Goal: Task Accomplishment & Management: Complete application form

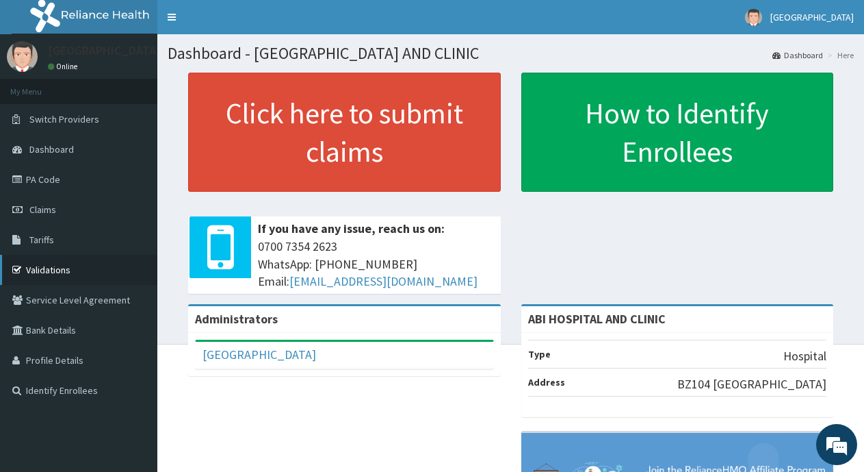
click at [55, 266] on link "Validations" at bounding box center [78, 270] width 157 height 30
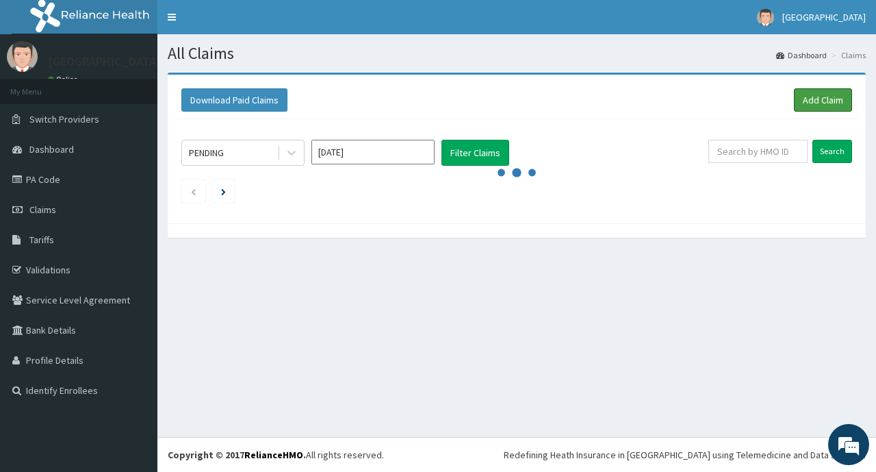
click at [810, 96] on link "Add Claim" at bounding box center [823, 99] width 58 height 23
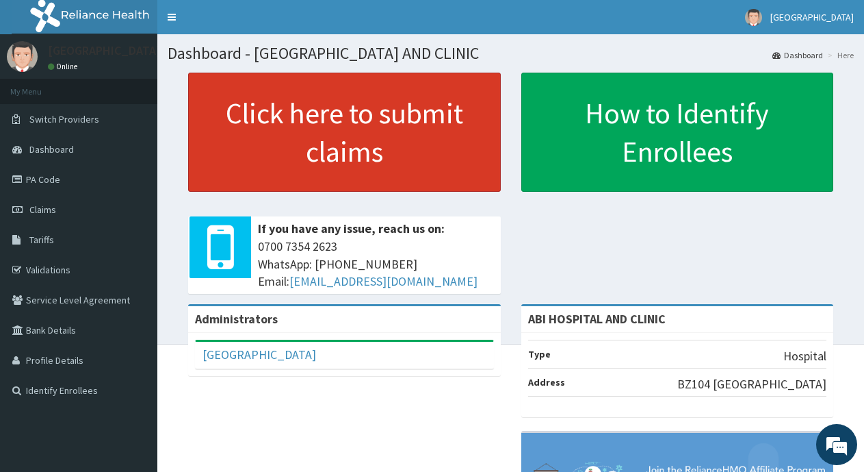
click at [404, 116] on link "Click here to submit claims" at bounding box center [344, 132] width 313 height 119
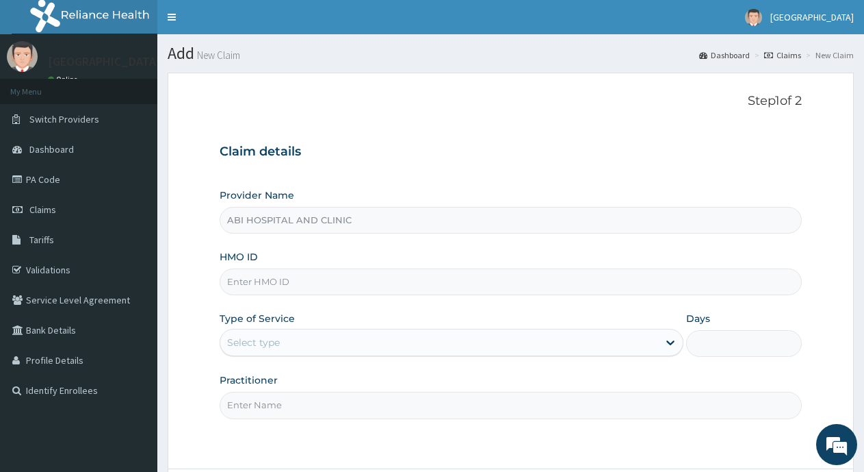
click at [259, 281] on input "HMO ID" at bounding box center [511, 281] width 582 height 27
paste input "ACZ/10001/B"
type input "ACZ/10001/B"
click at [325, 342] on div "Select type" at bounding box center [438, 342] width 437 height 22
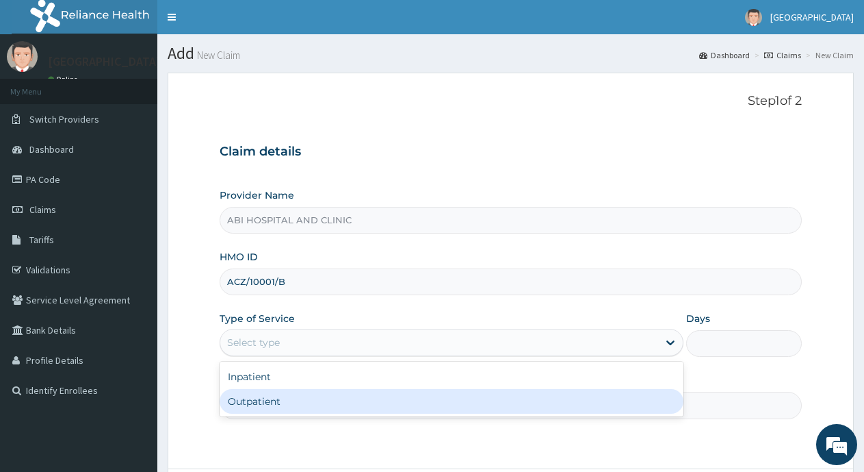
click at [271, 405] on div "Outpatient" at bounding box center [451, 401] width 463 height 25
type input "1"
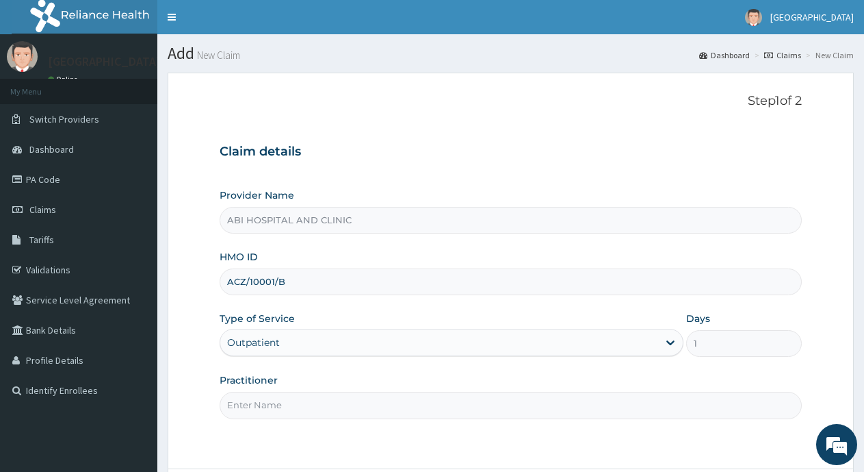
click at [346, 407] on input "Practitioner" at bounding box center [511, 405] width 582 height 27
type input "DR DAMBO"
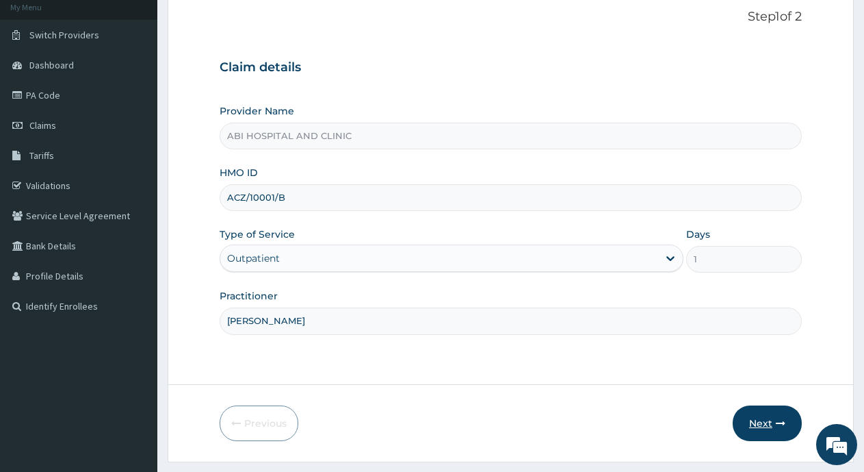
scroll to position [120, 0]
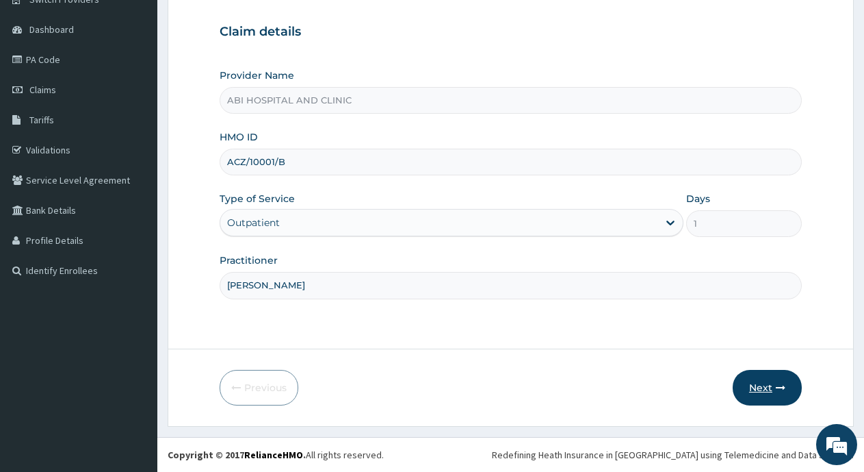
click at [758, 383] on button "Next" at bounding box center [767, 388] width 69 height 36
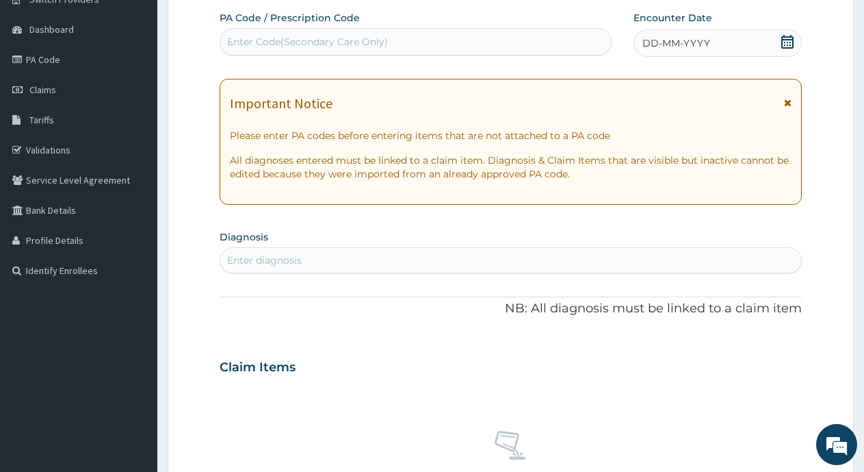
click at [294, 262] on div "Enter diagnosis" at bounding box center [264, 260] width 75 height 14
type input "[MEDICAL_DATA]"
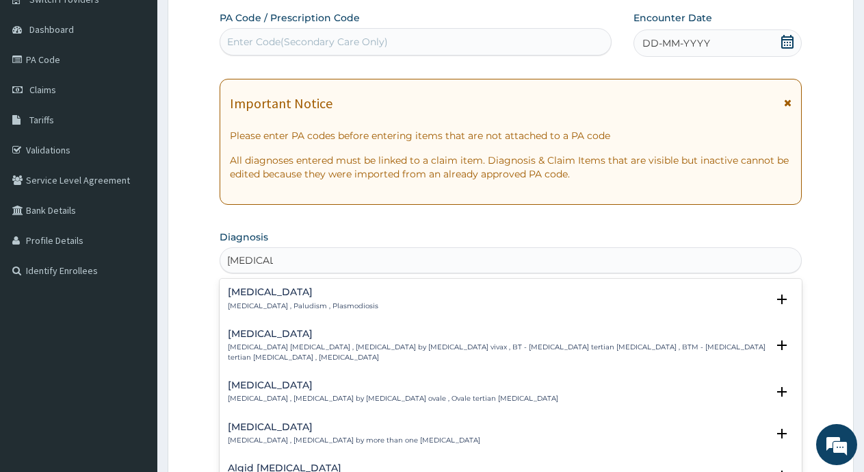
click at [267, 303] on p "Malaria , Paludism , Plasmodiosis" at bounding box center [303, 306] width 151 height 10
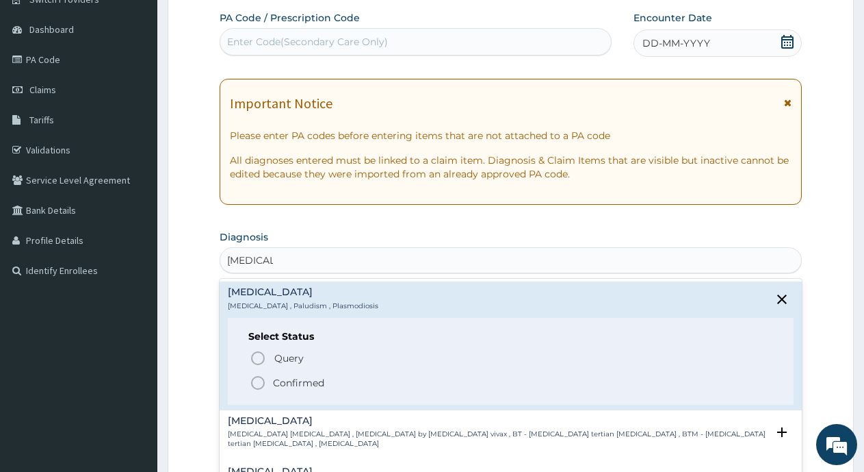
drag, startPoint x: 257, startPoint y: 383, endPoint x: 324, endPoint y: 283, distance: 120.7
click at [259, 383] on icon "status option filled" at bounding box center [258, 382] width 16 height 16
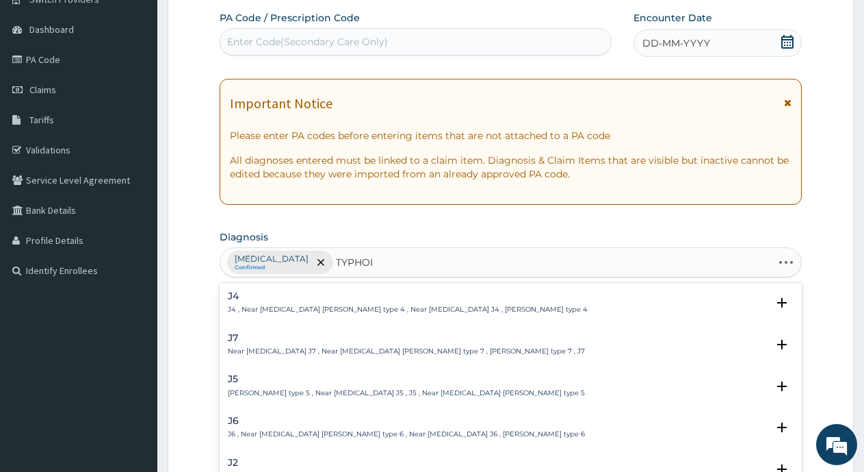
type input "TYPHOID"
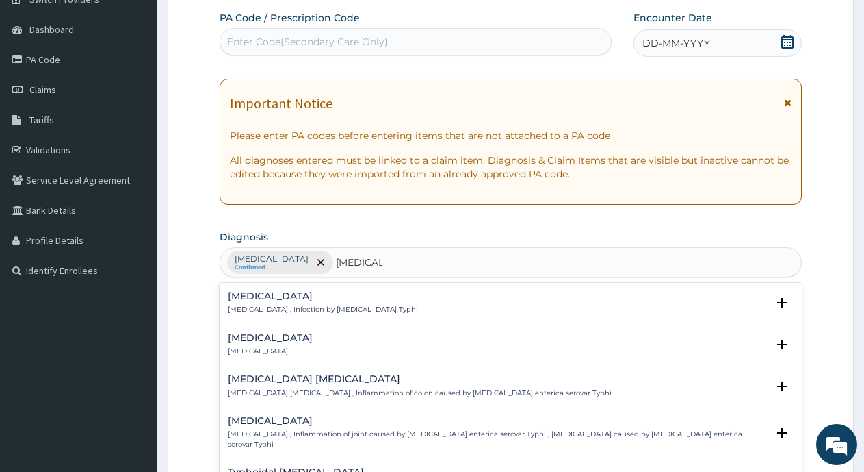
click at [280, 306] on p "Typhoid fever , Infection by Salmonella Typhi" at bounding box center [323, 310] width 190 height 10
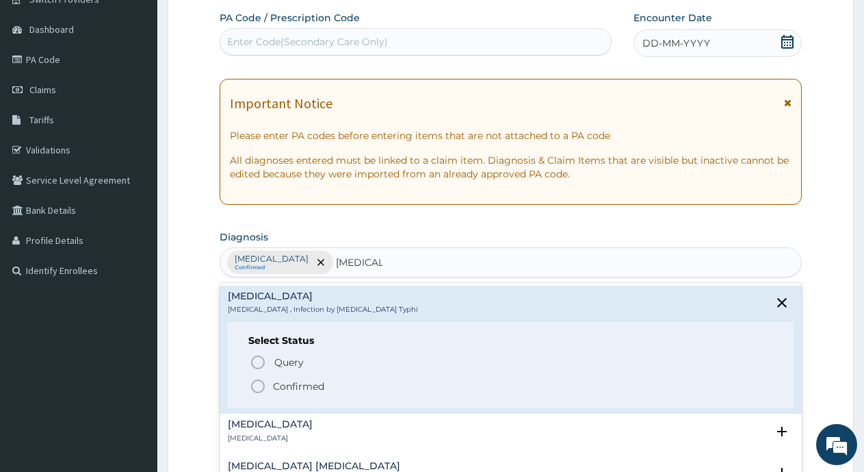
click at [257, 386] on icon "status option filled" at bounding box center [258, 386] width 16 height 16
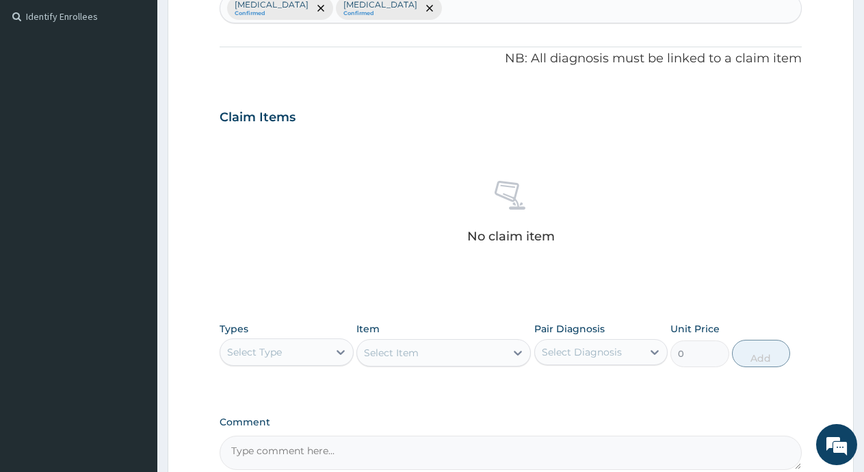
scroll to position [394, 0]
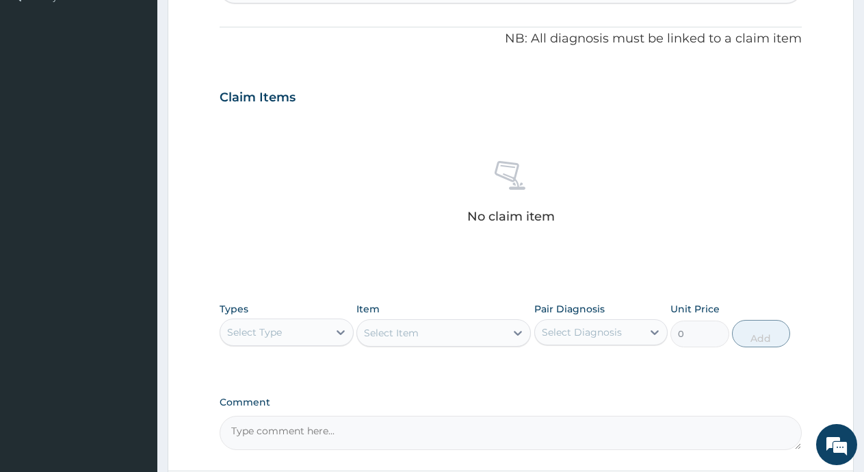
click at [304, 334] on div "Select Type" at bounding box center [274, 332] width 108 height 22
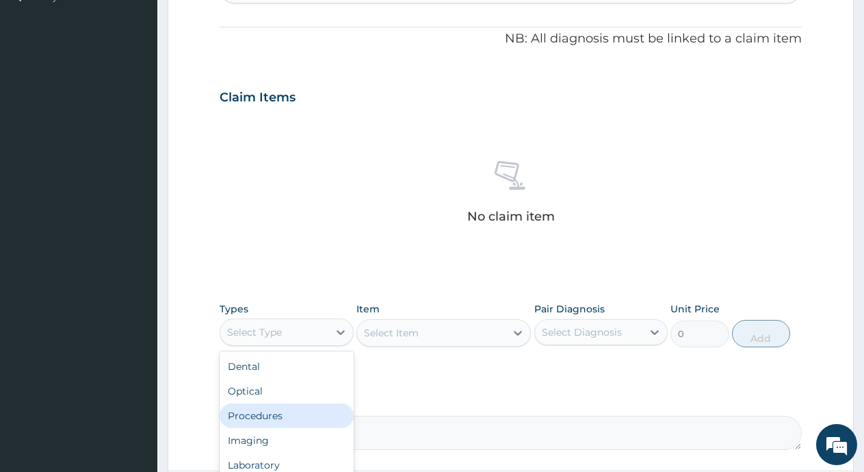
click at [255, 423] on div "Procedures" at bounding box center [287, 415] width 134 height 25
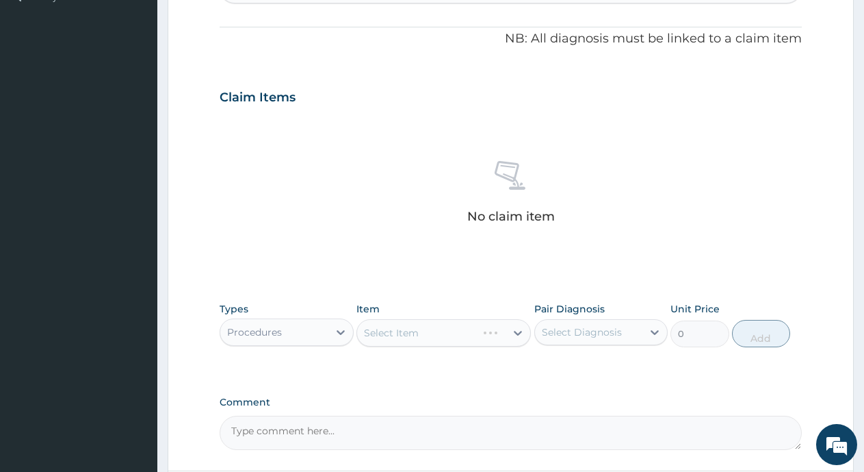
click at [384, 332] on div "Select Item" at bounding box center [444, 332] width 175 height 27
click at [392, 334] on div "Select Item" at bounding box center [391, 333] width 55 height 14
click at [372, 335] on div "Select Item" at bounding box center [391, 333] width 55 height 14
type input "PRAC"
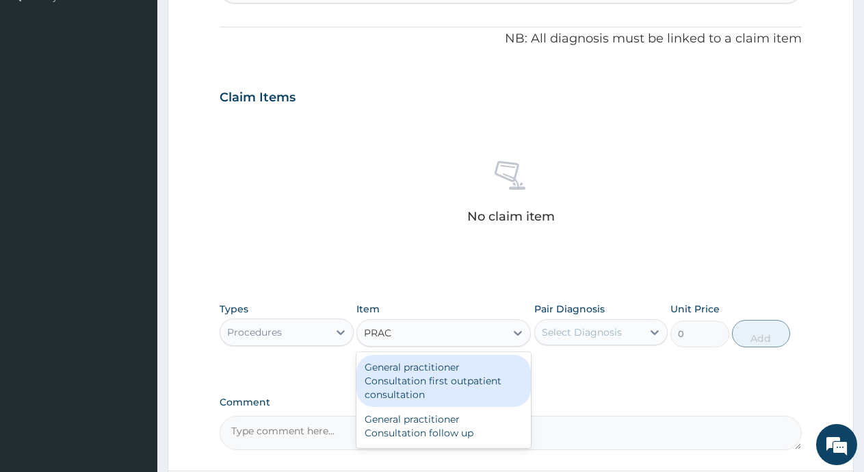
click at [409, 397] on div "General practitioner Consultation first outpatient consultation" at bounding box center [444, 381] width 175 height 52
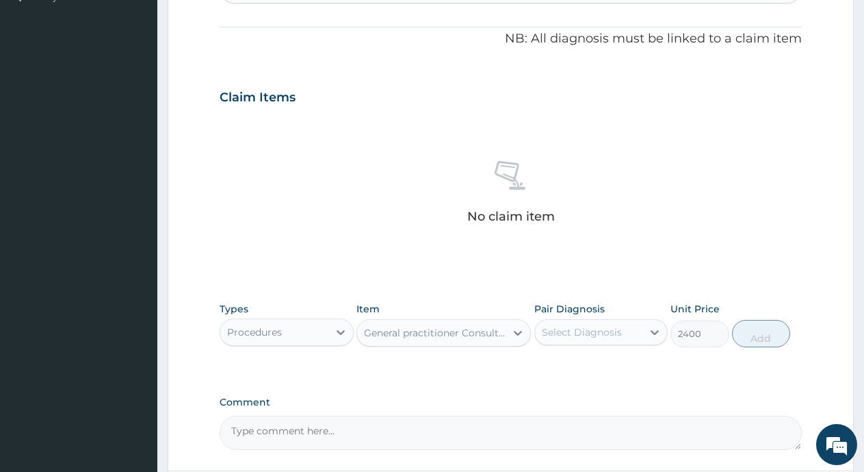
type input "2400"
click at [608, 328] on div "Select Diagnosis" at bounding box center [582, 332] width 80 height 14
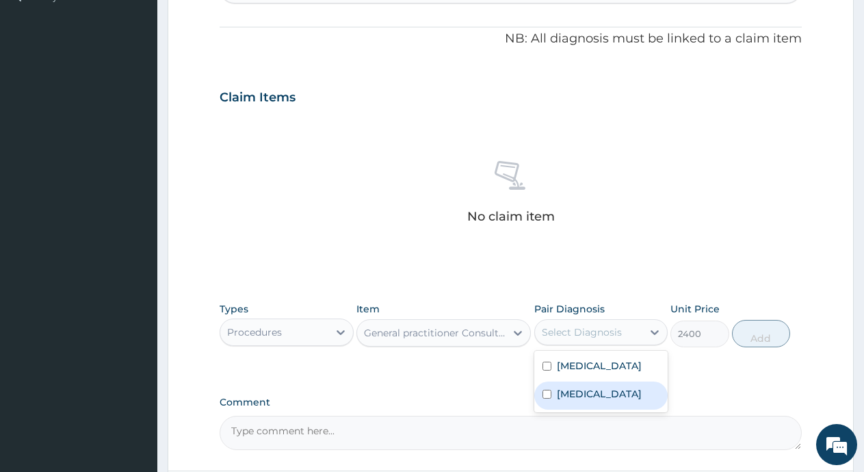
drag, startPoint x: 599, startPoint y: 379, endPoint x: 599, endPoint y: 395, distance: 16.4
click at [599, 381] on div "Malaria Typhoid fever" at bounding box center [602, 381] width 134 height 62
drag, startPoint x: 599, startPoint y: 395, endPoint x: 652, endPoint y: 389, distance: 53.1
click at [602, 396] on label "Typhoid fever" at bounding box center [599, 394] width 85 height 14
checkbox input "true"
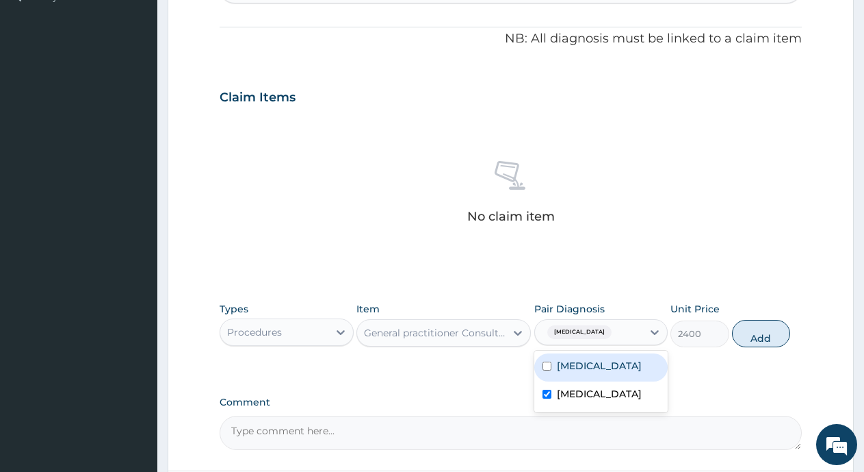
drag, startPoint x: 580, startPoint y: 370, endPoint x: 632, endPoint y: 377, distance: 51.8
click at [581, 370] on label "Malaria" at bounding box center [599, 366] width 85 height 14
checkbox input "true"
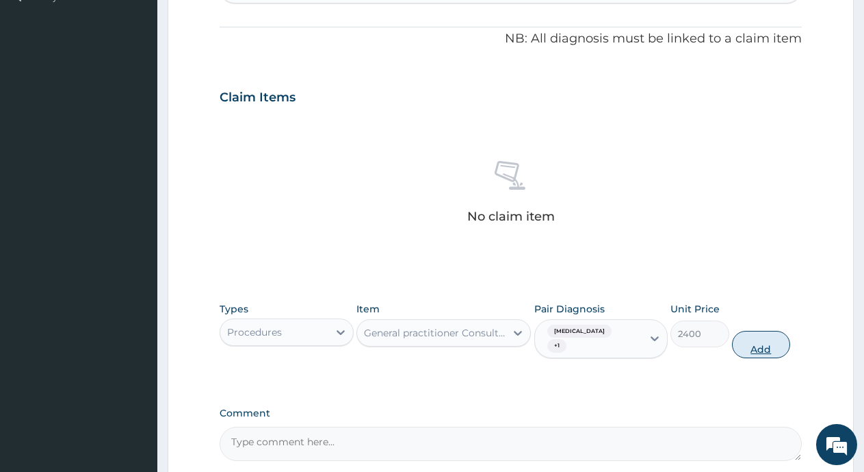
click at [758, 333] on button "Add" at bounding box center [761, 344] width 58 height 27
type input "0"
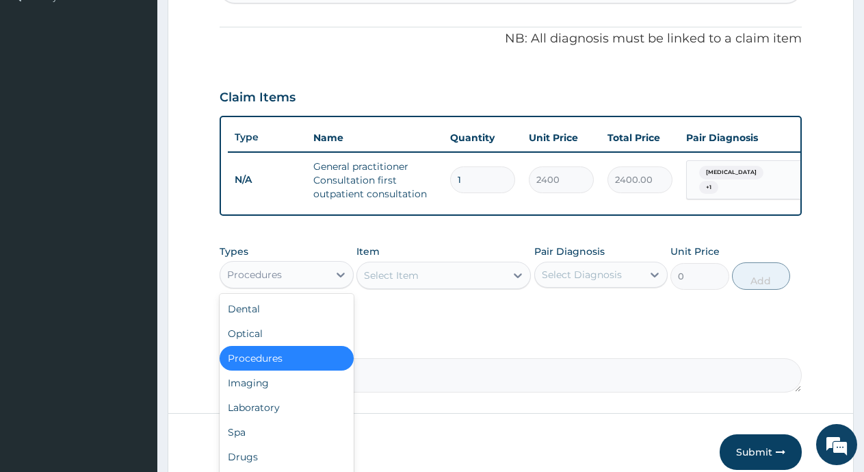
click at [244, 281] on div "Procedures" at bounding box center [254, 275] width 55 height 14
drag, startPoint x: 250, startPoint y: 418, endPoint x: 316, endPoint y: 358, distance: 89.1
click at [253, 418] on div "Laboratory" at bounding box center [287, 407] width 134 height 25
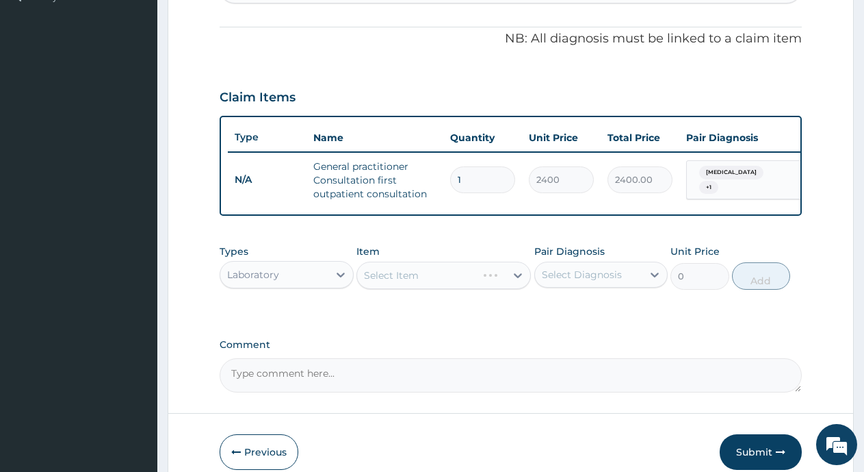
click at [418, 288] on div "Select Item" at bounding box center [444, 274] width 175 height 27
click at [407, 282] on div "Select Item" at bounding box center [391, 275] width 55 height 14
click at [387, 282] on input "MALRA" at bounding box center [382, 275] width 36 height 14
type input "MALARA"
click at [421, 284] on div "MALARA" at bounding box center [431, 275] width 149 height 22
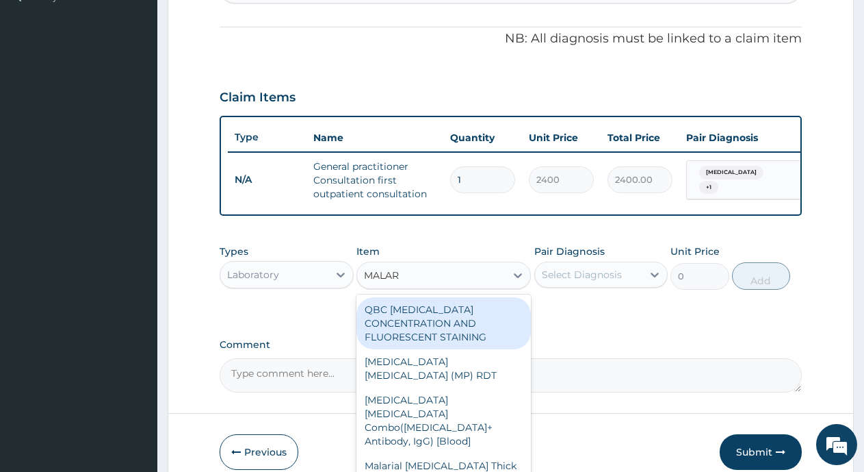
type input "MALARI"
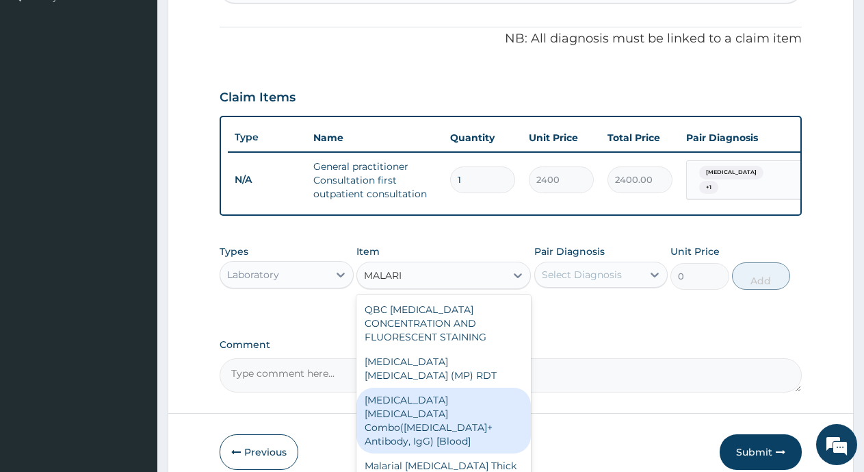
click at [456, 394] on div "Malaria Parasite Combo(Blood Film+ Antibody, IgG) [Blood]" at bounding box center [444, 420] width 175 height 66
type input "2000"
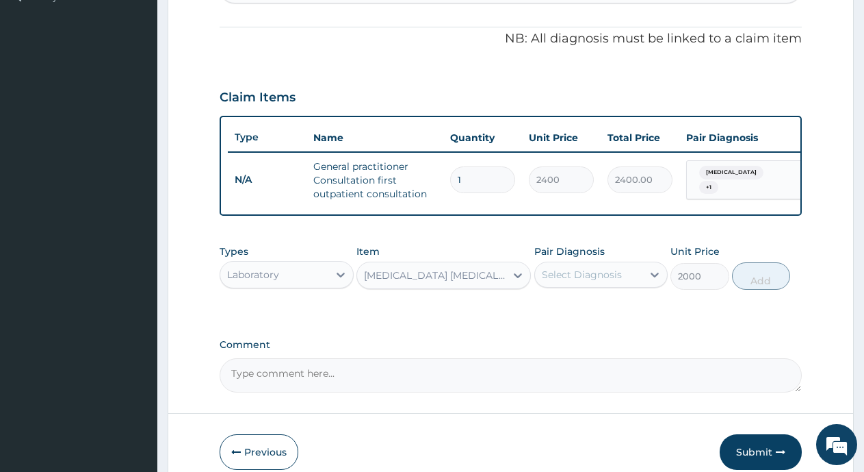
drag, startPoint x: 572, startPoint y: 278, endPoint x: 578, endPoint y: 303, distance: 25.9
click at [572, 283] on div "Select Diagnosis" at bounding box center [589, 275] width 108 height 22
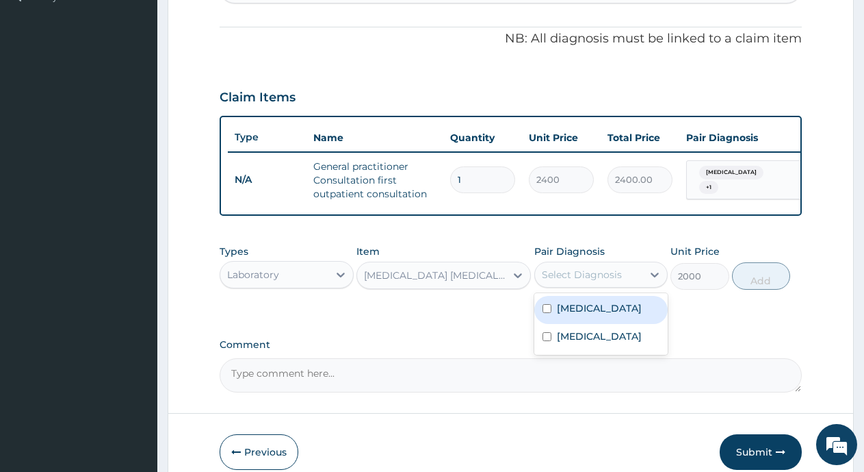
drag, startPoint x: 576, startPoint y: 320, endPoint x: 717, endPoint y: 310, distance: 142.0
click at [579, 315] on label "Malaria" at bounding box center [599, 308] width 85 height 14
checkbox input "true"
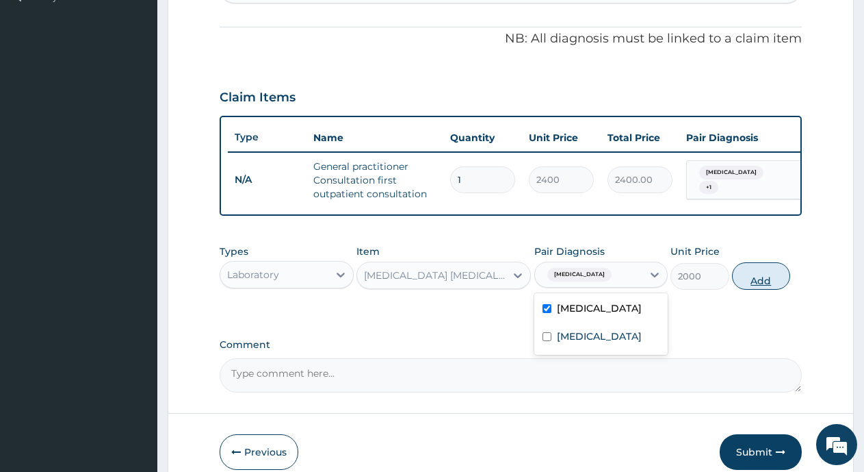
click at [756, 290] on button "Add" at bounding box center [761, 275] width 58 height 27
type input "0"
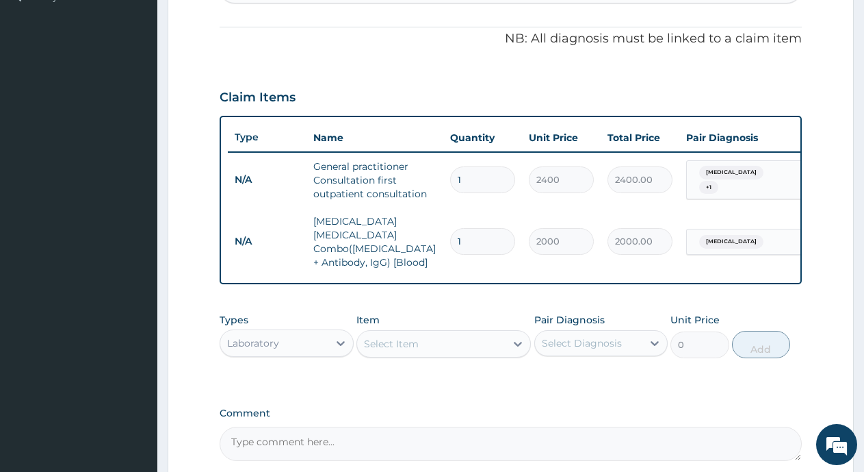
click at [397, 345] on div "Select Item" at bounding box center [391, 344] width 55 height 14
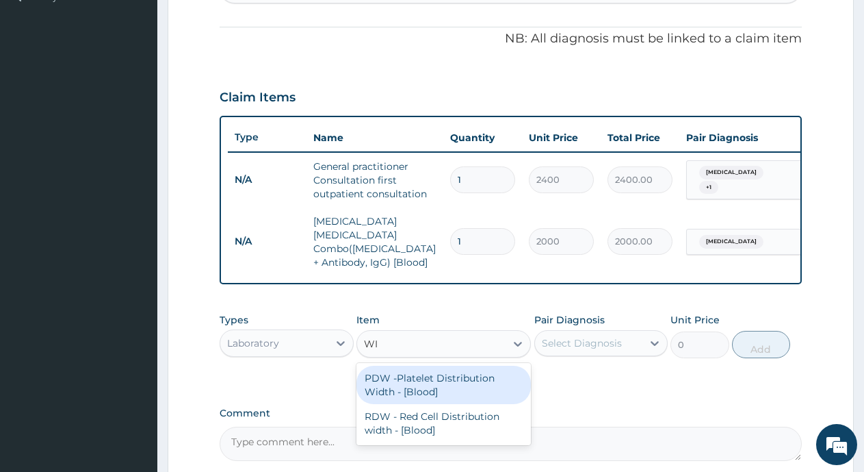
type input "W"
type input "FBC"
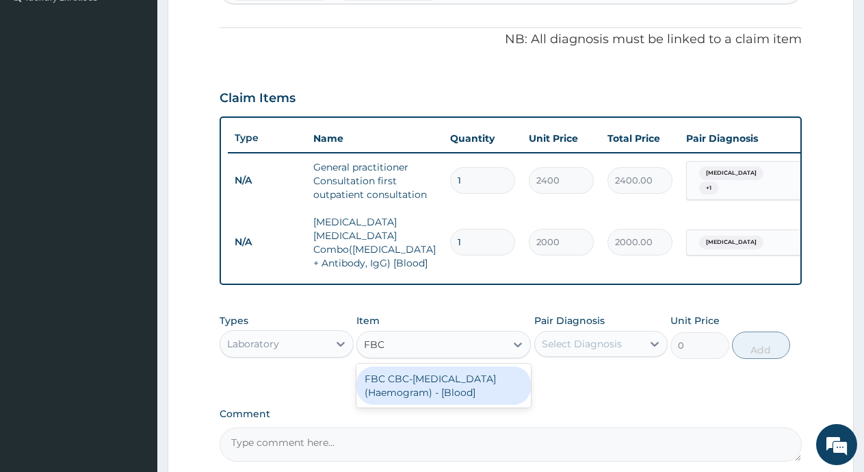
scroll to position [325, 0]
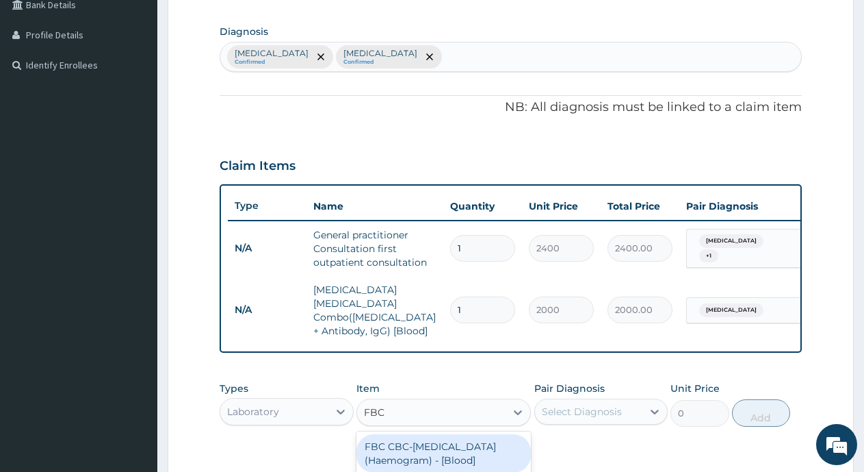
click at [467, 450] on div "FBC CBC-Complete Blood Count (Haemogram) - [Blood]" at bounding box center [444, 453] width 175 height 38
type input "3000"
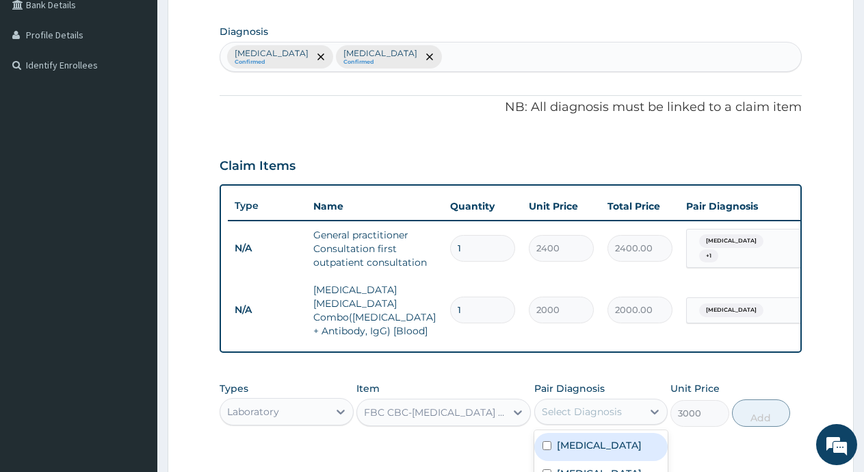
click at [613, 411] on div "Select Diagnosis" at bounding box center [582, 412] width 80 height 14
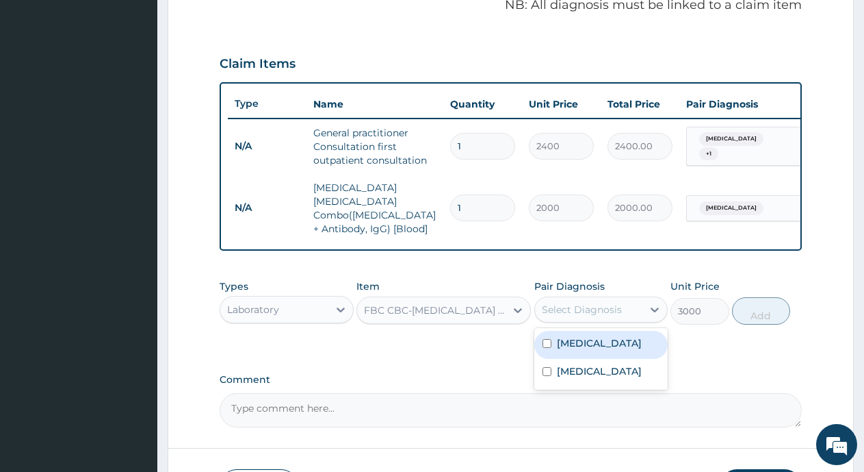
scroll to position [524, 0]
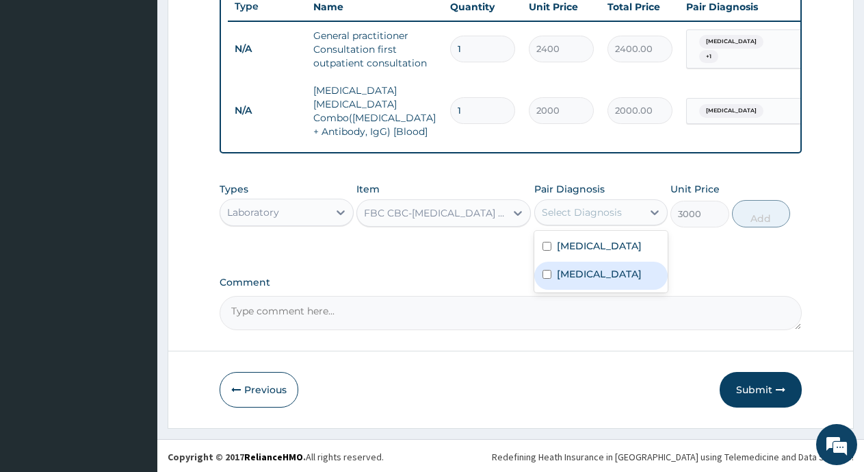
drag, startPoint x: 608, startPoint y: 279, endPoint x: 729, endPoint y: 233, distance: 128.7
click at [618, 274] on div "Typhoid fever" at bounding box center [602, 275] width 134 height 28
checkbox input "true"
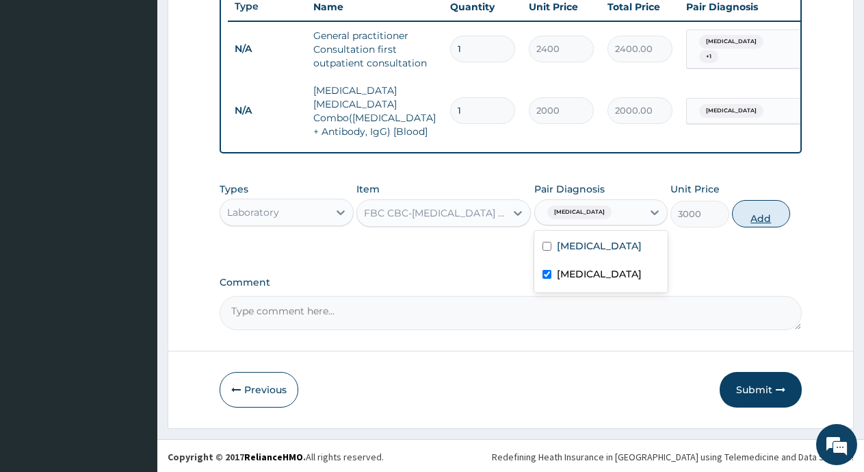
click at [767, 214] on button "Add" at bounding box center [761, 213] width 58 height 27
type input "0"
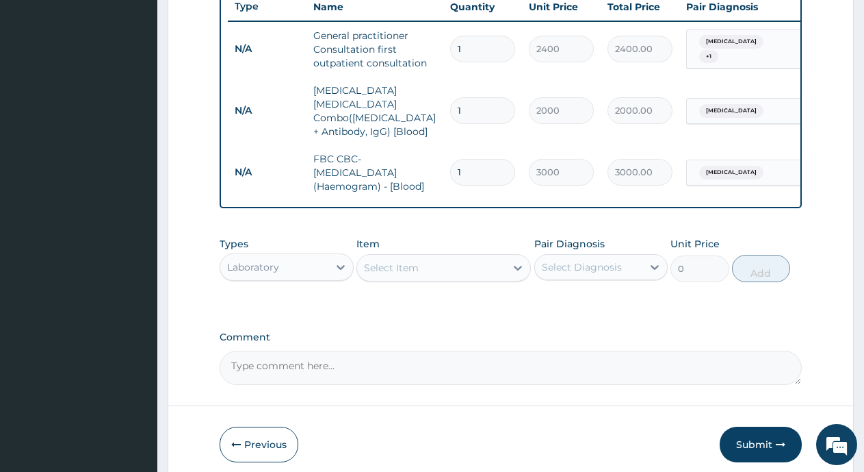
click at [316, 264] on div "Laboratory" at bounding box center [274, 267] width 108 height 22
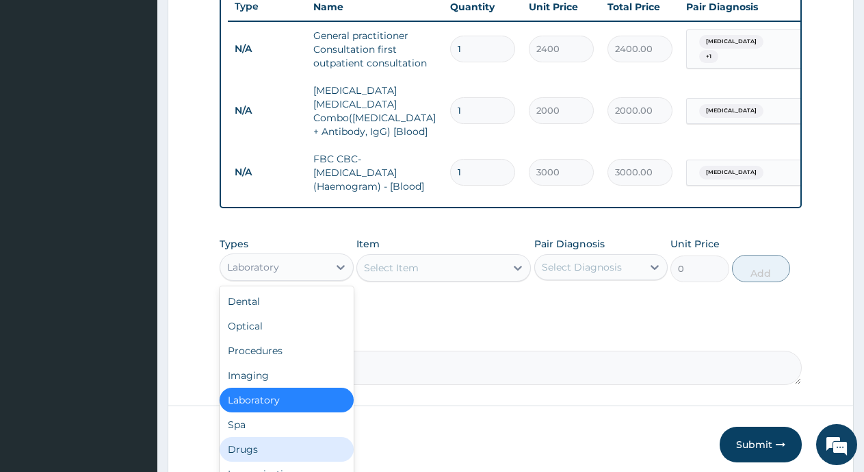
click at [253, 450] on div "Drugs" at bounding box center [287, 449] width 134 height 25
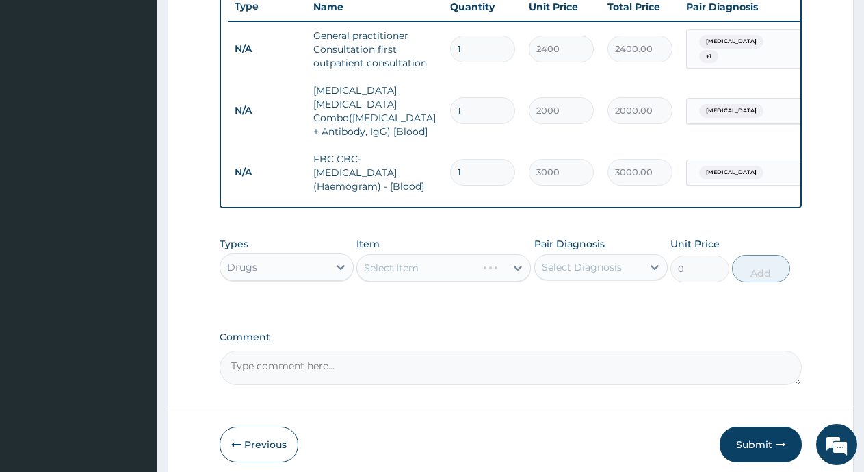
click at [384, 262] on div "Select Item" at bounding box center [444, 267] width 175 height 27
click at [394, 270] on div "Select Item" at bounding box center [391, 268] width 55 height 14
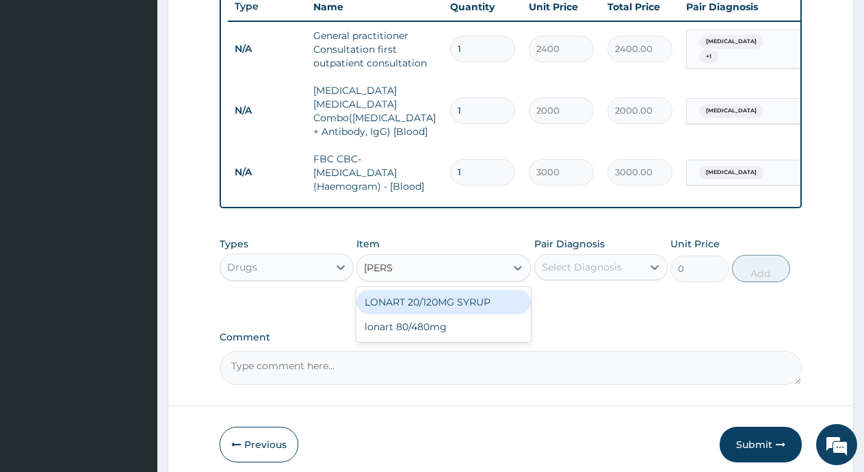
type input "LONAR"
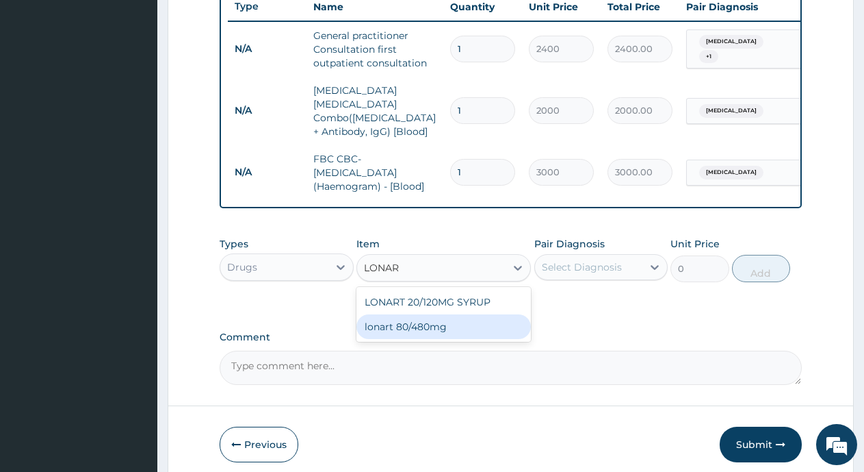
click at [436, 326] on div "lonart 80/480mg" at bounding box center [444, 326] width 175 height 25
type input "487.025"
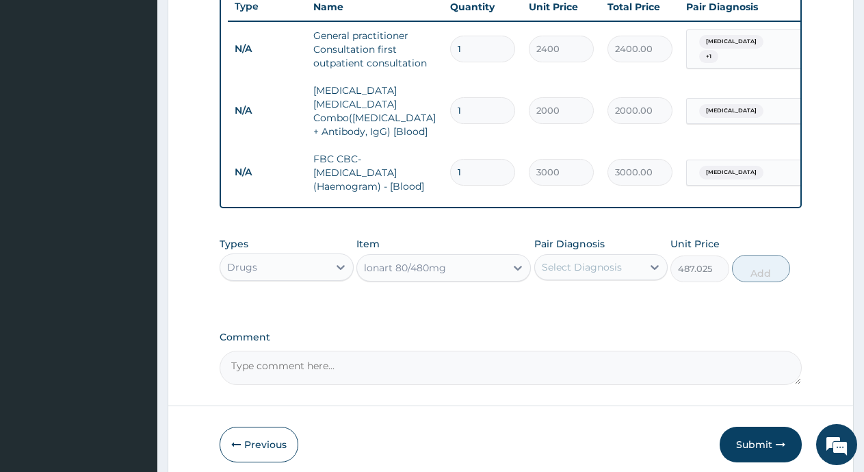
drag, startPoint x: 622, startPoint y: 264, endPoint x: 617, endPoint y: 270, distance: 8.4
click at [621, 264] on div "Select Diagnosis" at bounding box center [589, 267] width 108 height 22
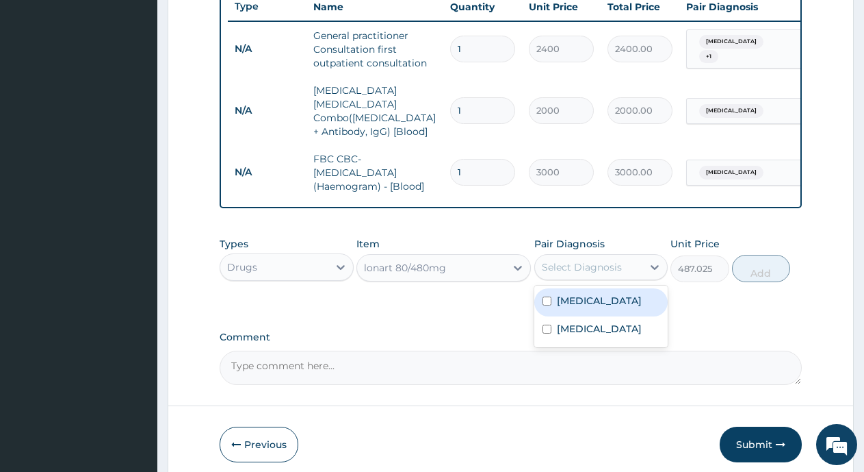
click at [599, 305] on div "Malaria" at bounding box center [602, 302] width 134 height 28
checkbox input "true"
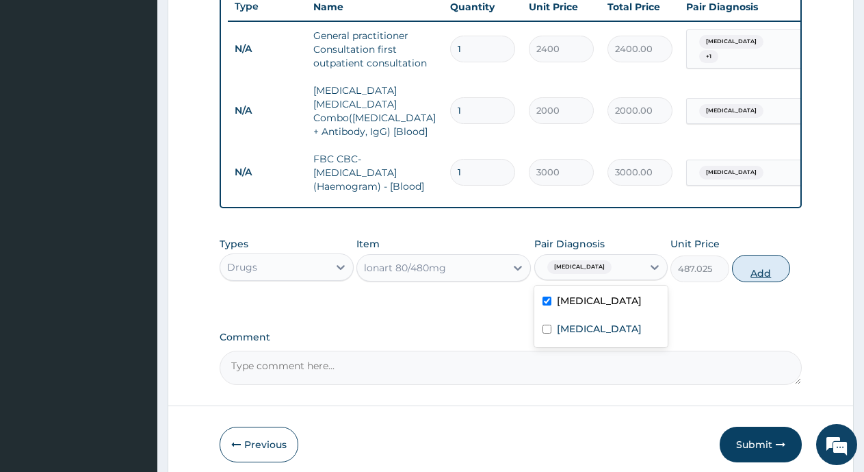
click at [769, 266] on button "Add" at bounding box center [761, 268] width 58 height 27
type input "0"
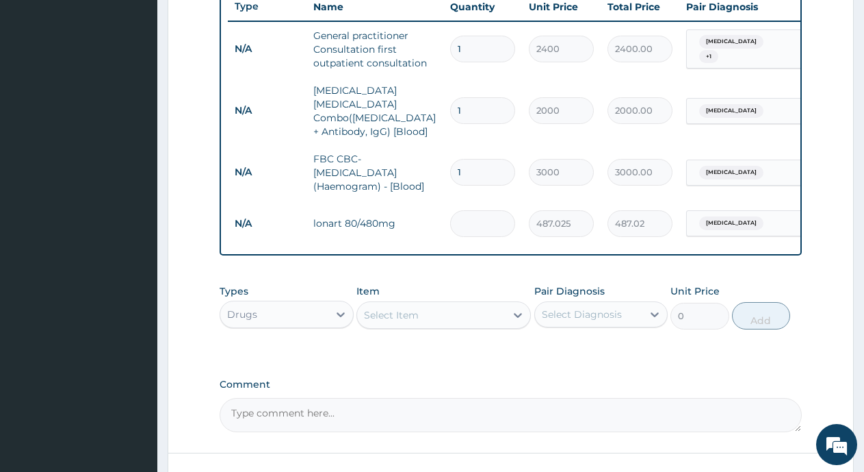
type input "0.00"
type input "6"
type input "2922.15"
type input "6"
click at [424, 320] on div "Select Item" at bounding box center [431, 315] width 149 height 22
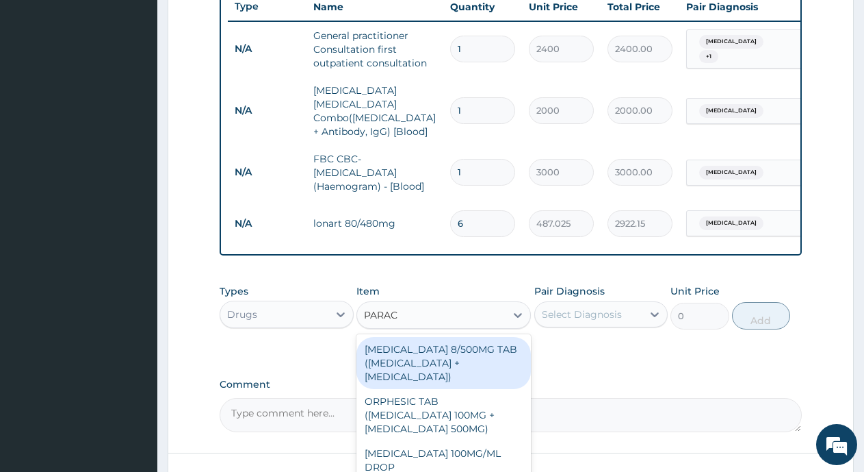
type input "PARACE"
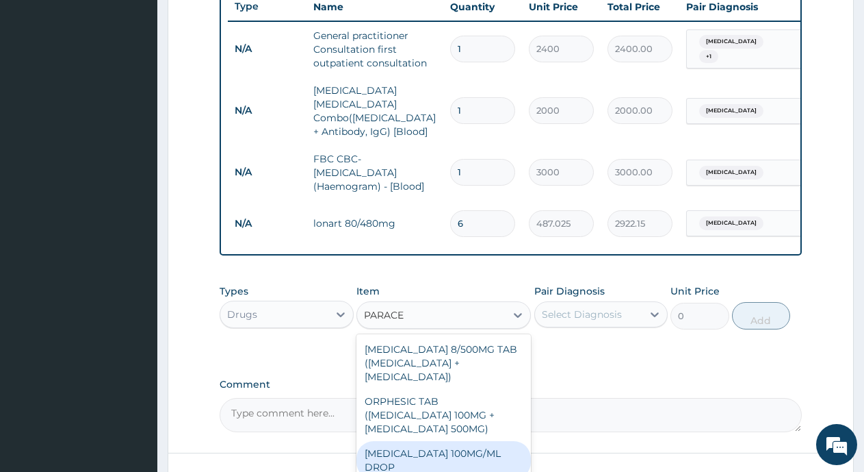
scroll to position [68, 0]
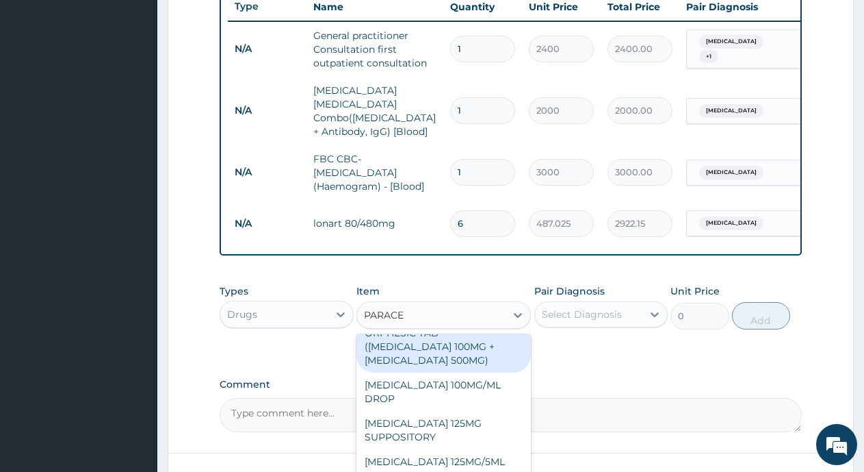
click at [433, 347] on div "ORPHESIC TAB (ORPHENADRINE 100MG +PARACETAMOL 500MG)" at bounding box center [444, 346] width 175 height 52
type input "54"
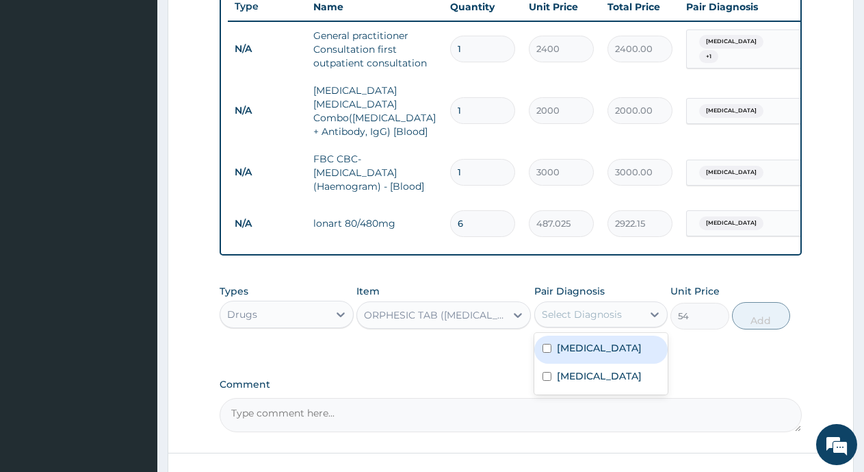
click at [585, 310] on div "Select Diagnosis" at bounding box center [582, 314] width 80 height 14
drag, startPoint x: 572, startPoint y: 345, endPoint x: 575, endPoint y: 390, distance: 45.3
click at [573, 350] on label "Malaria" at bounding box center [599, 348] width 85 height 14
checkbox input "true"
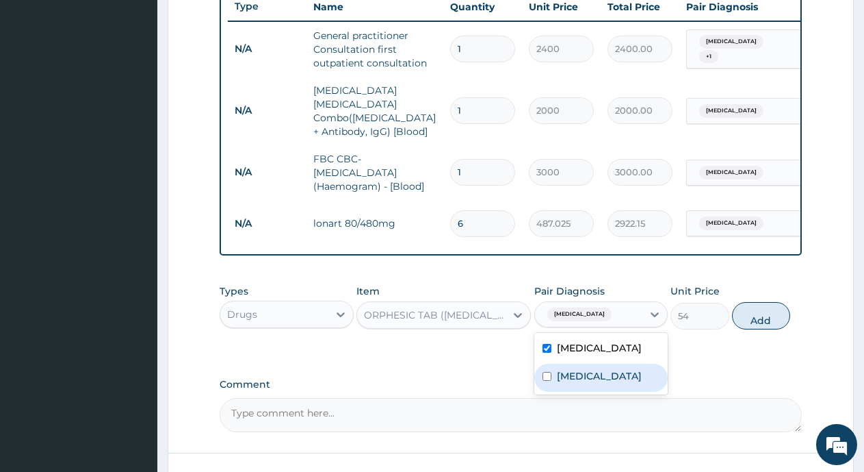
drag, startPoint x: 576, startPoint y: 371, endPoint x: 796, endPoint y: 329, distance: 224.3
click at [598, 370] on label "Typhoid fever" at bounding box center [599, 376] width 85 height 14
checkbox input "true"
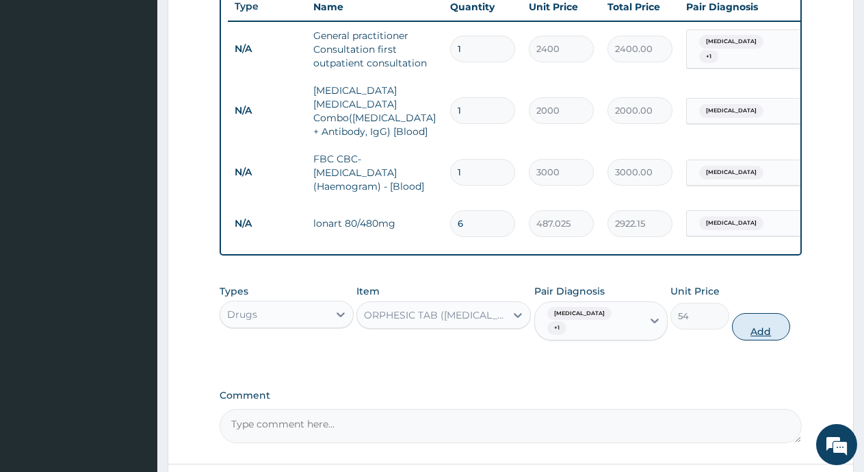
click at [758, 314] on button "Add" at bounding box center [761, 326] width 58 height 27
type input "0"
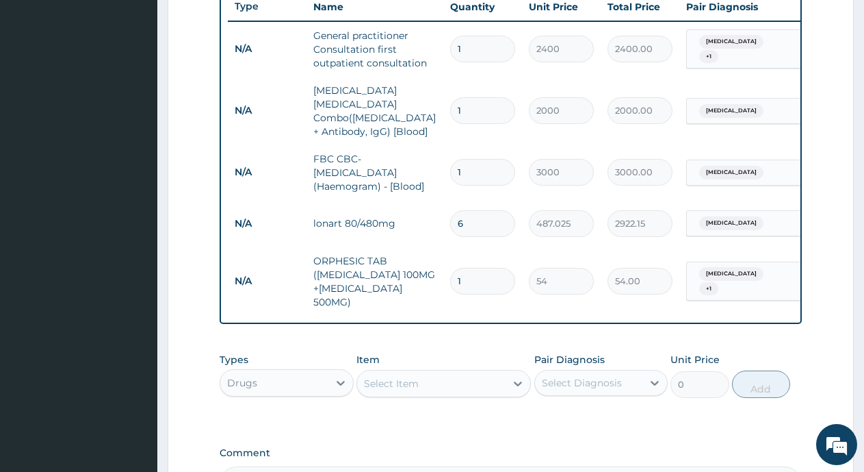
type input "10"
type input "540.00"
type input "10"
click at [438, 373] on div "Select Item" at bounding box center [431, 383] width 149 height 22
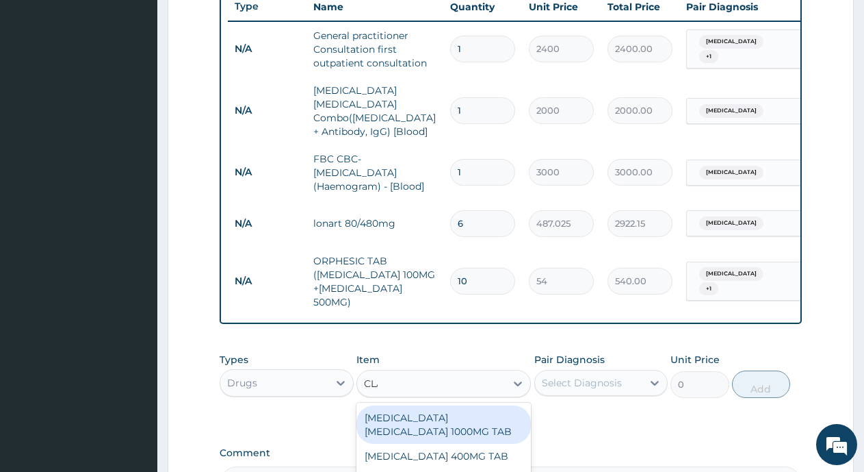
type input "CLAV"
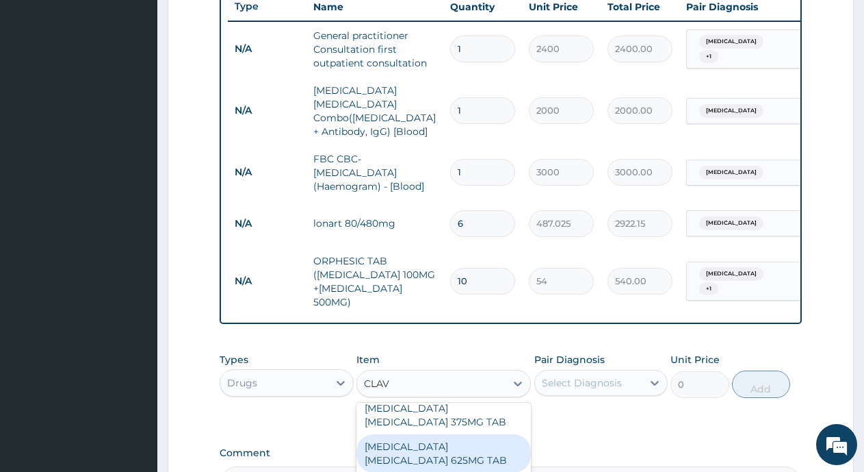
scroll to position [205, 0]
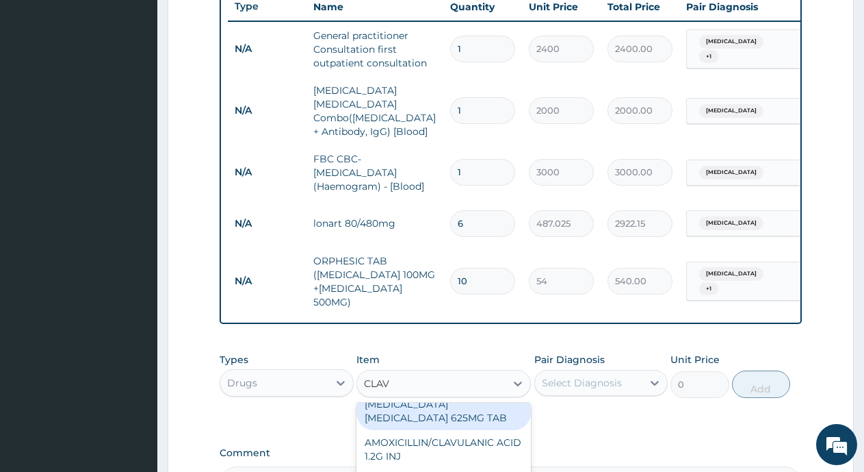
click at [443, 396] on div "AMOXICILLIN CLAVULANIC ACID 625MG TAB" at bounding box center [444, 411] width 175 height 38
type input "200.8929"
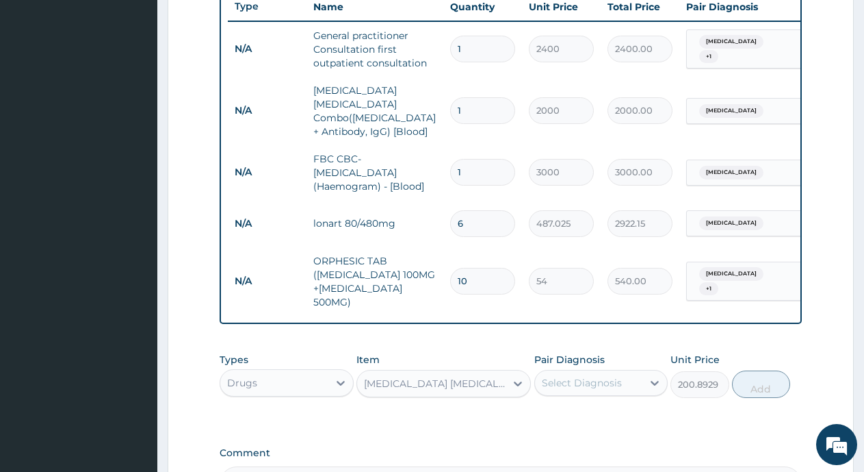
click at [574, 376] on div "Select Diagnosis" at bounding box center [582, 383] width 80 height 14
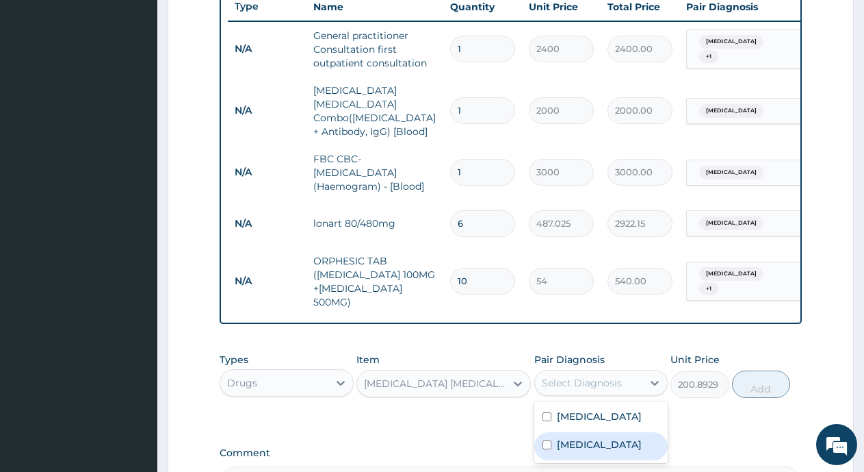
drag, startPoint x: 556, startPoint y: 434, endPoint x: 671, endPoint y: 409, distance: 117.1
click at [558, 432] on div "Typhoid fever" at bounding box center [602, 446] width 134 height 28
checkbox input "true"
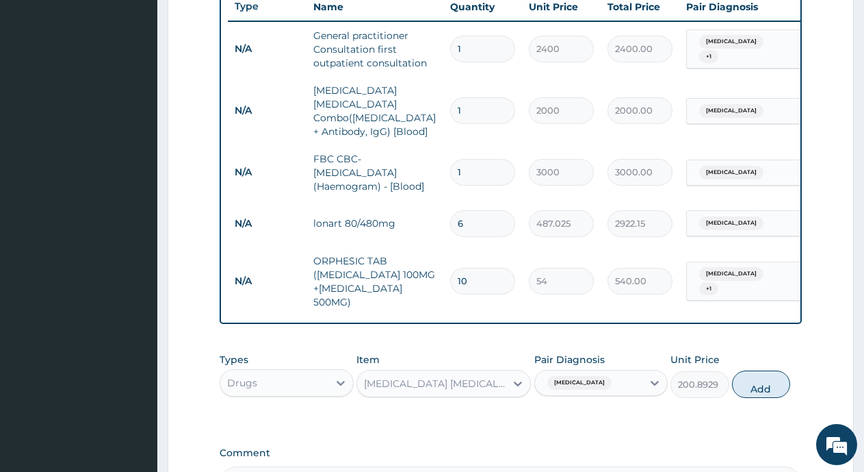
drag, startPoint x: 753, startPoint y: 369, endPoint x: 502, endPoint y: 353, distance: 251.7
click at [749, 370] on button "Add" at bounding box center [761, 383] width 58 height 27
type input "0"
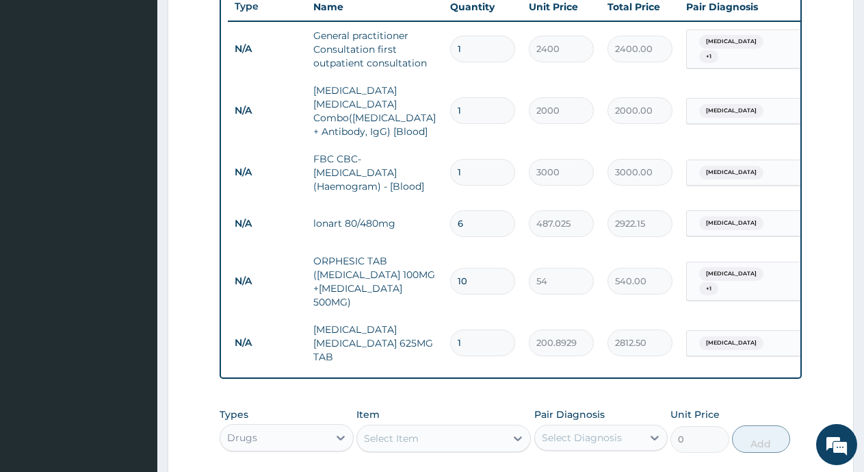
type input "14"
type input "2812.50"
type input "14"
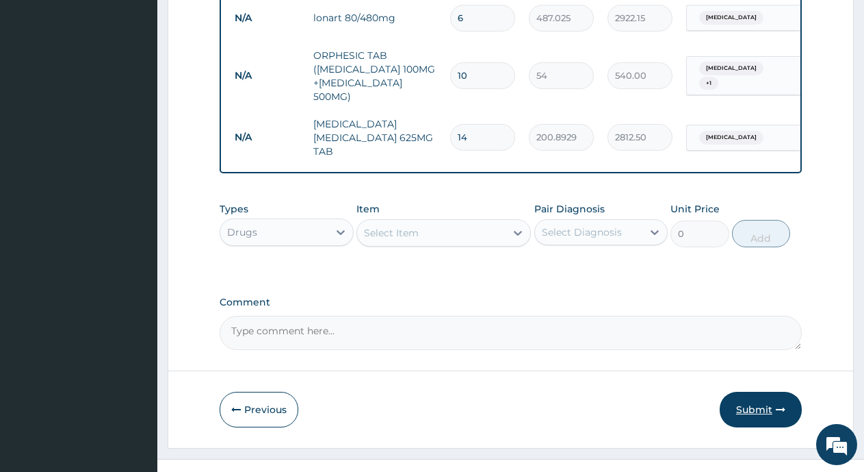
click at [748, 394] on button "Submit" at bounding box center [761, 410] width 82 height 36
drag, startPoint x: 734, startPoint y: 386, endPoint x: 741, endPoint y: 387, distance: 7.6
click at [739, 392] on button "Submit" at bounding box center [761, 410] width 82 height 36
click at [751, 392] on button "Submit" at bounding box center [761, 410] width 82 height 36
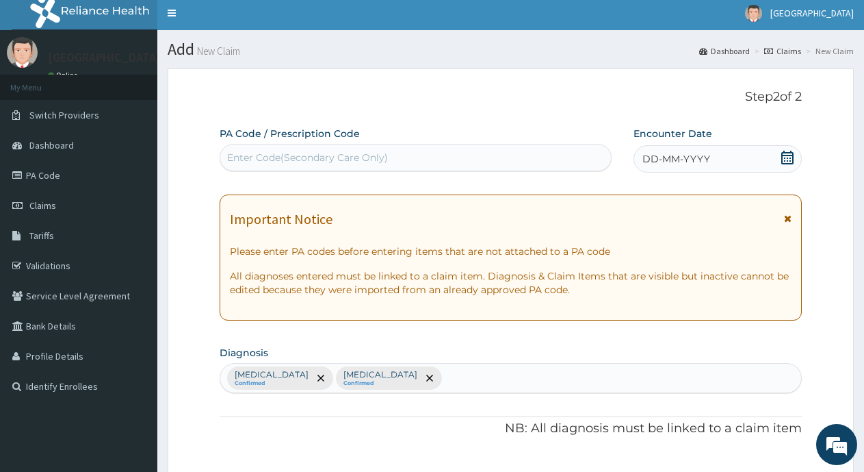
scroll to position [0, 0]
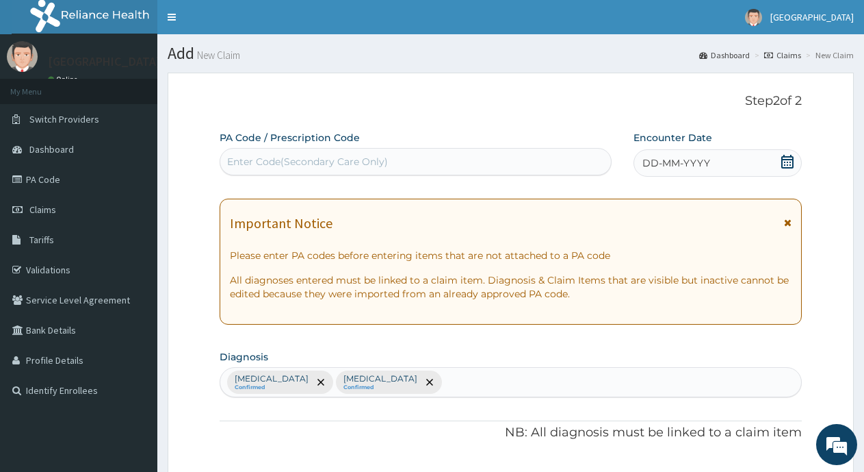
click at [791, 161] on icon at bounding box center [788, 162] width 14 height 14
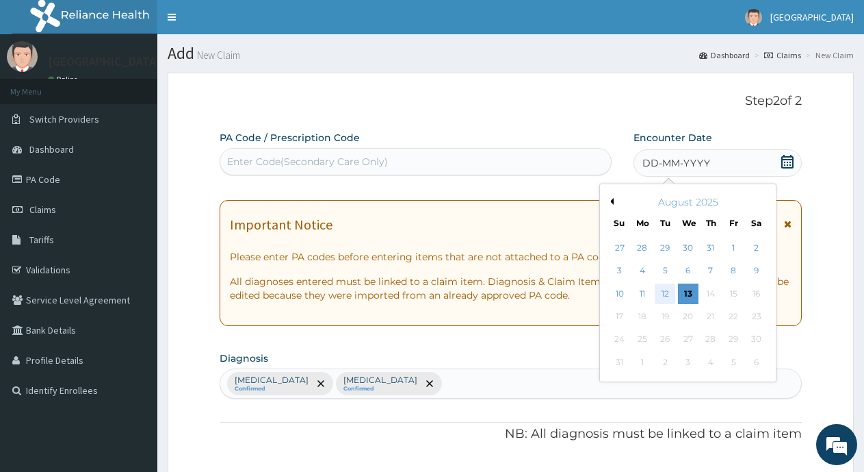
click at [659, 291] on div "12" at bounding box center [666, 293] width 21 height 21
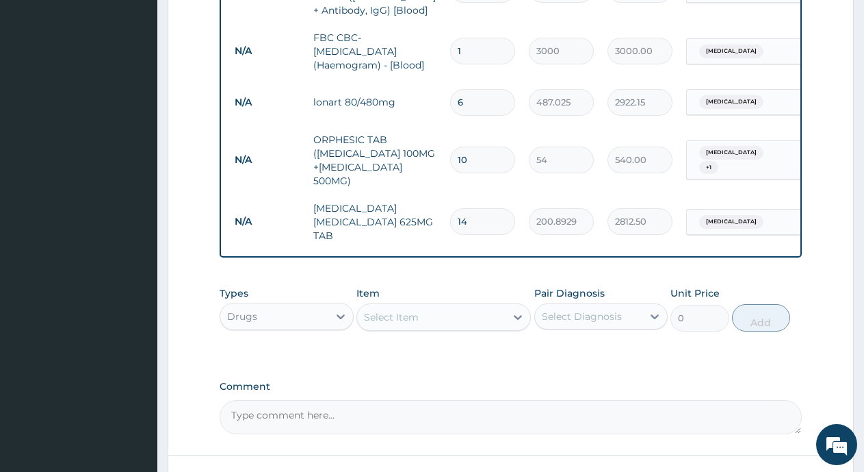
scroll to position [736, 0]
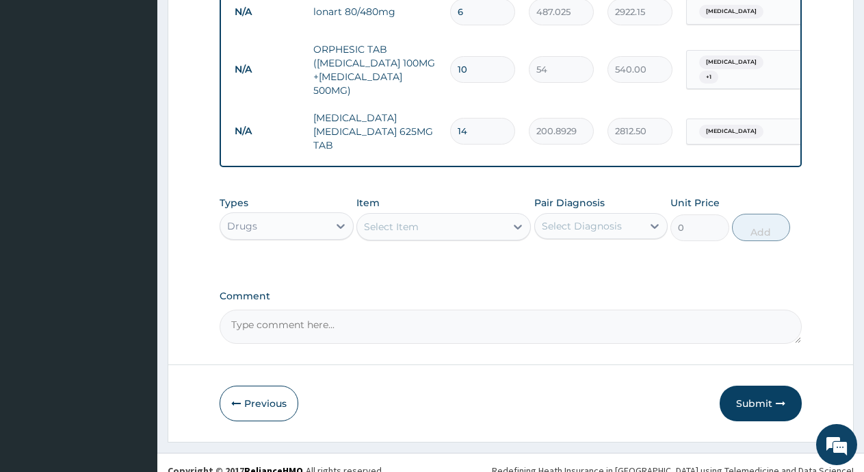
click at [750, 385] on button "Submit" at bounding box center [761, 403] width 82 height 36
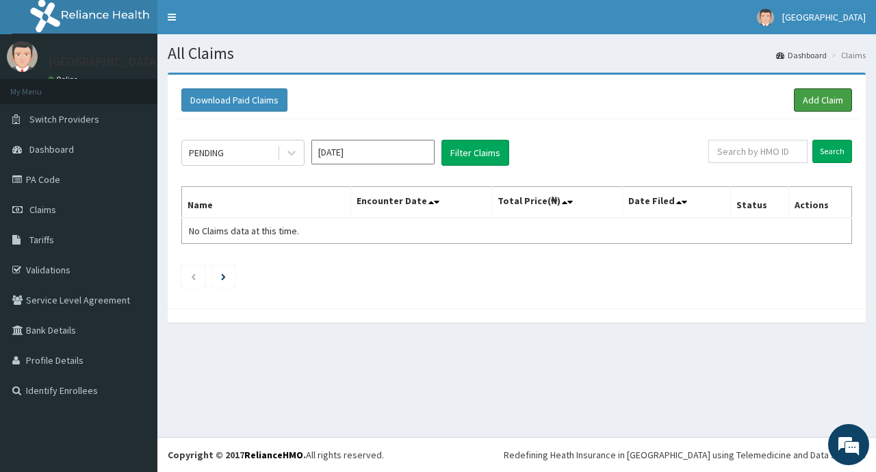
click at [812, 98] on link "Add Claim" at bounding box center [823, 99] width 58 height 23
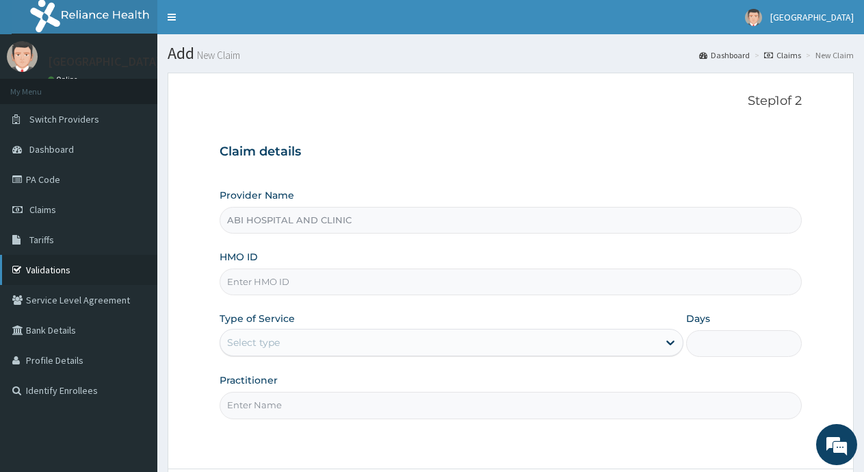
click at [48, 268] on link "Validations" at bounding box center [78, 270] width 157 height 30
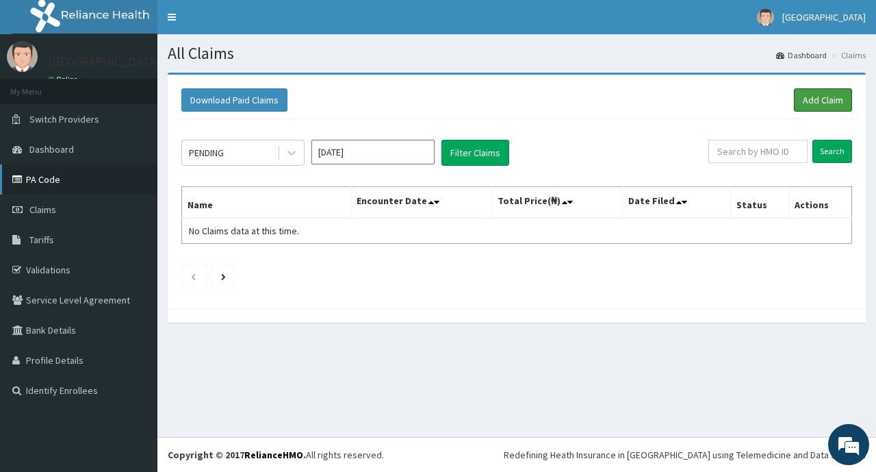
drag, startPoint x: 808, startPoint y: 101, endPoint x: 0, endPoint y: 192, distance: 813.4
click at [810, 101] on link "Add Claim" at bounding box center [823, 99] width 58 height 23
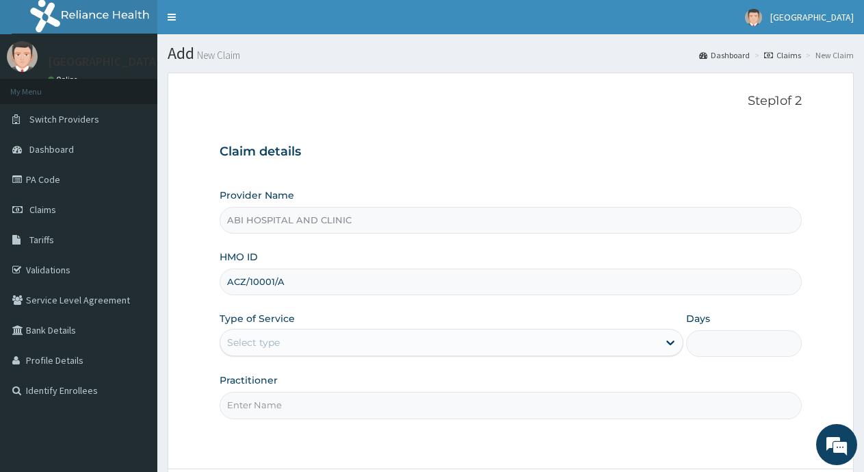
click at [318, 342] on div "Select type" at bounding box center [438, 342] width 437 height 22
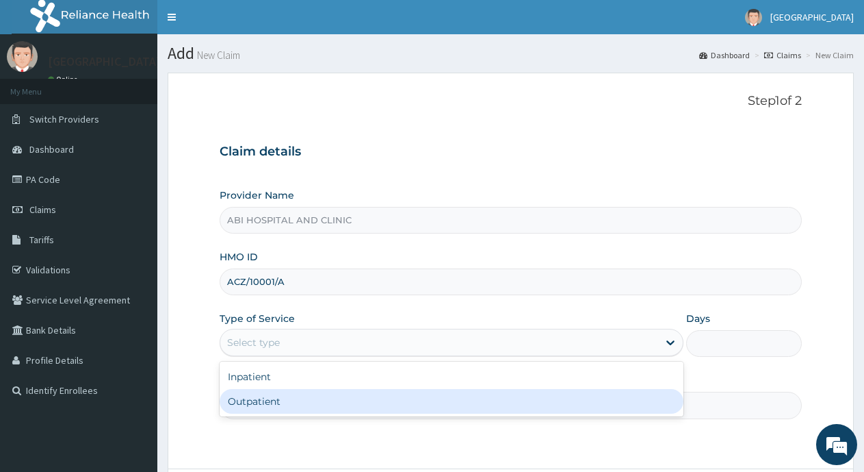
click at [281, 400] on div "Outpatient" at bounding box center [451, 401] width 463 height 25
type input "1"
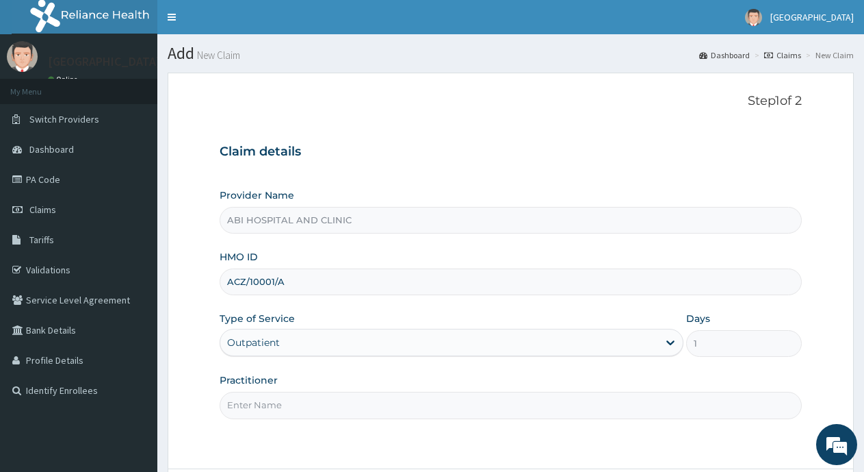
click at [326, 402] on input "Practitioner" at bounding box center [511, 405] width 582 height 27
type input "DR. OLA"
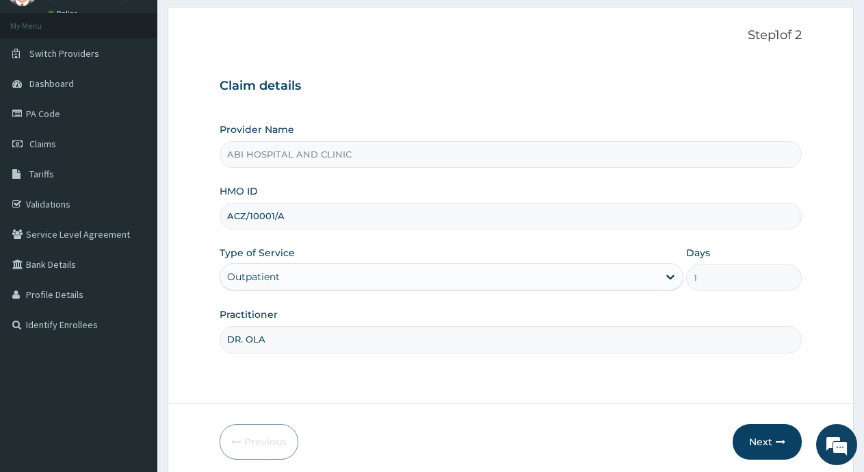
scroll to position [120, 0]
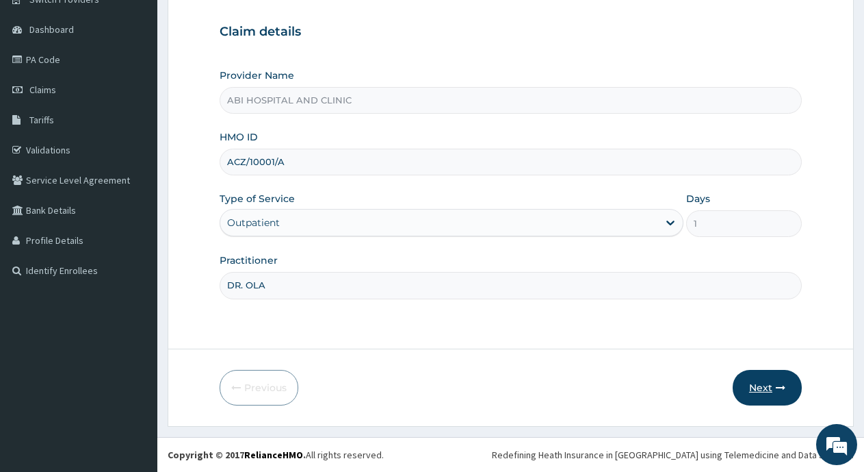
click at [762, 382] on button "Next" at bounding box center [767, 388] width 69 height 36
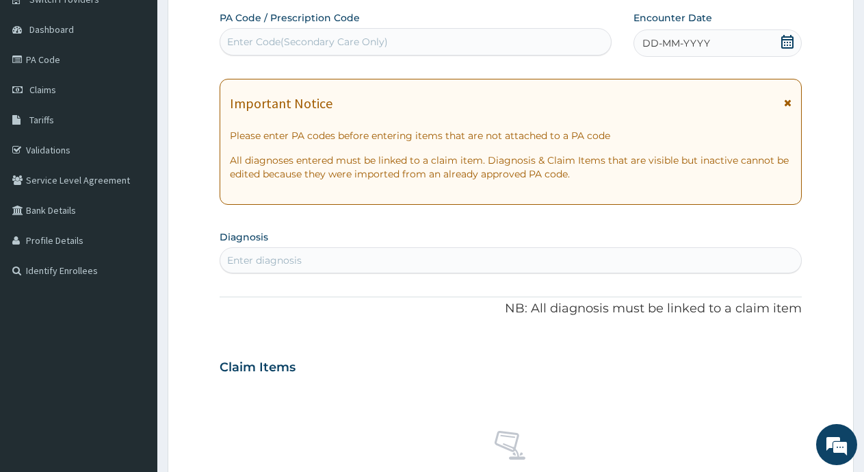
click at [789, 41] on icon at bounding box center [788, 42] width 14 height 14
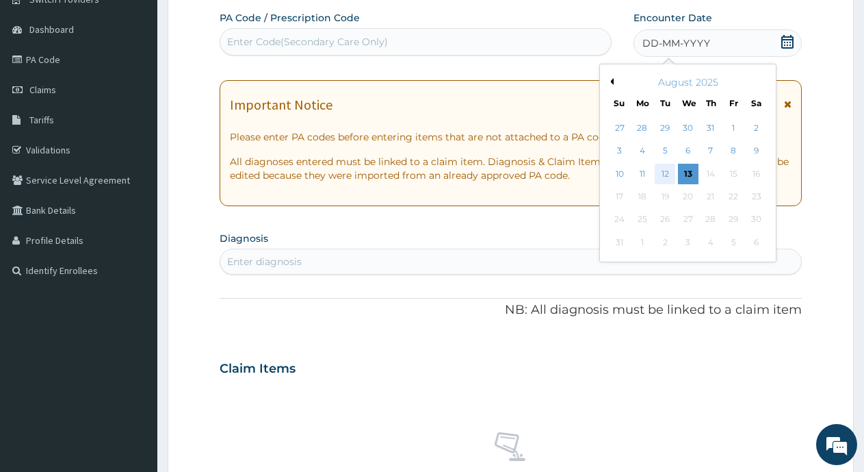
click at [667, 173] on div "12" at bounding box center [666, 174] width 21 height 21
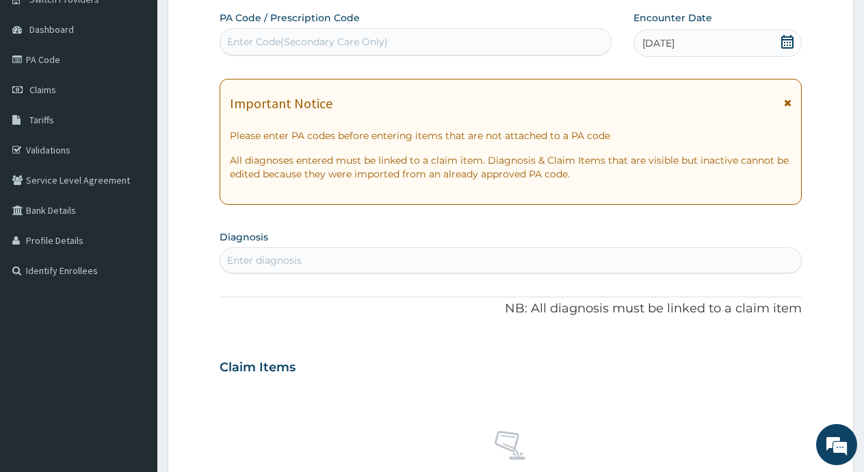
click at [297, 257] on div "Enter diagnosis" at bounding box center [264, 260] width 75 height 14
type input "MALARIA"
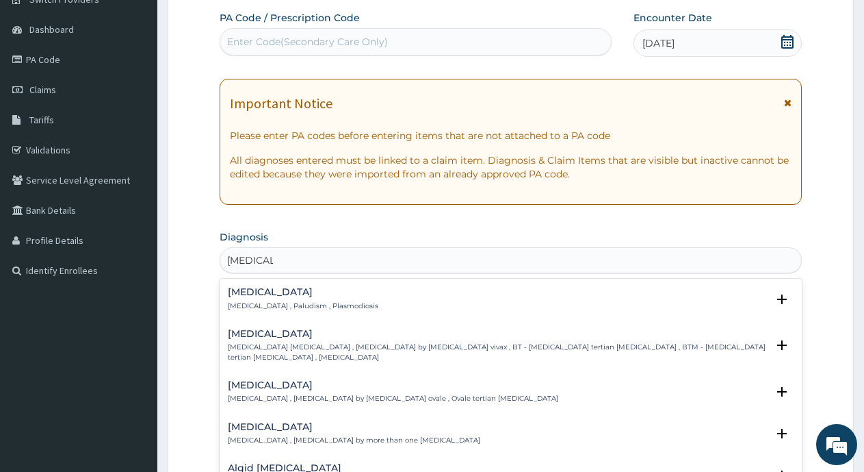
scroll to position [68, 0]
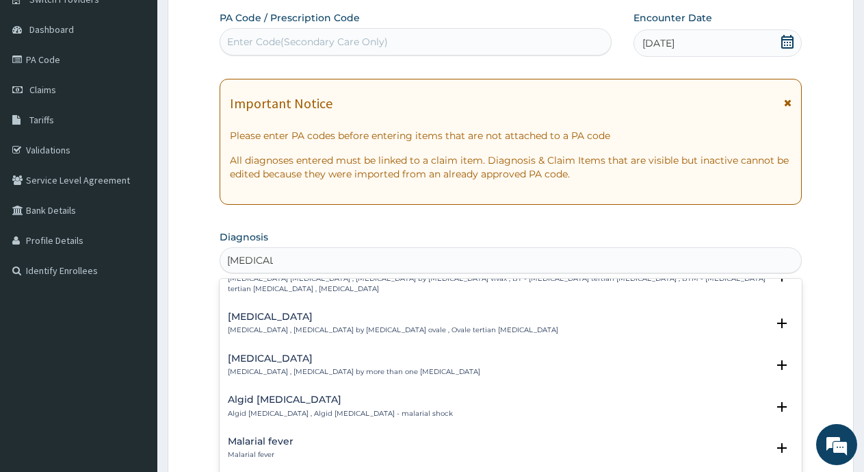
click at [259, 438] on h4 "Malarial fever" at bounding box center [261, 441] width 66 height 10
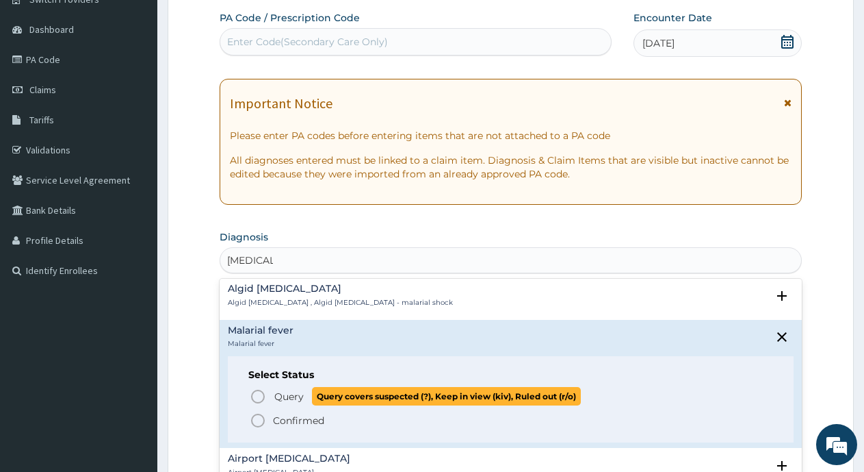
scroll to position [205, 0]
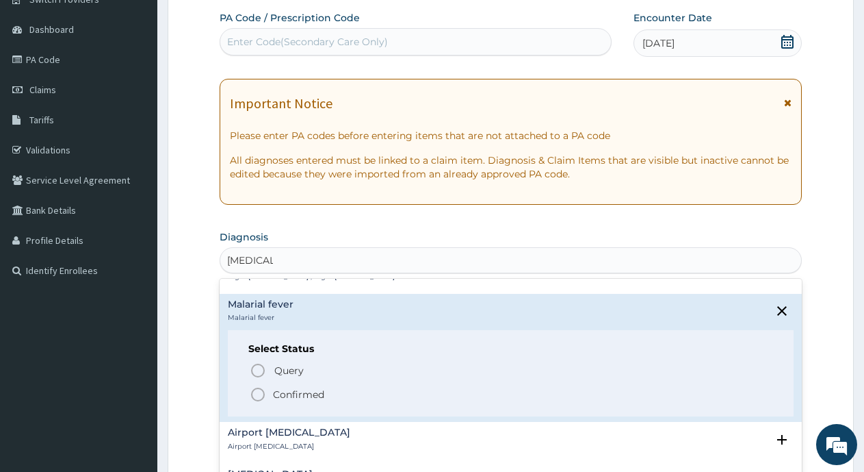
drag, startPoint x: 257, startPoint y: 394, endPoint x: 287, endPoint y: 378, distance: 34.3
click at [259, 394] on icon "status option filled" at bounding box center [258, 394] width 16 height 16
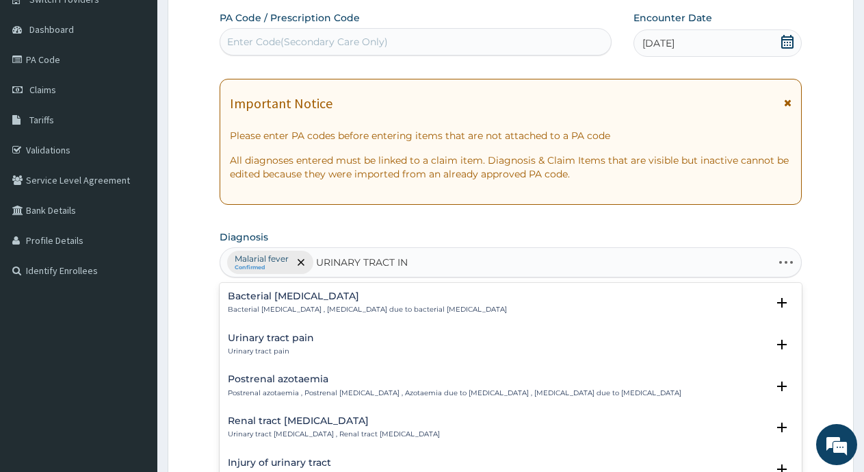
type input "URINARY TRACT INF"
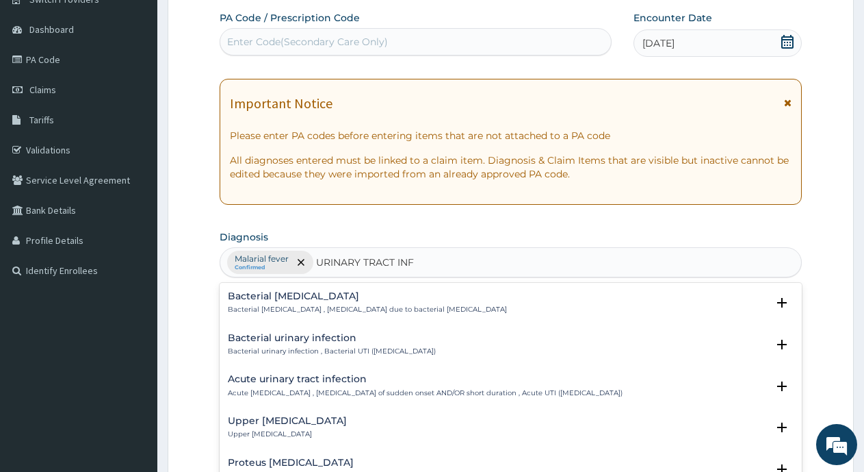
click at [280, 379] on h4 "Acute urinary tract infection" at bounding box center [425, 379] width 395 height 10
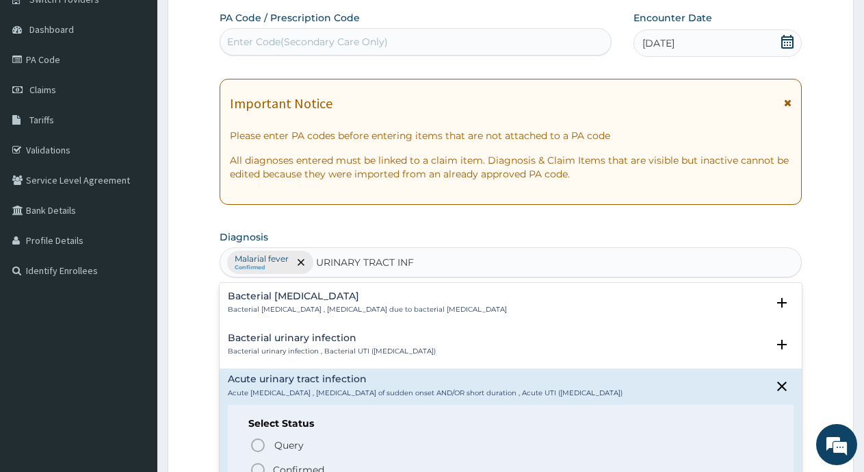
scroll to position [137, 0]
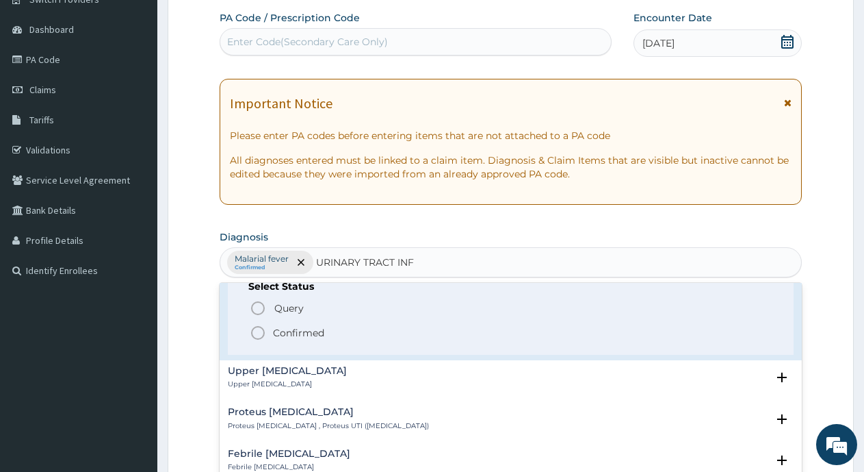
click at [256, 332] on icon "status option filled" at bounding box center [258, 332] width 16 height 16
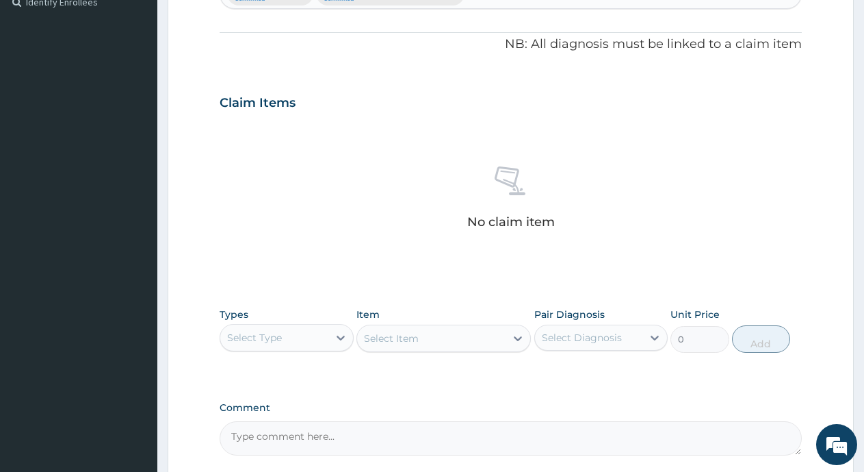
scroll to position [515, 0]
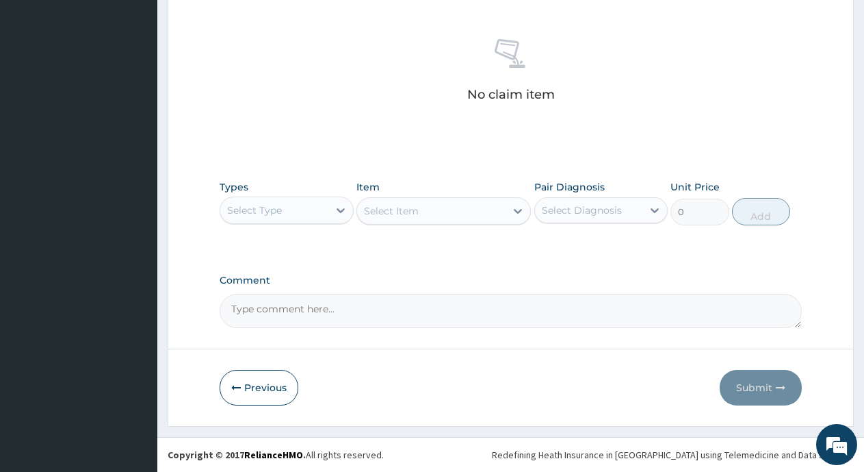
click at [265, 218] on div "Select Type" at bounding box center [274, 210] width 108 height 22
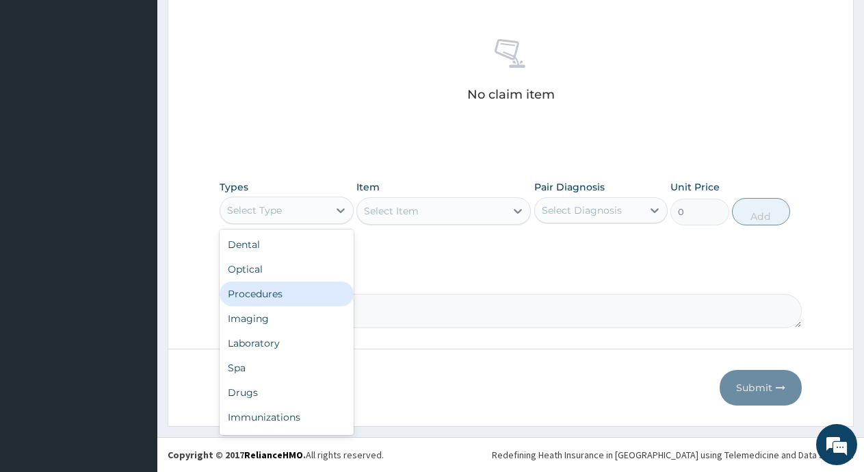
click at [264, 296] on div "Procedures" at bounding box center [287, 293] width 134 height 25
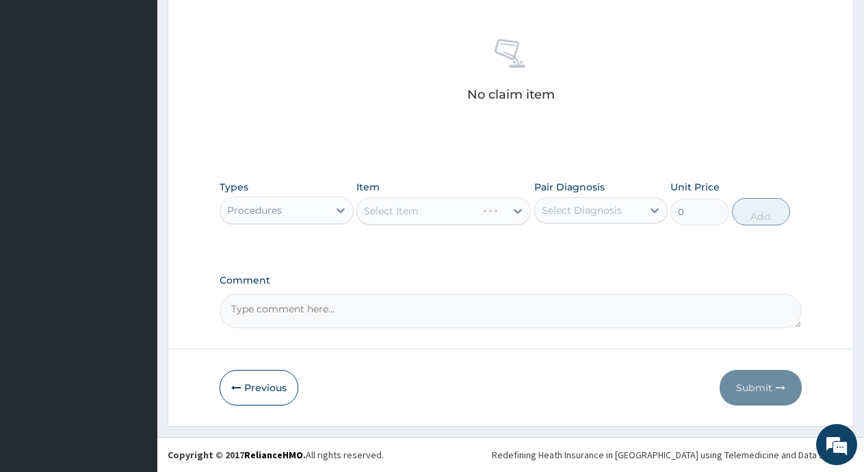
click at [407, 221] on div "Select Item" at bounding box center [444, 210] width 175 height 27
click at [379, 211] on div "Select Item" at bounding box center [444, 210] width 175 height 27
click at [379, 212] on div "Select Item" at bounding box center [391, 211] width 55 height 14
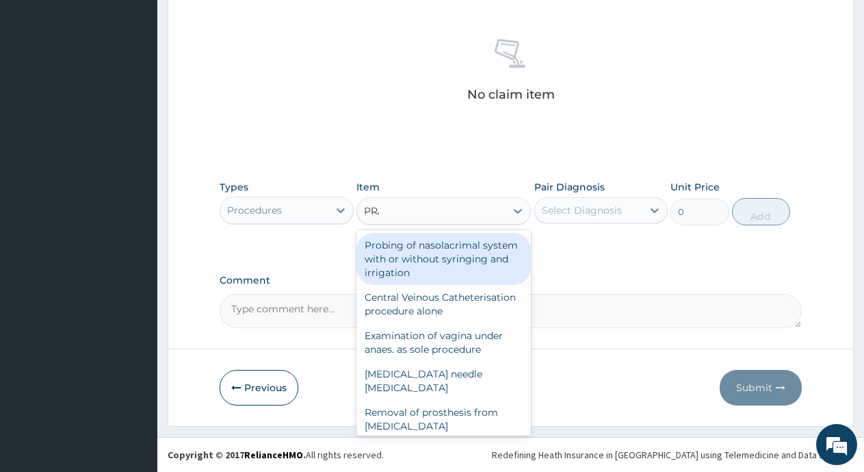
type input "PRAC"
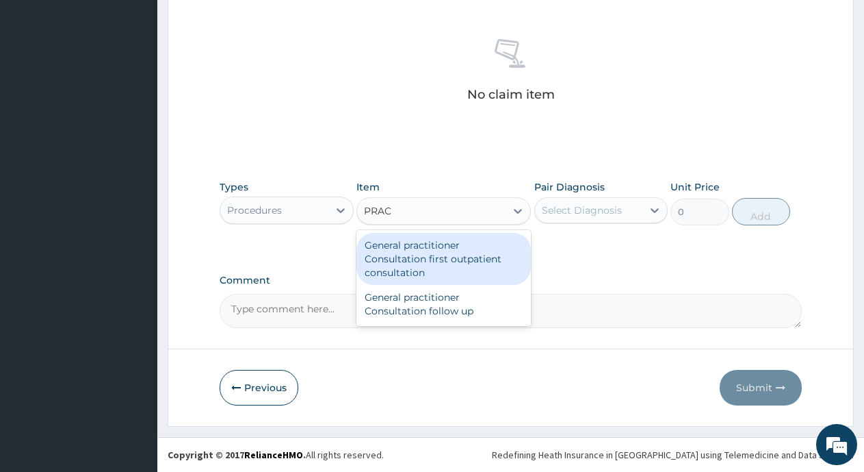
drag, startPoint x: 447, startPoint y: 260, endPoint x: 580, endPoint y: 223, distance: 138.5
click at [451, 260] on div "General practitioner Consultation first outpatient consultation" at bounding box center [444, 259] width 175 height 52
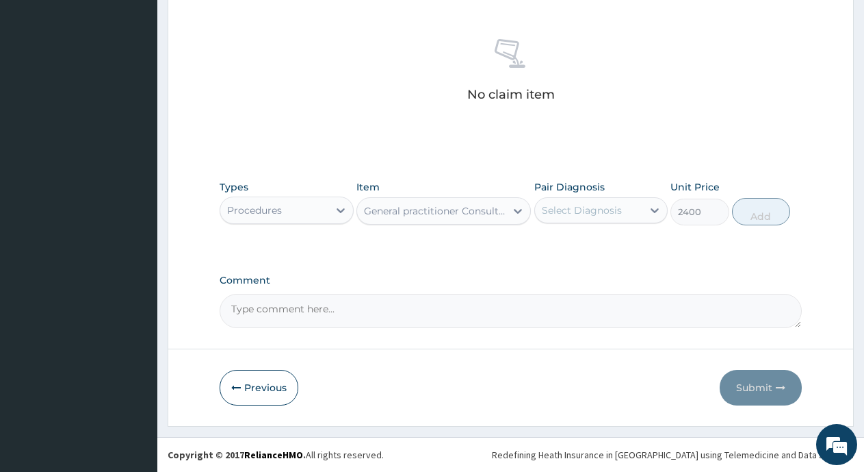
type input "2400"
click at [582, 214] on div "Select Diagnosis" at bounding box center [582, 210] width 80 height 14
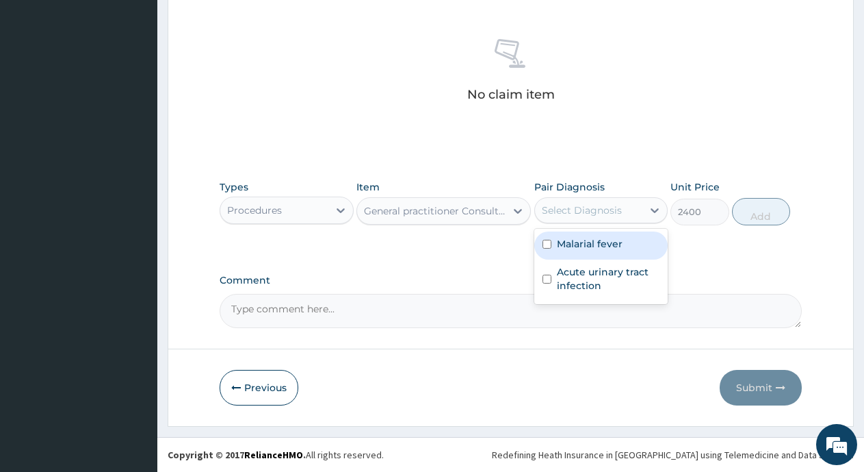
drag, startPoint x: 579, startPoint y: 234, endPoint x: 580, endPoint y: 266, distance: 32.2
click at [580, 240] on div "Malarial fever" at bounding box center [602, 245] width 134 height 28
checkbox input "true"
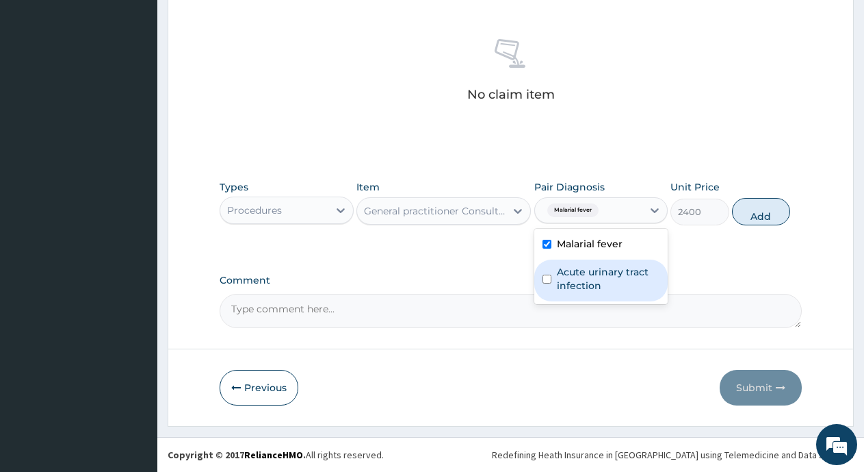
drag, startPoint x: 580, startPoint y: 267, endPoint x: 641, endPoint y: 249, distance: 63.5
click at [585, 268] on label "Acute urinary tract infection" at bounding box center [608, 278] width 103 height 27
checkbox input "true"
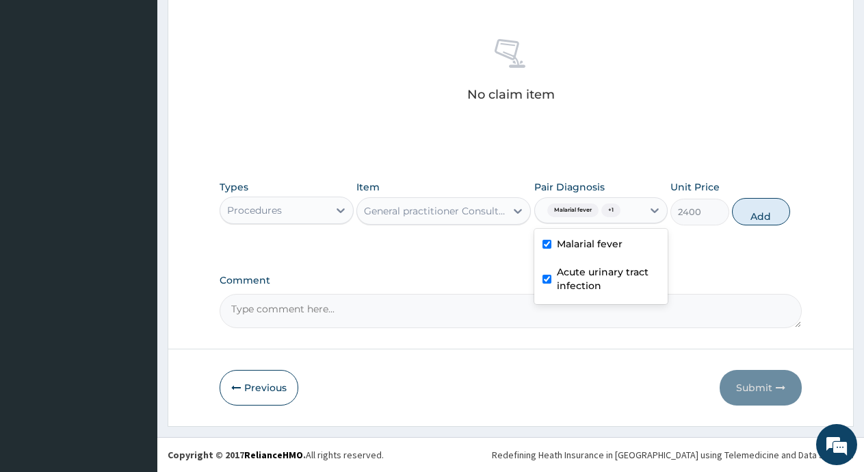
click at [751, 216] on button "Add" at bounding box center [761, 211] width 58 height 27
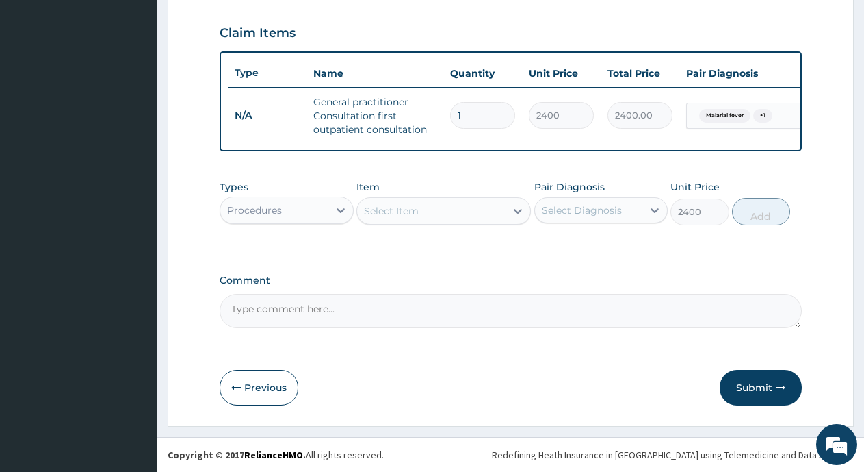
type input "0"
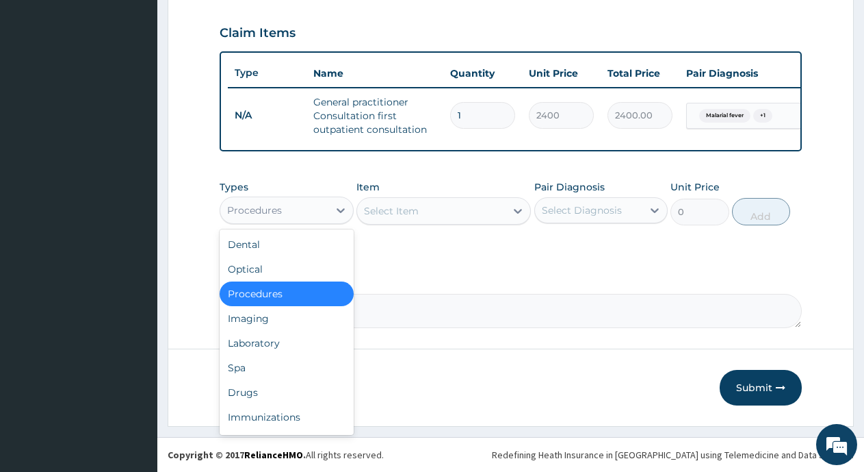
drag, startPoint x: 290, startPoint y: 214, endPoint x: 294, endPoint y: 226, distance: 12.1
click at [291, 216] on div "Procedures" at bounding box center [274, 210] width 108 height 22
drag, startPoint x: 270, startPoint y: 338, endPoint x: 316, endPoint y: 295, distance: 62.9
click at [273, 338] on div "Laboratory" at bounding box center [287, 343] width 134 height 25
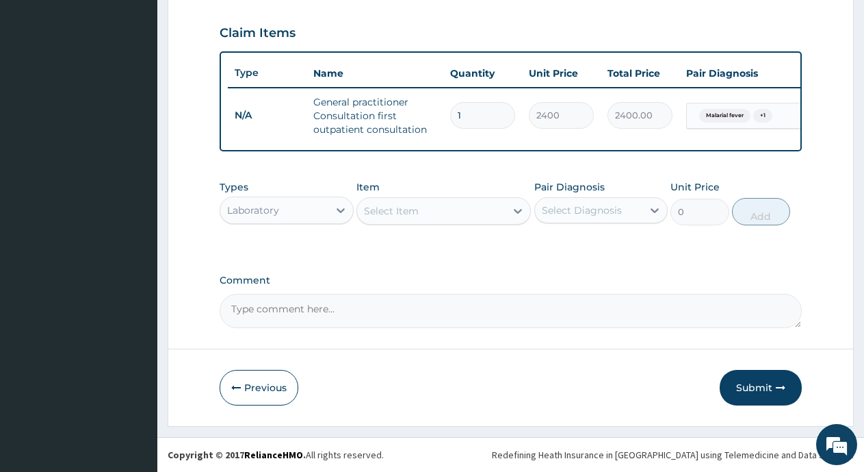
click at [387, 209] on div "Select Item" at bounding box center [391, 211] width 55 height 14
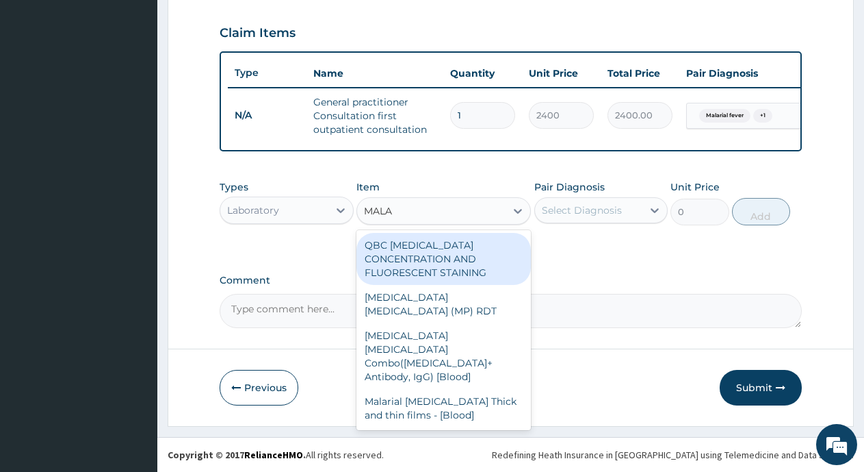
type input "MALAR"
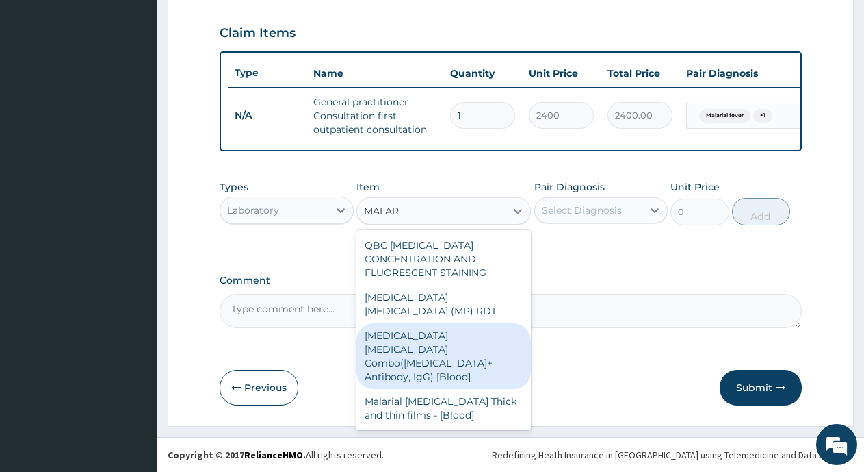
drag, startPoint x: 430, startPoint y: 317, endPoint x: 576, endPoint y: 272, distance: 152.4
click at [438, 323] on div "[MEDICAL_DATA] [MEDICAL_DATA] Combo([MEDICAL_DATA]+ Antibody, IgG) [Blood]" at bounding box center [444, 356] width 175 height 66
type input "2000"
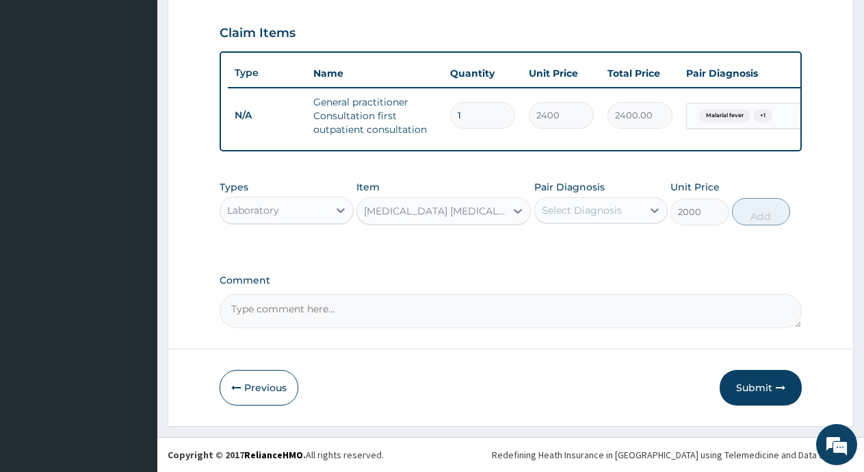
click at [617, 207] on div "Select Diagnosis" at bounding box center [582, 210] width 80 height 14
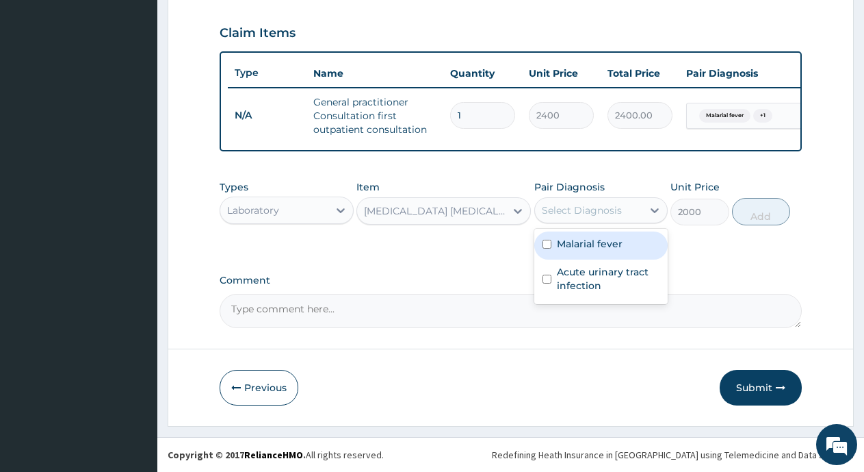
click at [613, 242] on label "Malarial fever" at bounding box center [590, 244] width 66 height 14
checkbox input "true"
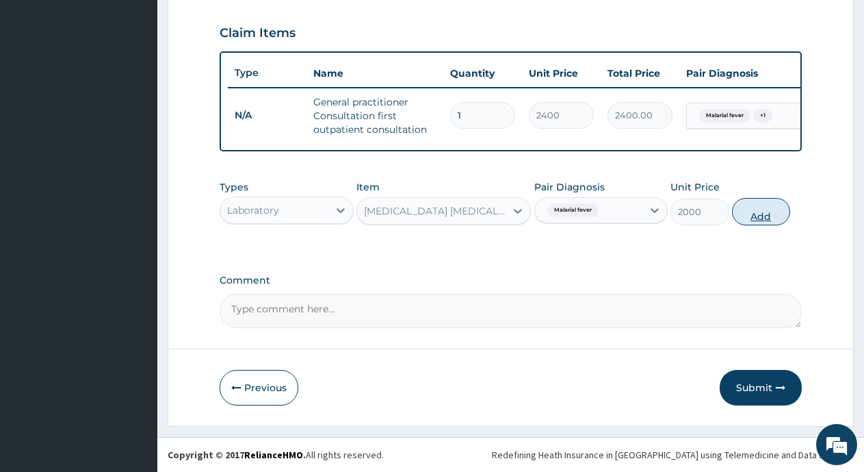
click at [765, 214] on button "Add" at bounding box center [761, 211] width 58 height 27
type input "0"
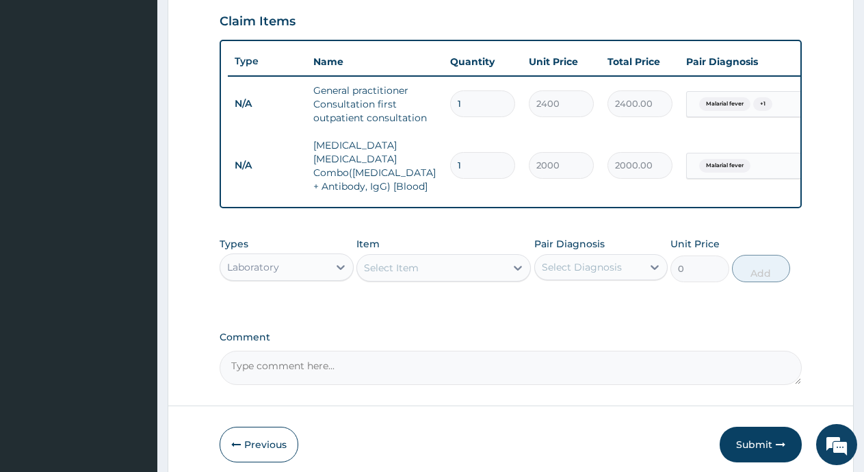
click at [394, 261] on div "Select Item" at bounding box center [391, 268] width 55 height 14
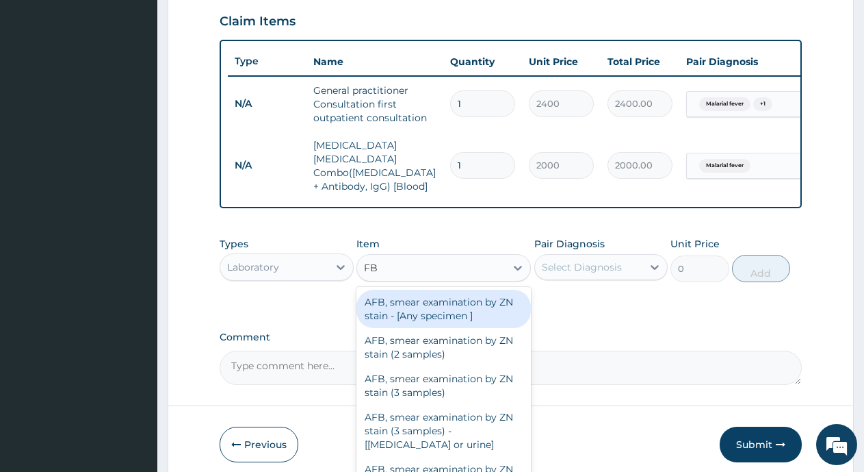
type input "FBC"
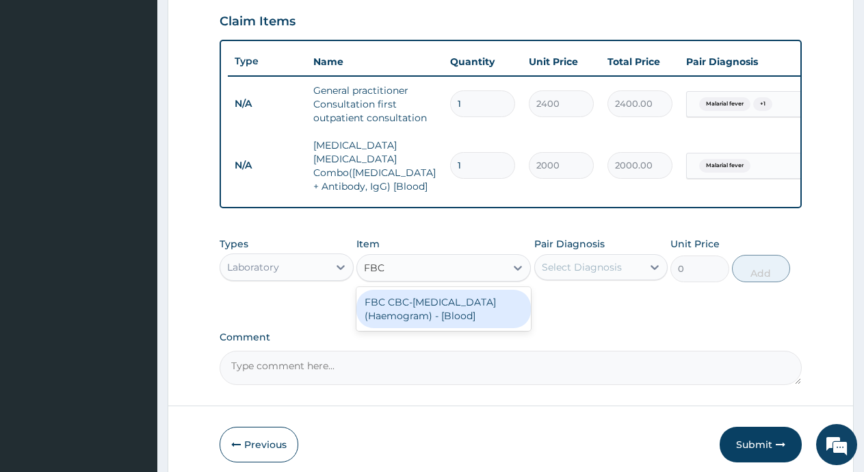
drag, startPoint x: 426, startPoint y: 294, endPoint x: 648, endPoint y: 294, distance: 221.8
click at [428, 294] on div "FBC CBC-[MEDICAL_DATA] (Haemogram) - [Blood]" at bounding box center [444, 309] width 175 height 38
type input "3000"
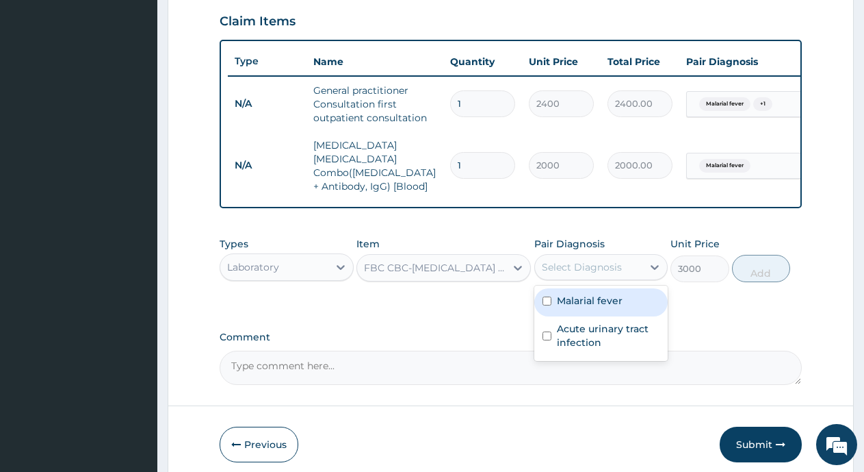
click at [629, 270] on div "Select Diagnosis" at bounding box center [589, 267] width 108 height 22
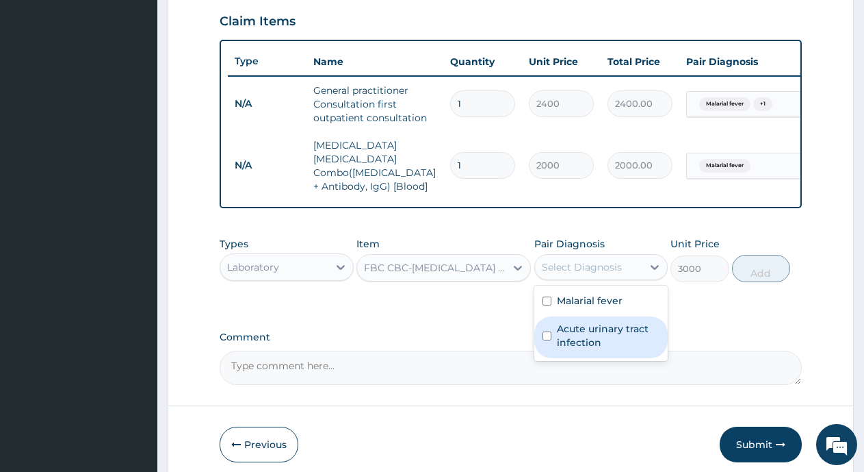
drag, startPoint x: 611, startPoint y: 348, endPoint x: 643, endPoint y: 334, distance: 34.3
click at [612, 348] on div "Acute urinary tract infection" at bounding box center [602, 337] width 134 height 42
checkbox input "true"
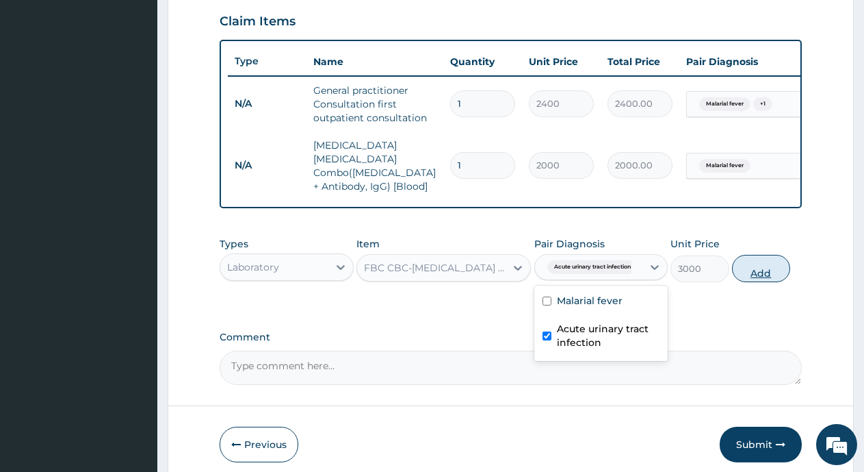
click at [760, 269] on button "Add" at bounding box center [761, 268] width 58 height 27
type input "0"
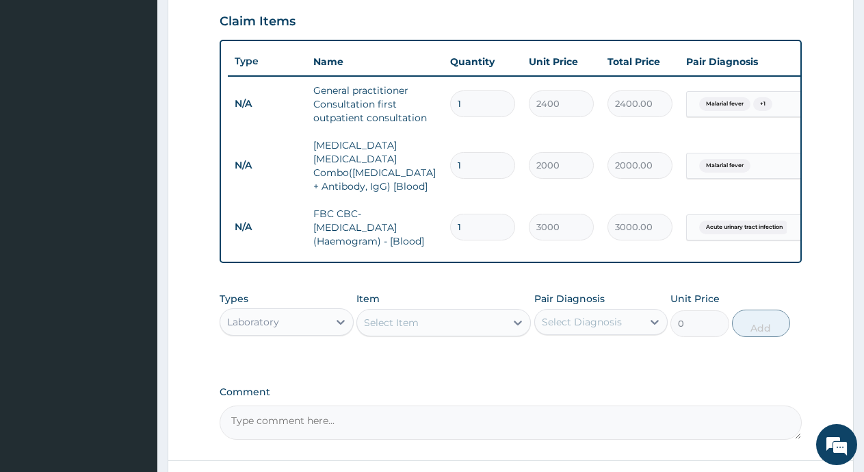
click at [391, 325] on div "Select Item" at bounding box center [391, 323] width 55 height 14
type input "URINAL"
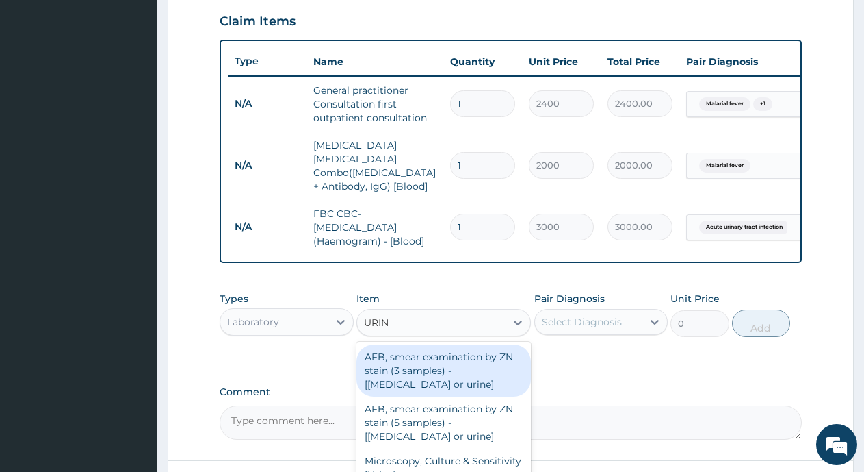
type input "URINA"
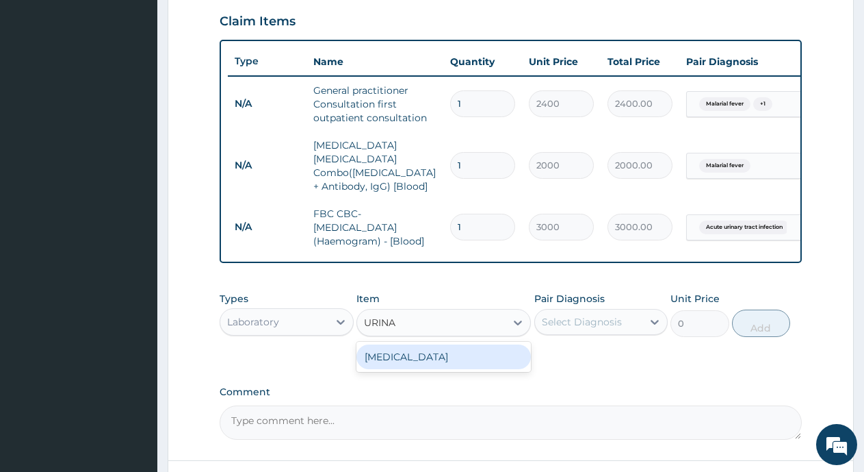
click at [431, 363] on div "[MEDICAL_DATA]" at bounding box center [444, 356] width 175 height 25
type input "2000"
click at [587, 321] on div "Select Diagnosis" at bounding box center [582, 322] width 80 height 14
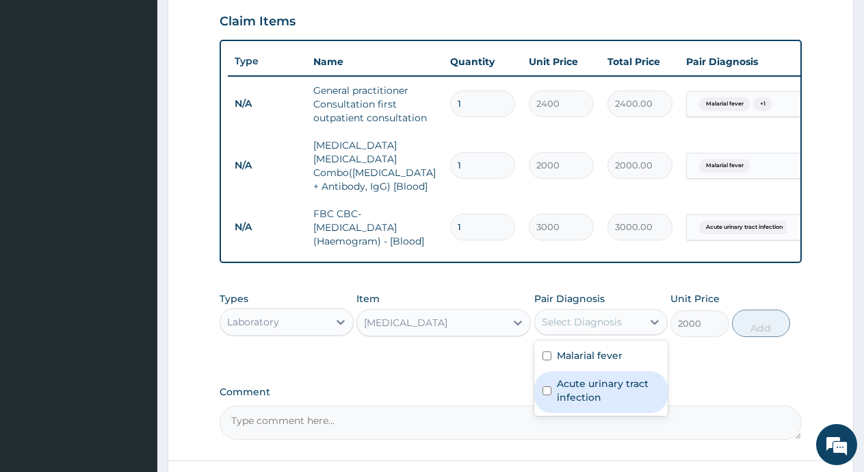
drag, startPoint x: 574, startPoint y: 392, endPoint x: 728, endPoint y: 361, distance: 156.5
click at [589, 392] on label "Acute urinary tract infection" at bounding box center [608, 389] width 103 height 27
checkbox input "true"
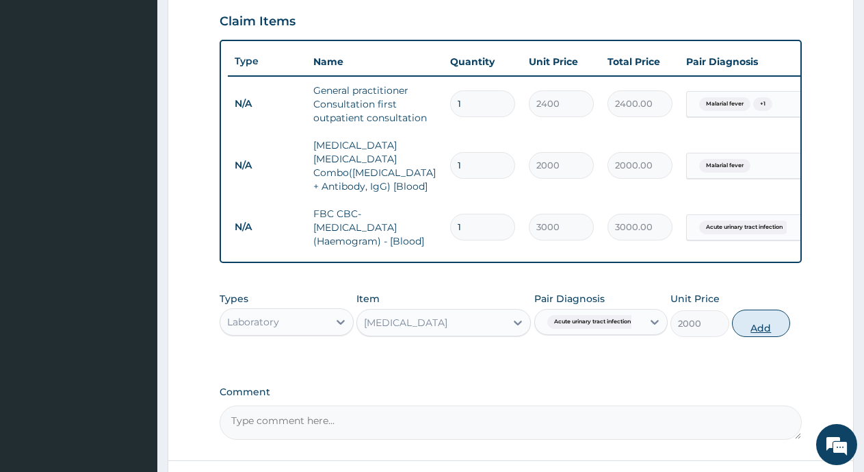
click at [753, 327] on button "Add" at bounding box center [761, 322] width 58 height 27
type input "0"
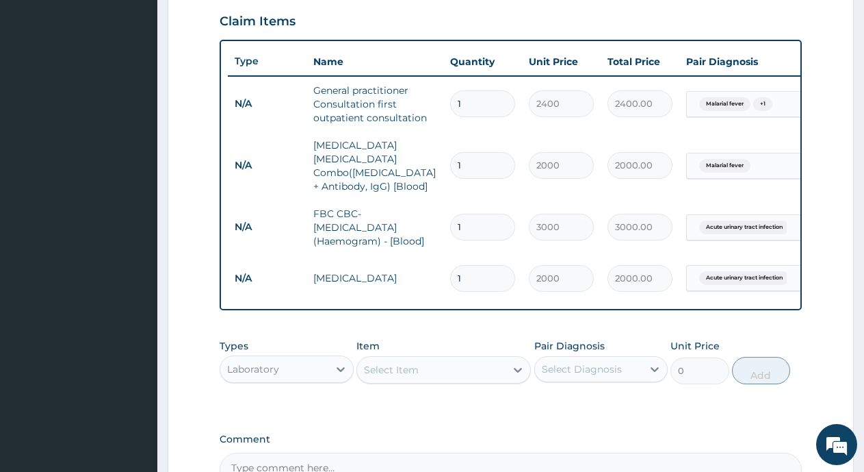
click at [260, 364] on div "Laboratory" at bounding box center [253, 369] width 52 height 14
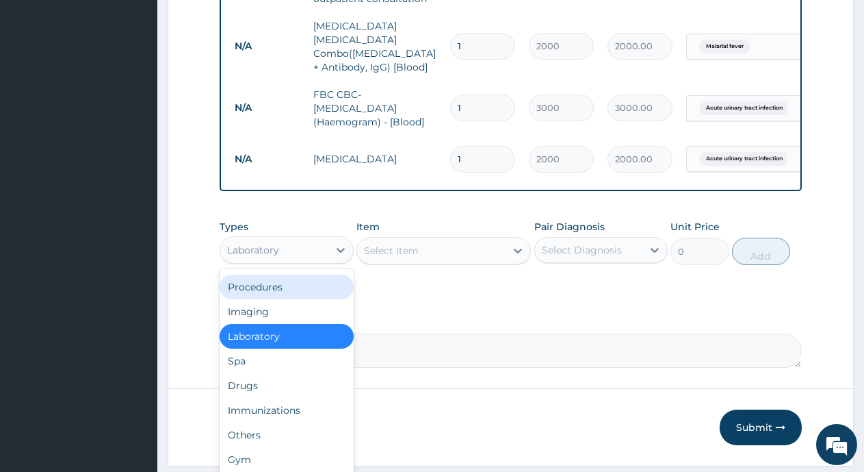
scroll to position [626, 0]
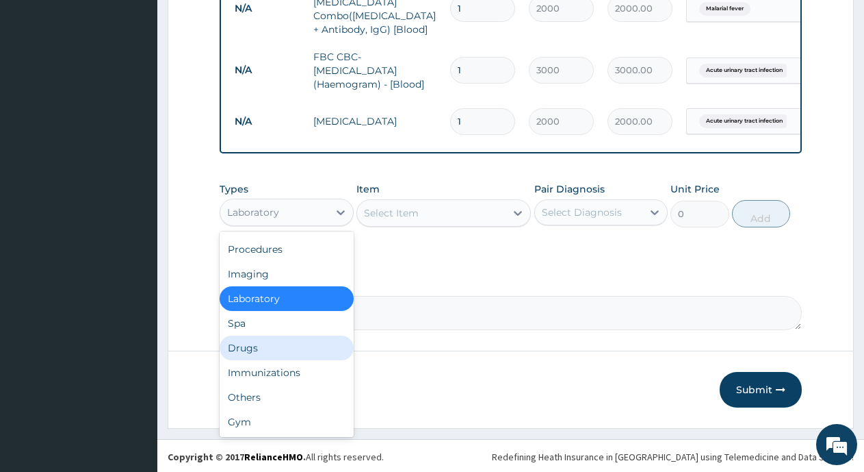
click at [259, 346] on div "Drugs" at bounding box center [287, 347] width 134 height 25
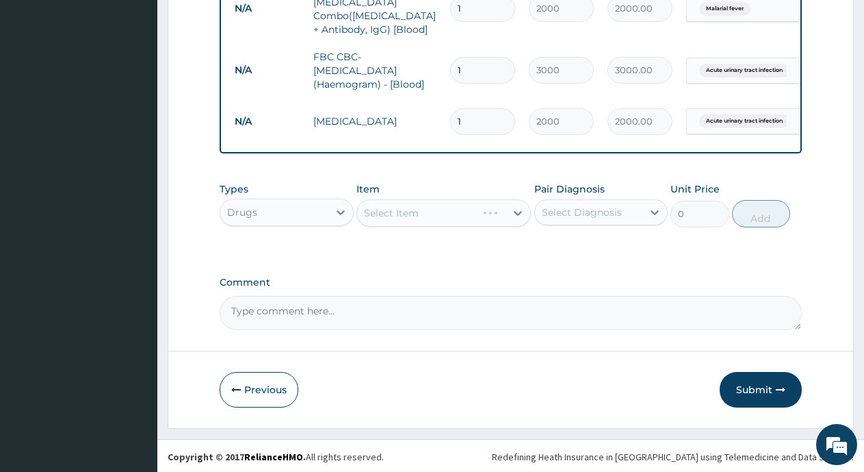
click at [422, 207] on div "Select Item" at bounding box center [444, 212] width 175 height 27
click at [409, 210] on div "Select Item" at bounding box center [444, 212] width 175 height 27
click at [409, 212] on div "Select Item" at bounding box center [444, 212] width 175 height 27
click at [402, 216] on div "Select Item" at bounding box center [444, 212] width 175 height 27
click at [381, 212] on div "Select Item" at bounding box center [444, 212] width 175 height 27
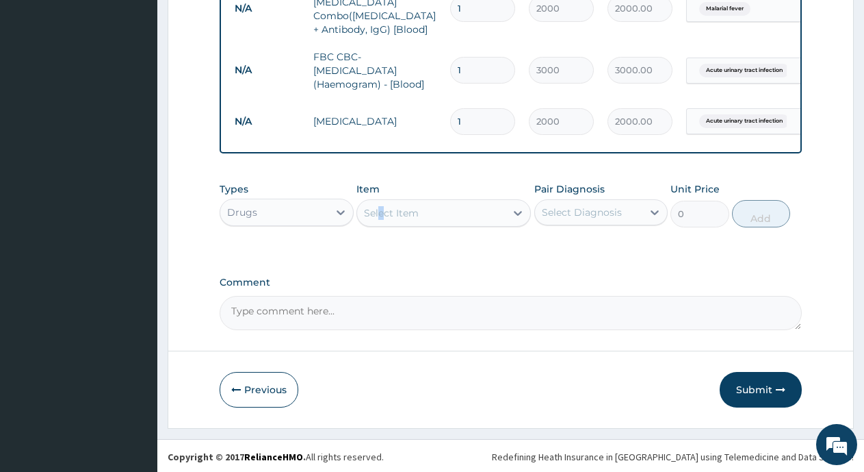
click at [397, 214] on div "Select Item" at bounding box center [391, 213] width 55 height 14
click at [374, 214] on div "Select Item" at bounding box center [391, 213] width 55 height 14
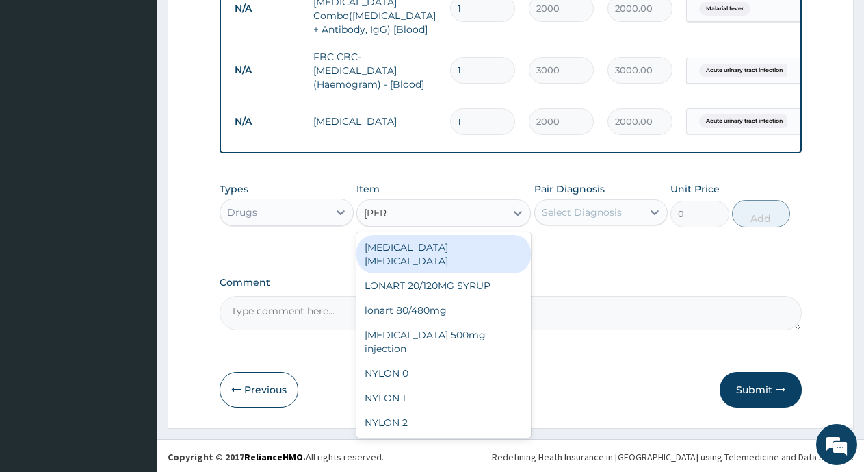
type input "LONAR"
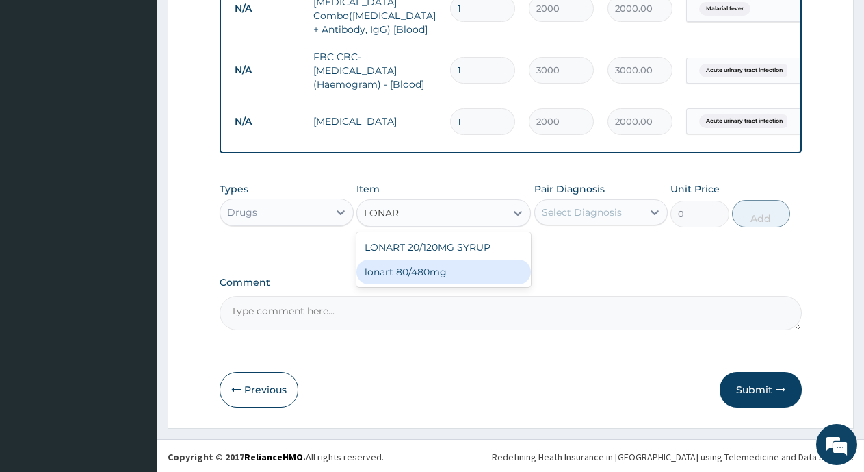
drag, startPoint x: 420, startPoint y: 272, endPoint x: 587, endPoint y: 203, distance: 180.1
click at [432, 272] on div "lonart 80/480mg" at bounding box center [444, 271] width 175 height 25
type input "487.025"
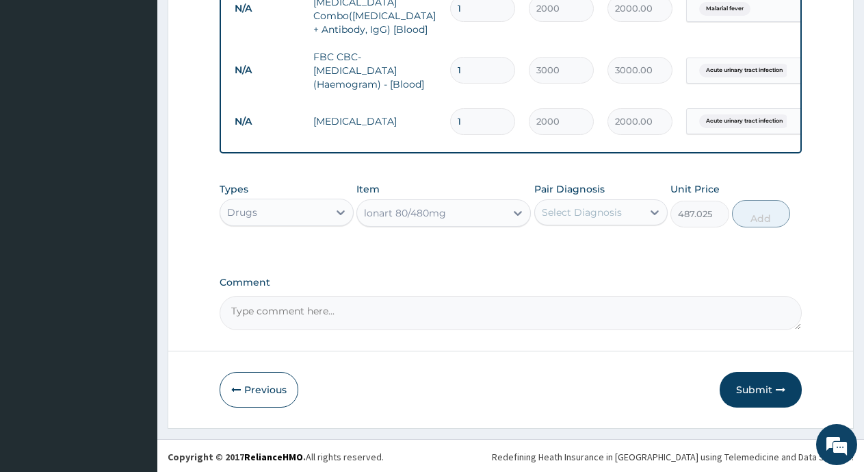
click at [592, 201] on div "Select Diagnosis" at bounding box center [589, 212] width 108 height 22
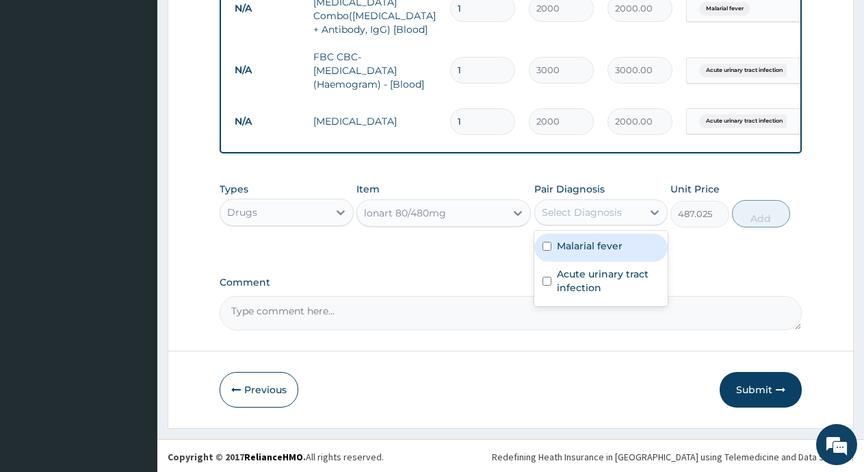
click at [592, 231] on div "Malarial fever Acute urinary tract infection" at bounding box center [602, 268] width 134 height 75
click at [592, 239] on label "Malarial fever" at bounding box center [590, 246] width 66 height 14
checkbox input "true"
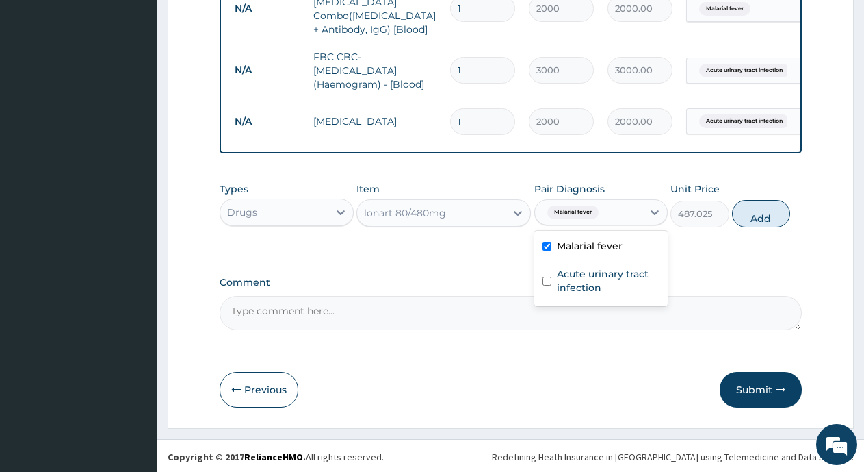
drag, startPoint x: 760, startPoint y: 210, endPoint x: 556, endPoint y: 187, distance: 205.3
click at [760, 212] on button "Add" at bounding box center [761, 213] width 58 height 27
type input "0"
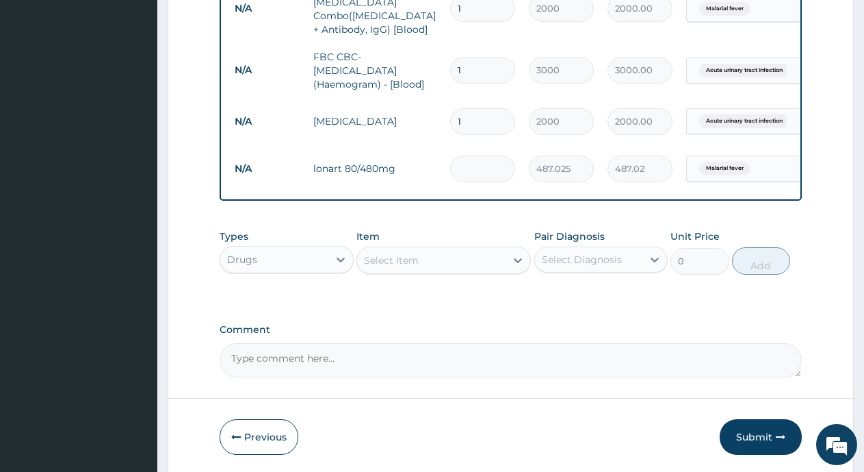
type input "0.00"
type input "6"
type input "2922.15"
type input "6"
click at [402, 261] on div "Select Item" at bounding box center [391, 260] width 55 height 14
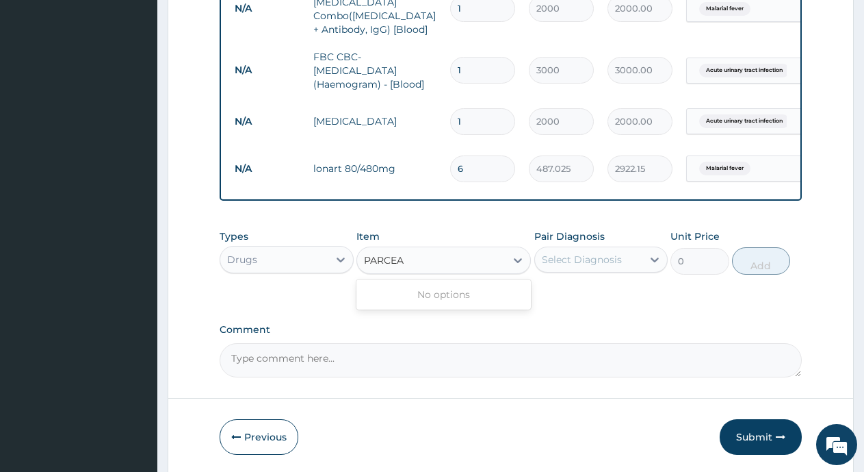
click at [385, 257] on input "PARCEA" at bounding box center [384, 260] width 41 height 14
type input "PARACEA"
click at [416, 257] on div "Select Item" at bounding box center [431, 260] width 149 height 22
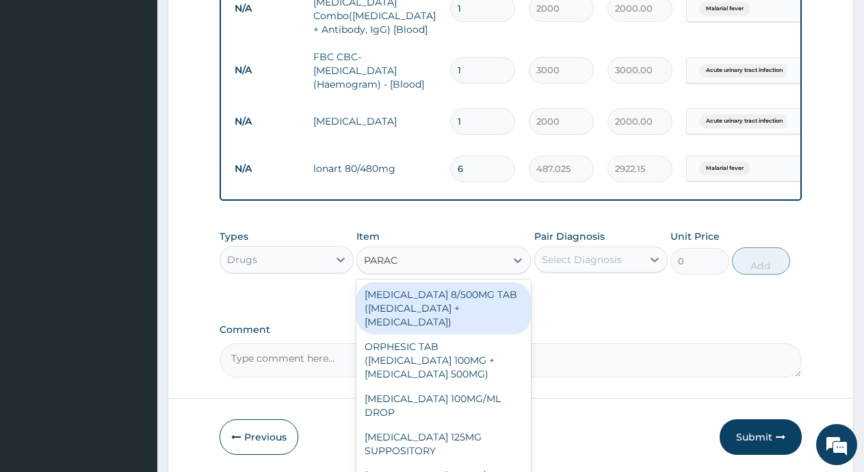
type input "PARACE"
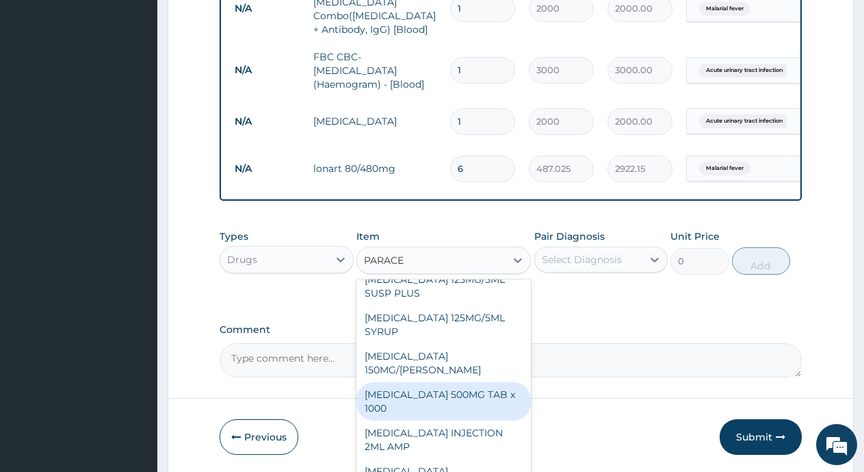
scroll to position [205, 0]
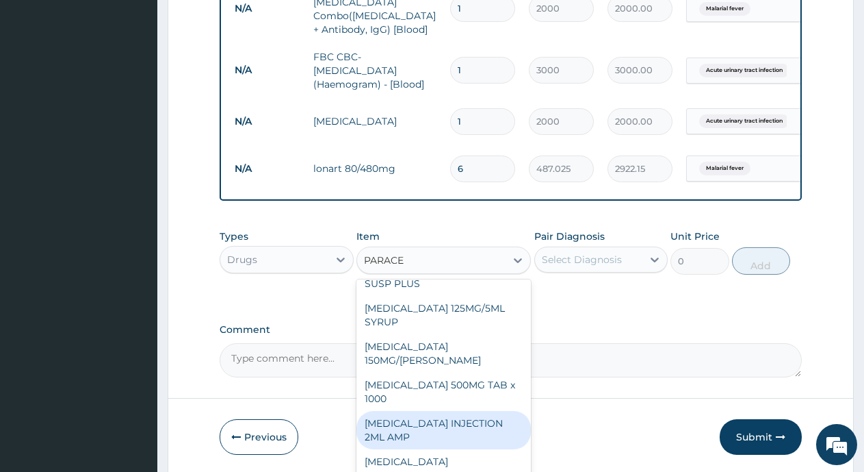
drag, startPoint x: 420, startPoint y: 426, endPoint x: 529, endPoint y: 375, distance: 120.9
click at [420, 426] on div "[MEDICAL_DATA] INJECTION 2ML AMP" at bounding box center [444, 430] width 175 height 38
type input "1000"
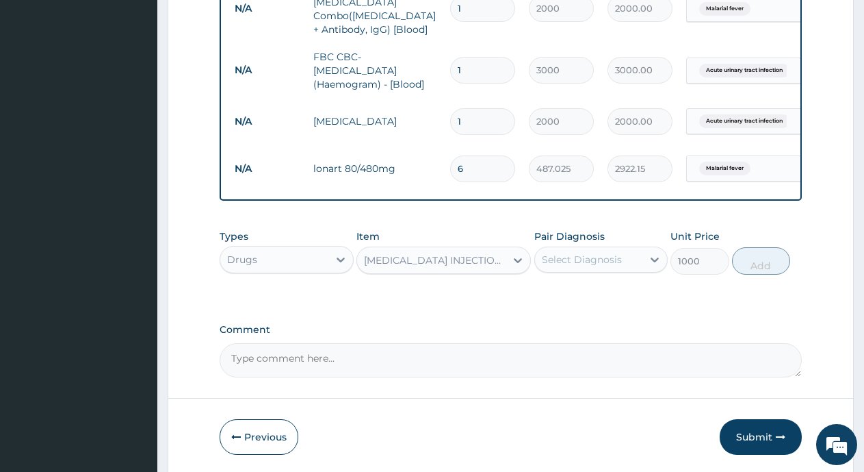
click at [589, 258] on div "Select Diagnosis" at bounding box center [582, 260] width 80 height 14
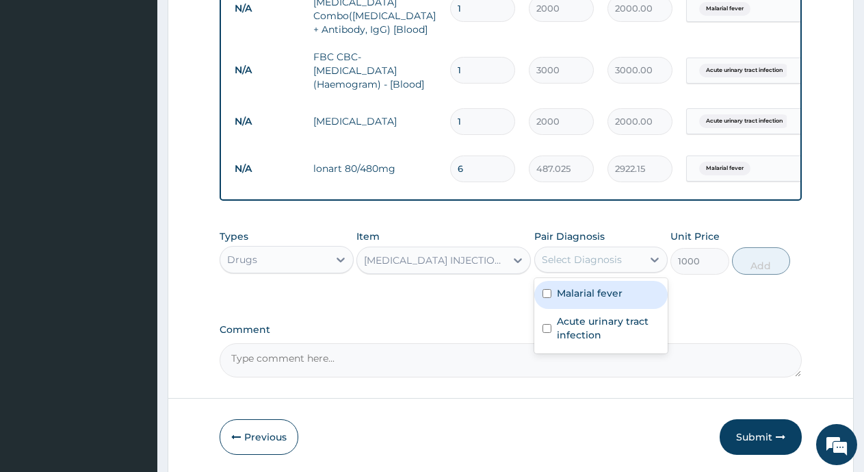
click at [587, 295] on label "Malarial fever" at bounding box center [590, 293] width 66 height 14
checkbox input "true"
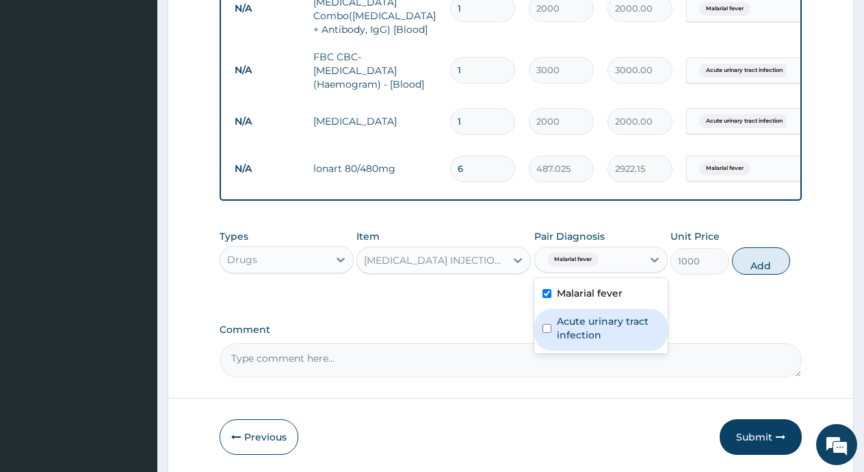
drag, startPoint x: 769, startPoint y: 264, endPoint x: 442, endPoint y: 309, distance: 329.7
click at [768, 264] on button "Add" at bounding box center [761, 260] width 58 height 27
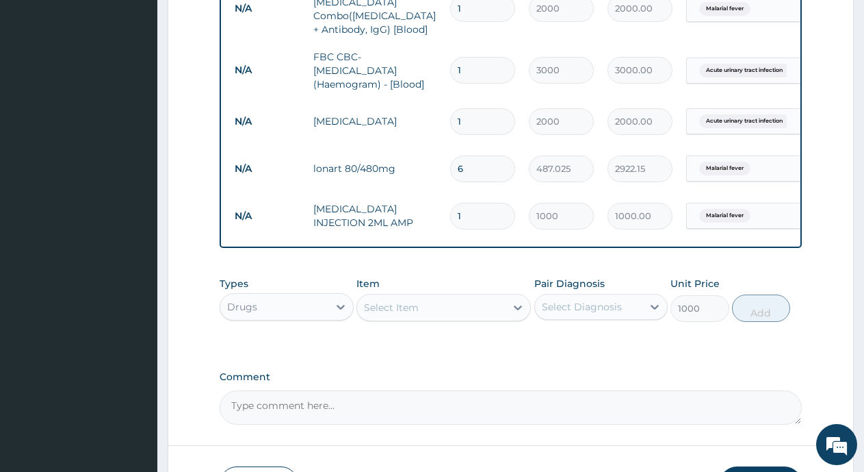
type input "0"
click at [398, 310] on div "Select Item" at bounding box center [391, 307] width 55 height 14
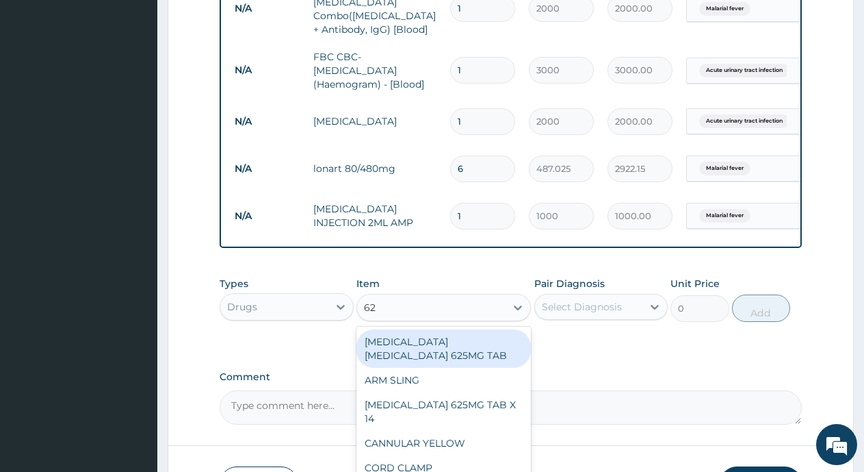
type input "625"
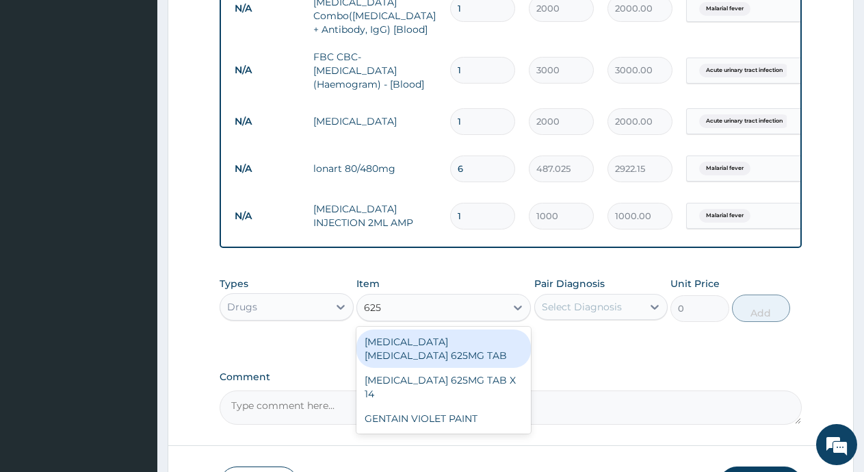
click at [431, 346] on div "[MEDICAL_DATA] [MEDICAL_DATA] 625MG TAB" at bounding box center [444, 348] width 175 height 38
type input "200.8929"
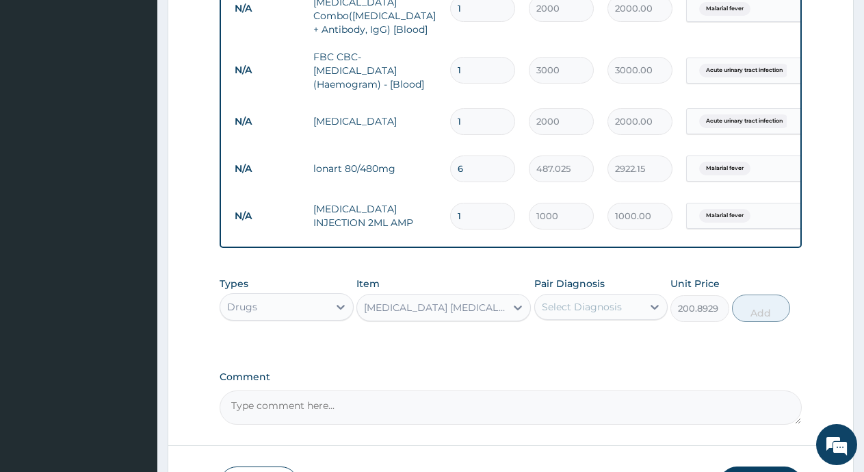
click at [567, 302] on div "Select Diagnosis" at bounding box center [582, 307] width 80 height 14
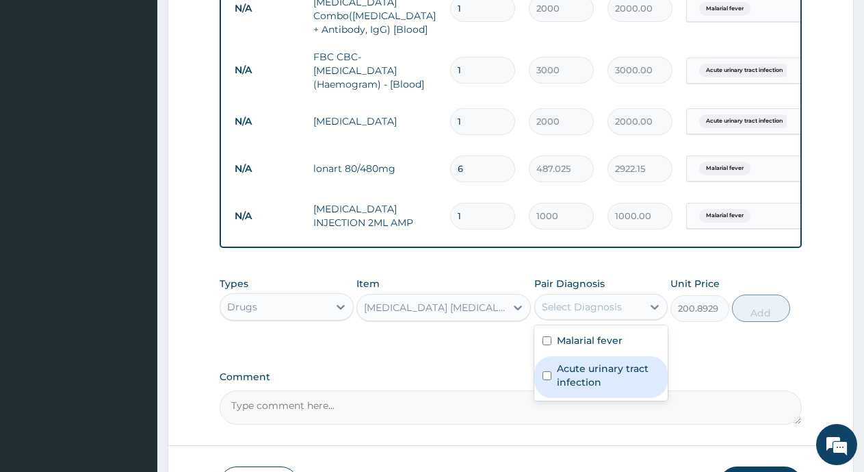
click at [548, 371] on input "checkbox" at bounding box center [547, 375] width 9 height 9
checkbox input "true"
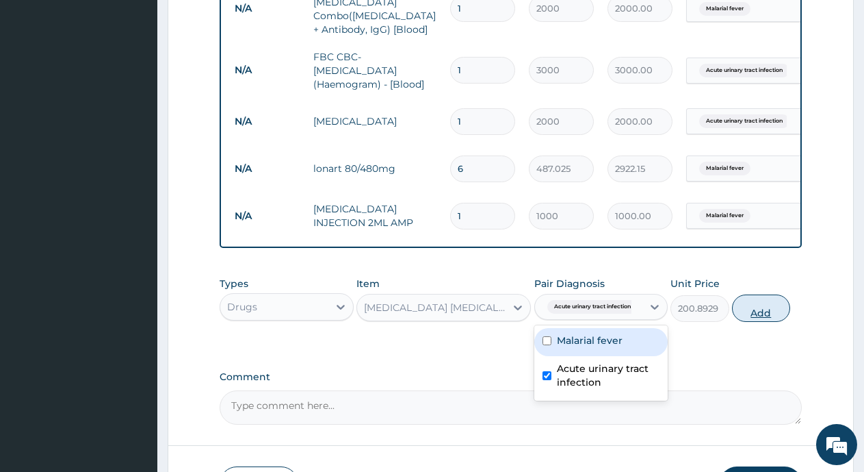
click at [763, 313] on button "Add" at bounding box center [761, 307] width 58 height 27
type input "0"
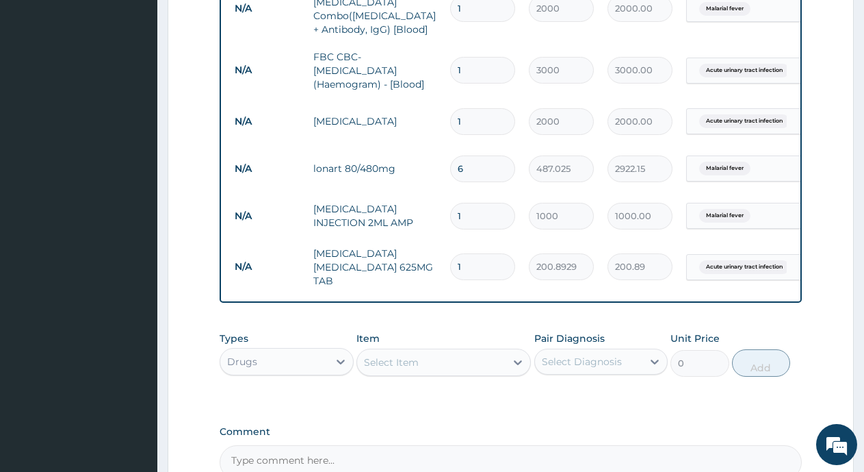
type input "14"
type input "2812.50"
type input "14"
click at [438, 366] on div "Select Item" at bounding box center [431, 362] width 149 height 22
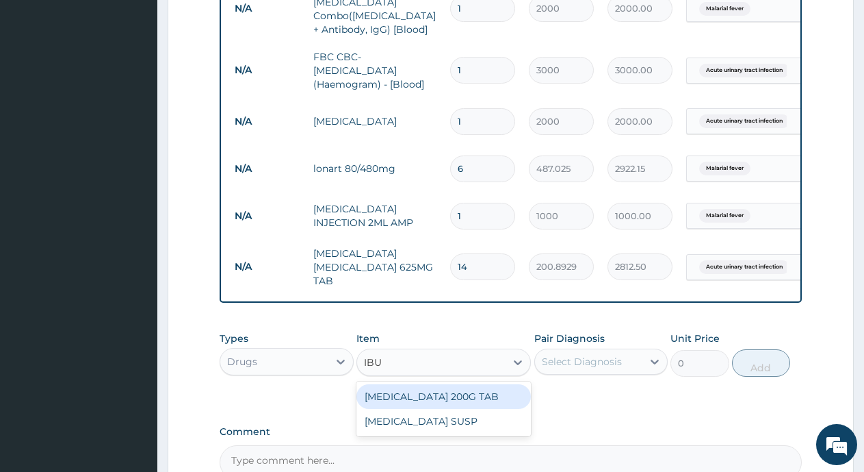
type input "IBUP"
click at [458, 396] on div "[MEDICAL_DATA] 200G TAB" at bounding box center [444, 396] width 175 height 25
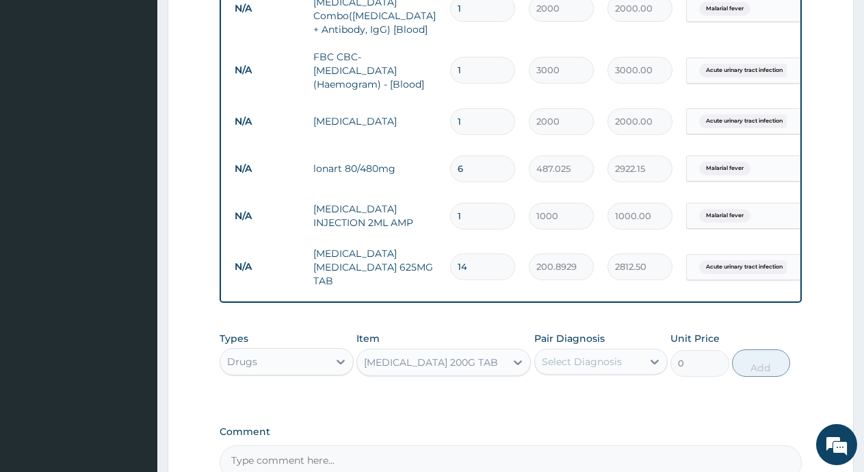
type input "75"
click at [607, 366] on div "Select Diagnosis" at bounding box center [589, 361] width 108 height 22
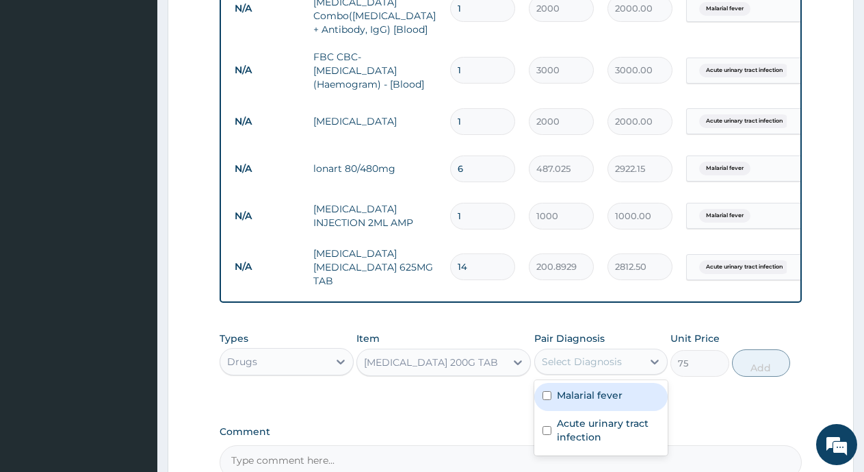
drag, startPoint x: 587, startPoint y: 394, endPoint x: 589, endPoint y: 409, distance: 14.5
click at [589, 395] on label "Malarial fever" at bounding box center [590, 395] width 66 height 14
checkbox input "true"
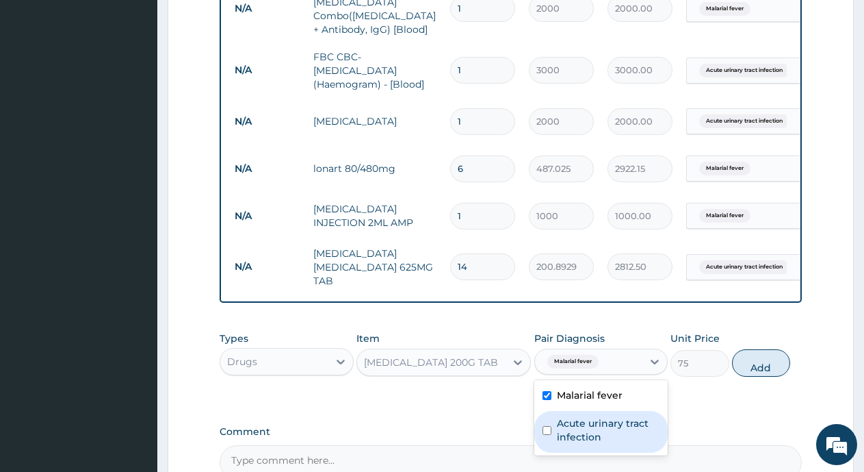
drag, startPoint x: 586, startPoint y: 424, endPoint x: 721, endPoint y: 377, distance: 142.9
click at [595, 420] on label "Acute urinary tract infection" at bounding box center [608, 429] width 103 height 27
checkbox input "true"
drag, startPoint x: 765, startPoint y: 366, endPoint x: 624, endPoint y: 391, distance: 142.5
click at [765, 366] on button "Add" at bounding box center [761, 362] width 58 height 27
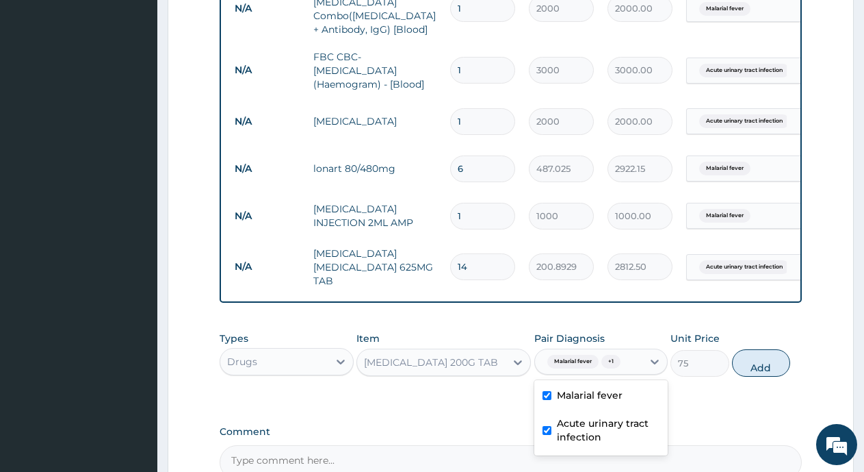
type input "0"
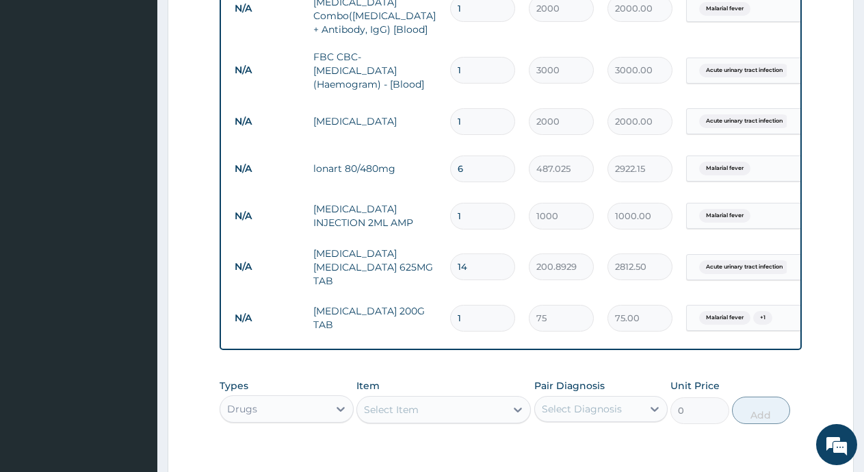
type input "12"
type input "900.00"
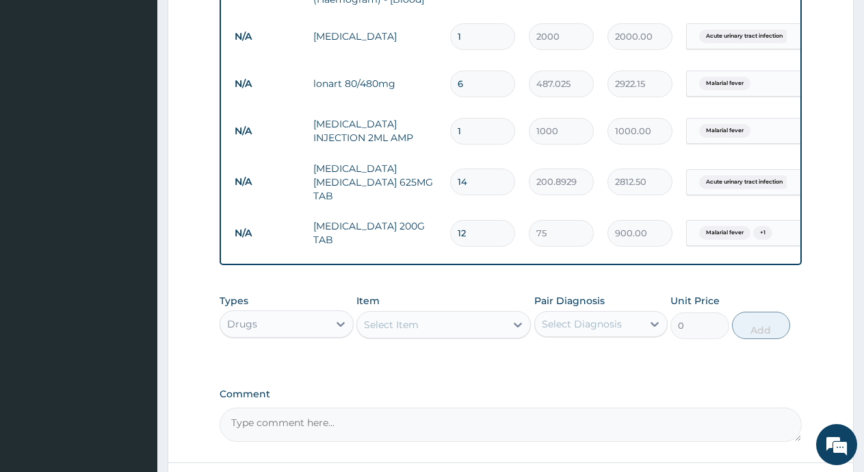
scroll to position [823, 0]
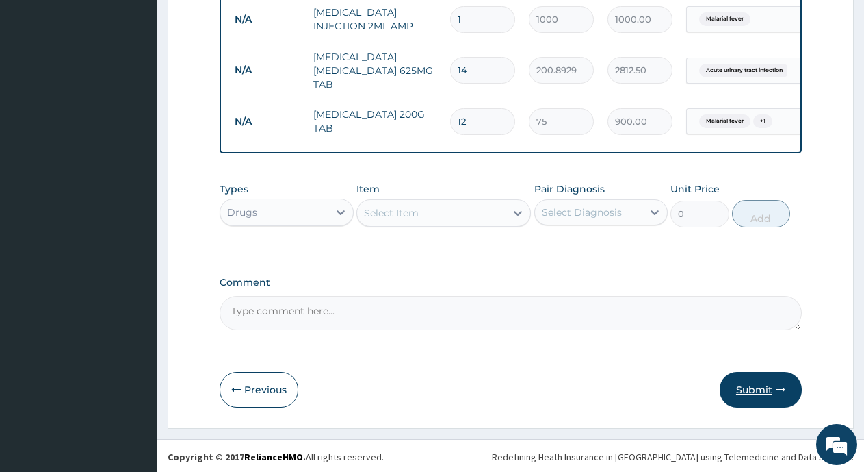
type input "12"
click at [765, 383] on button "Submit" at bounding box center [761, 390] width 82 height 36
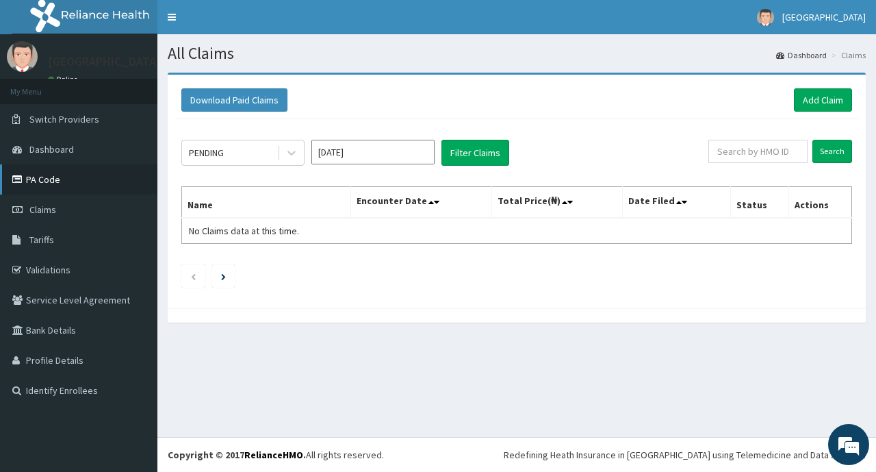
click at [50, 182] on link "PA Code" at bounding box center [78, 179] width 157 height 30
click at [271, 158] on div "PENDING" at bounding box center [229, 153] width 95 height 22
click at [255, 154] on div "PENDING" at bounding box center [229, 153] width 95 height 22
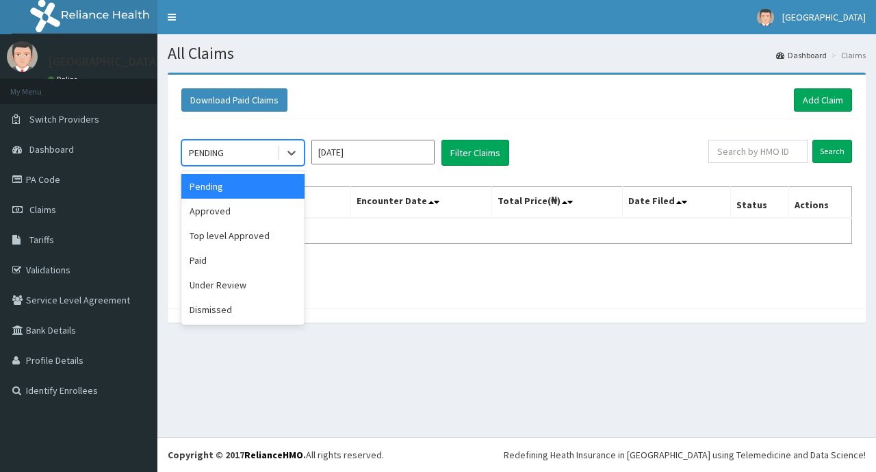
click at [253, 153] on div "PENDING" at bounding box center [229, 153] width 95 height 22
drag, startPoint x: 229, startPoint y: 212, endPoint x: 283, endPoint y: 212, distance: 54.8
click at [229, 212] on div "Approved" at bounding box center [242, 210] width 123 height 25
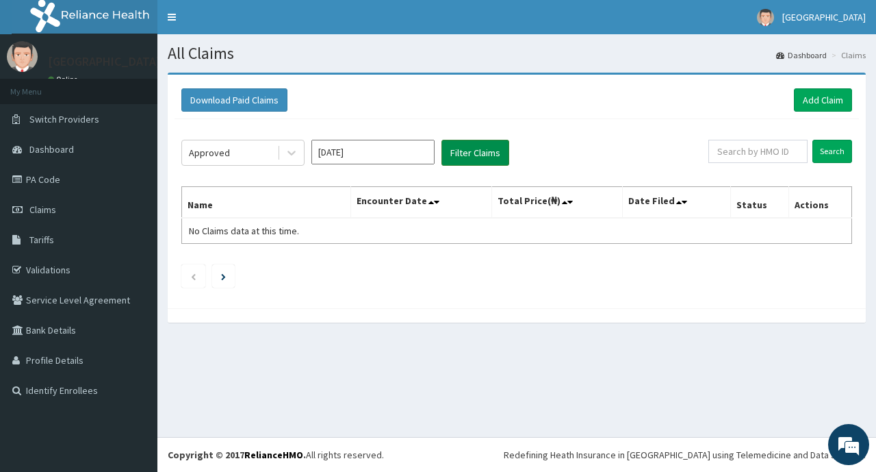
click at [459, 155] on button "Filter Claims" at bounding box center [475, 153] width 68 height 26
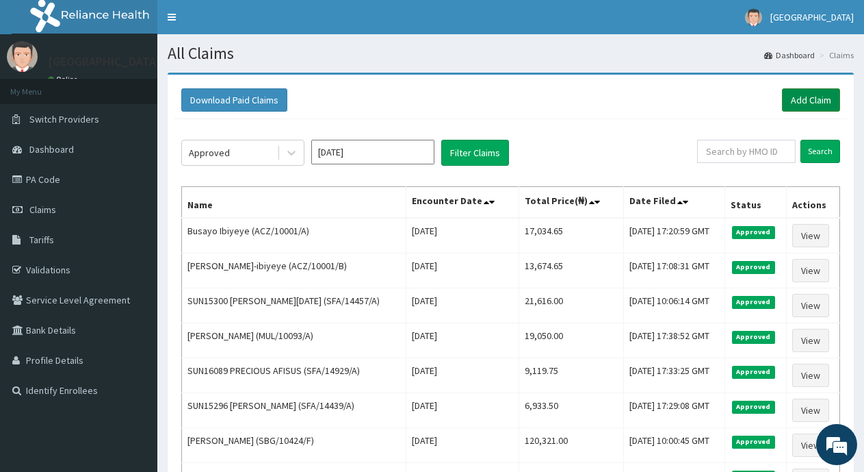
click at [816, 97] on link "Add Claim" at bounding box center [811, 99] width 58 height 23
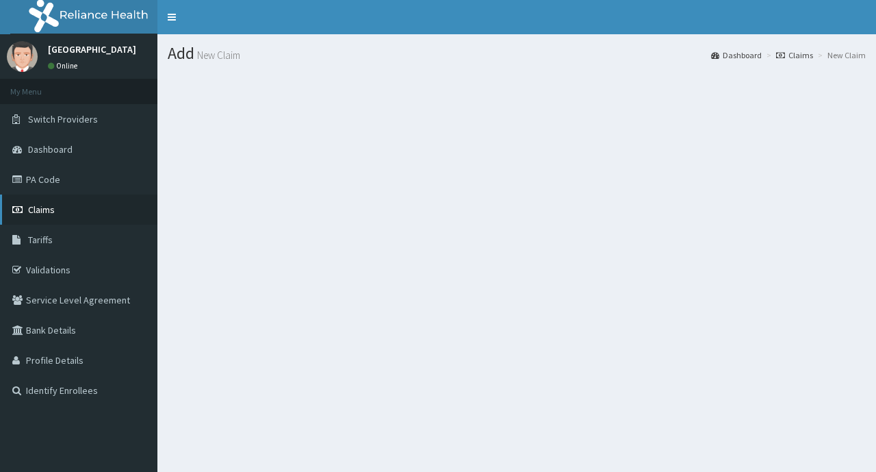
click at [45, 208] on span "Claims" at bounding box center [41, 209] width 27 height 12
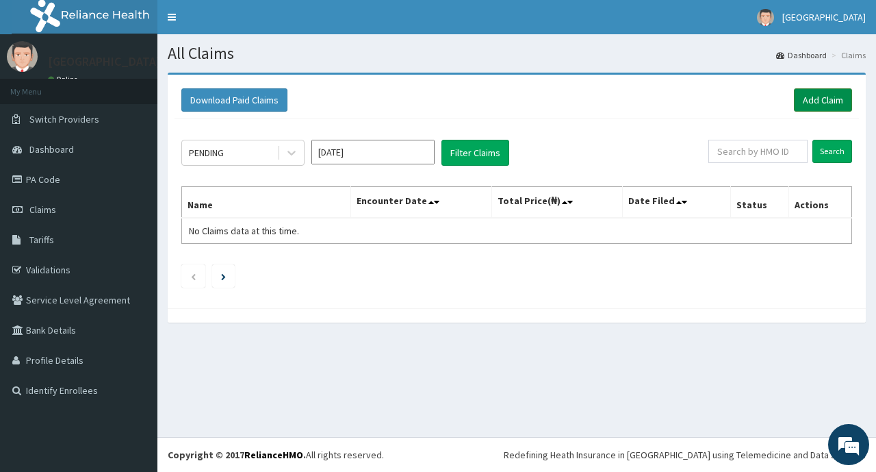
click at [834, 102] on link "Add Claim" at bounding box center [823, 99] width 58 height 23
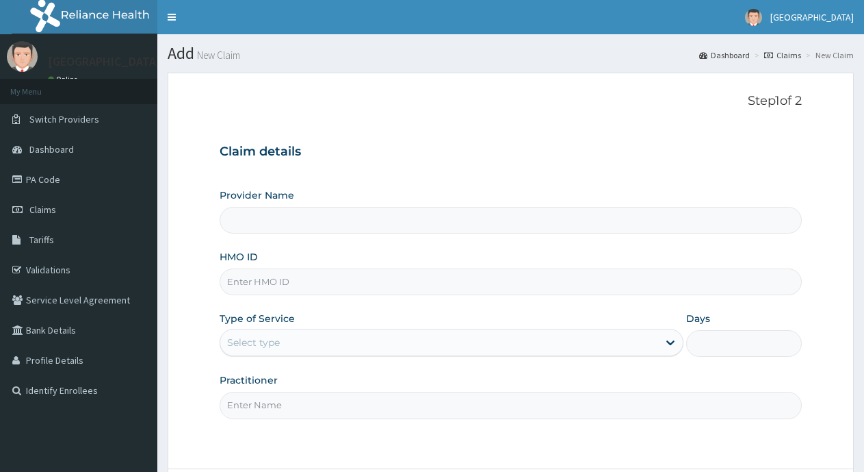
type input "ABI HOSPITAL AND CLINIC"
click at [283, 286] on input "HMO ID" at bounding box center [511, 281] width 582 height 27
paste input "SFA/14929/A"
type input "SFA/14929/A"
drag, startPoint x: 286, startPoint y: 333, endPoint x: 285, endPoint y: 344, distance: 11.0
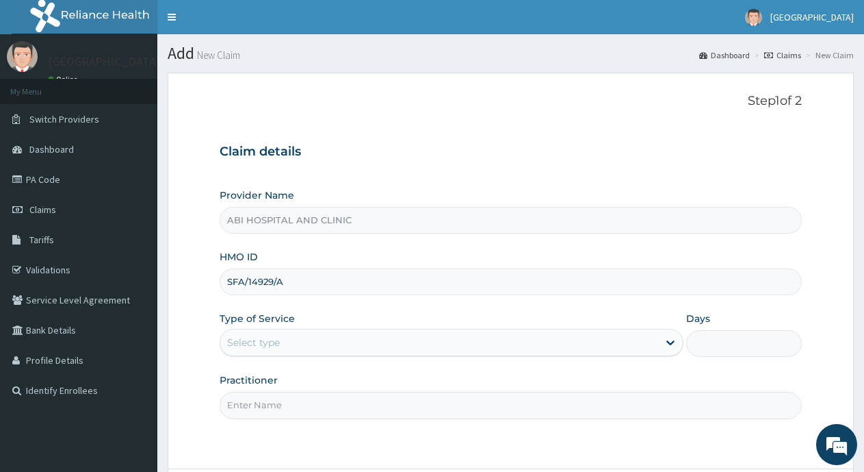
click at [285, 334] on div "Select type" at bounding box center [438, 342] width 437 height 22
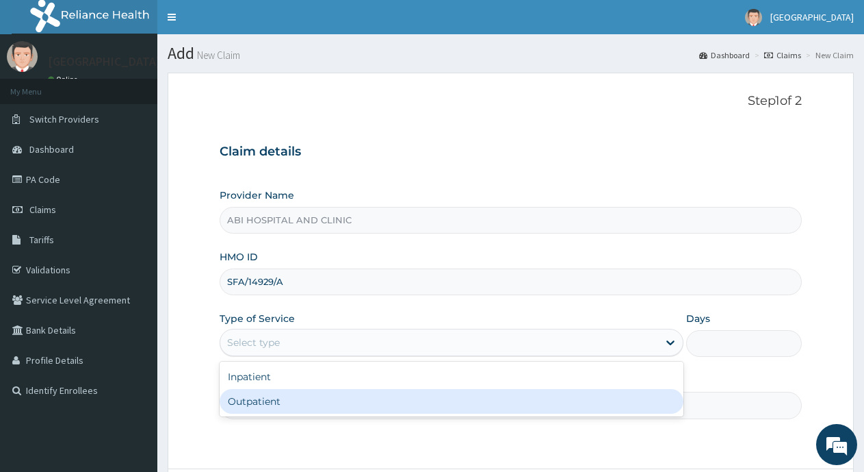
click at [261, 407] on div "Outpatient" at bounding box center [451, 401] width 463 height 25
type input "1"
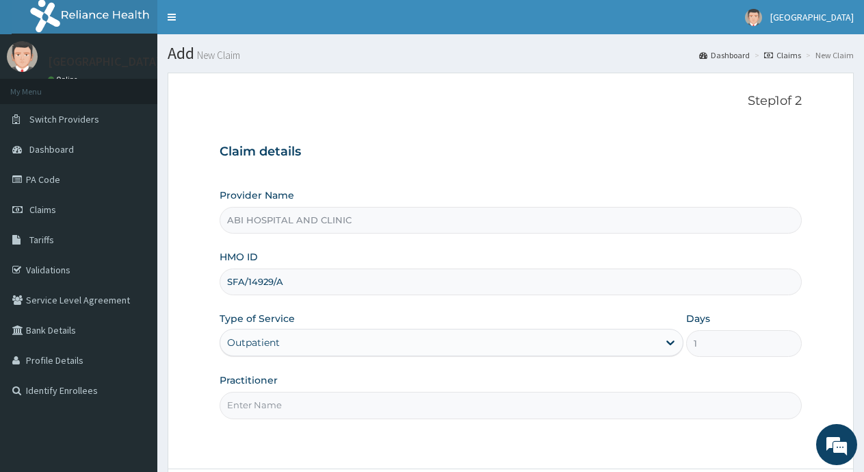
click at [302, 413] on input "Practitioner" at bounding box center [511, 405] width 582 height 27
type input "DR. OLA"
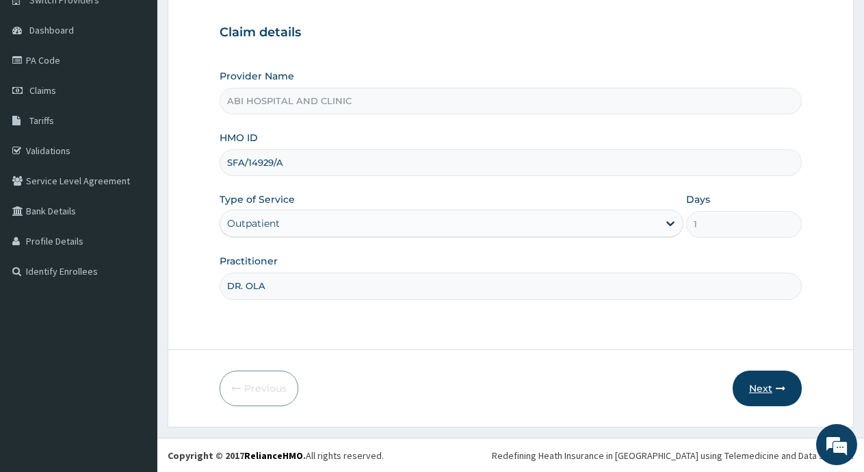
scroll to position [120, 0]
drag, startPoint x: 781, startPoint y: 383, endPoint x: 473, endPoint y: 8, distance: 485.3
click at [781, 384] on icon "button" at bounding box center [781, 388] width 10 height 10
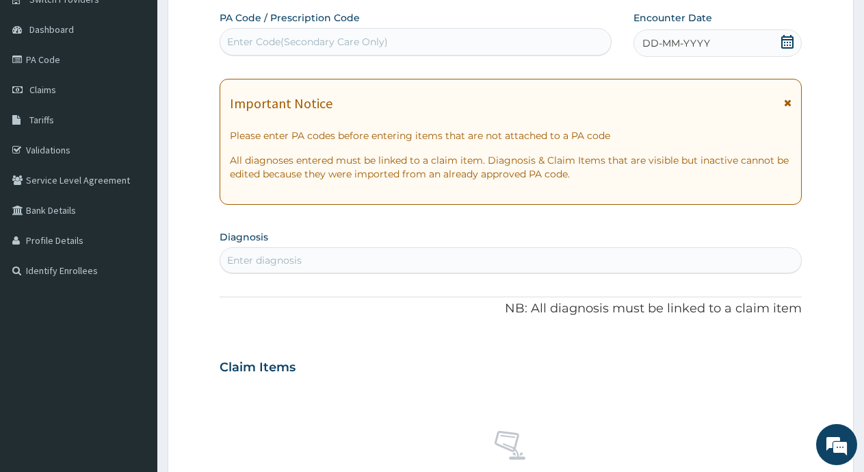
scroll to position [0, 0]
click at [300, 45] on div "Enter Code(Secondary Care Only)" at bounding box center [307, 42] width 161 height 14
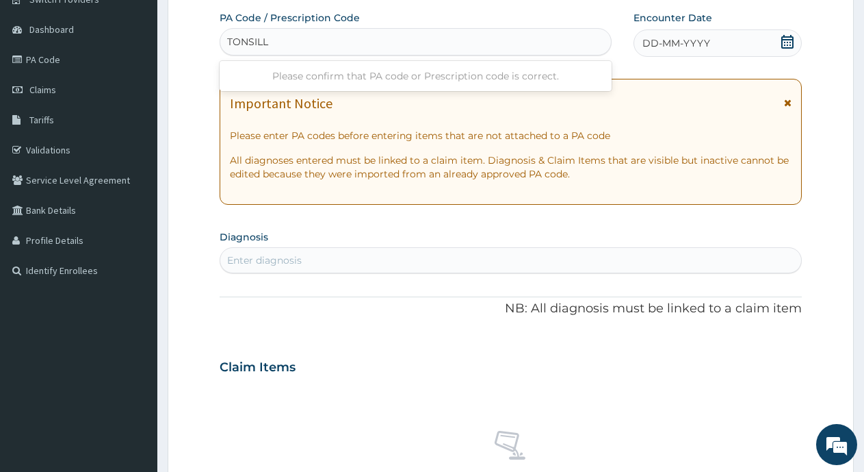
type input "[MEDICAL_DATA]"
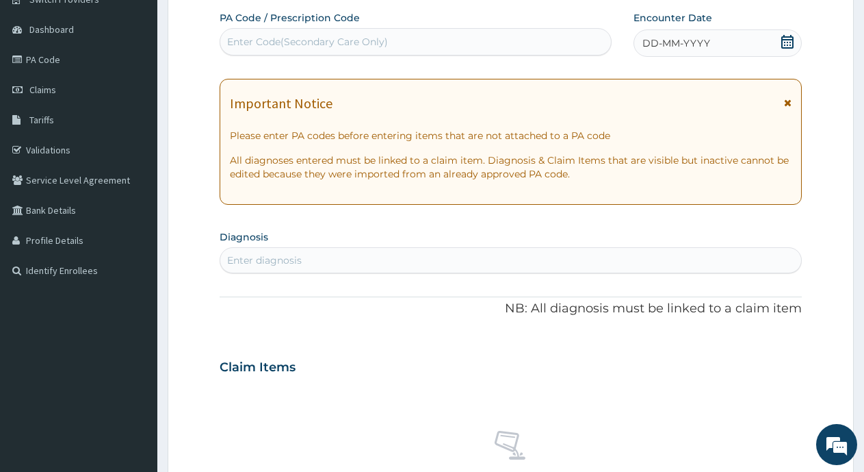
drag, startPoint x: 292, startPoint y: 40, endPoint x: 253, endPoint y: 42, distance: 39.8
click at [253, 42] on div "Enter Code(Secondary Care Only)" at bounding box center [415, 42] width 391 height 22
click at [255, 263] on div "Enter diagnosis" at bounding box center [264, 260] width 75 height 14
type input "TONSILLI"
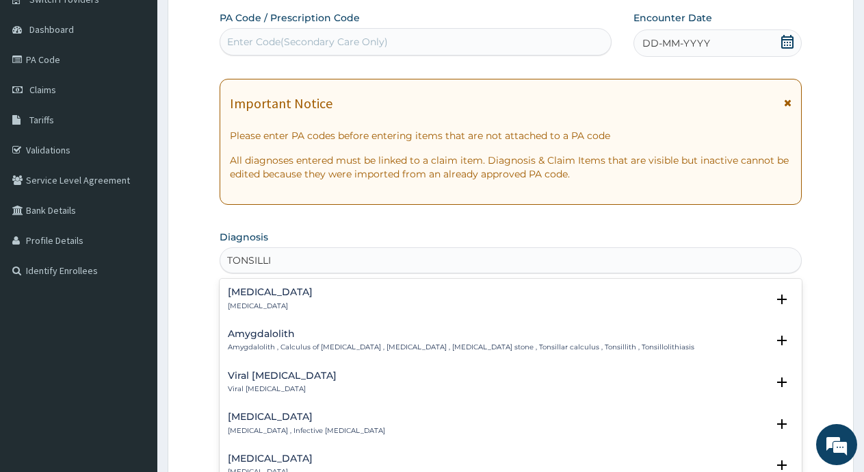
click at [279, 424] on div "[MEDICAL_DATA] [MEDICAL_DATA] , Infective [MEDICAL_DATA]" at bounding box center [306, 423] width 157 height 24
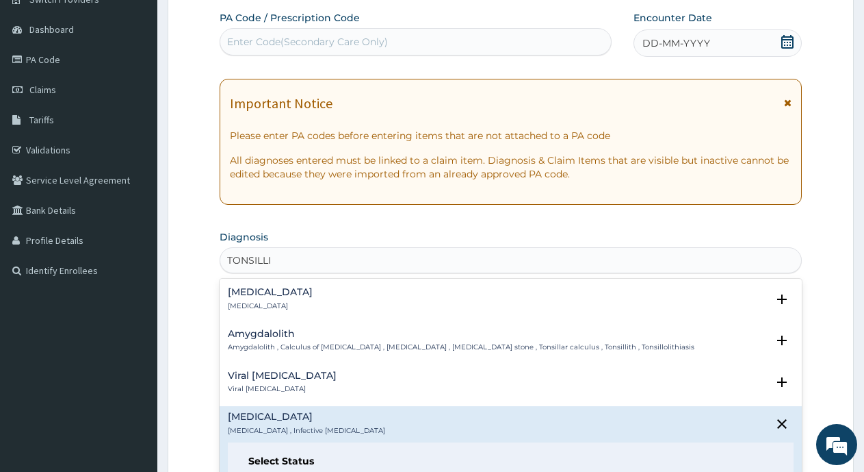
scroll to position [137, 0]
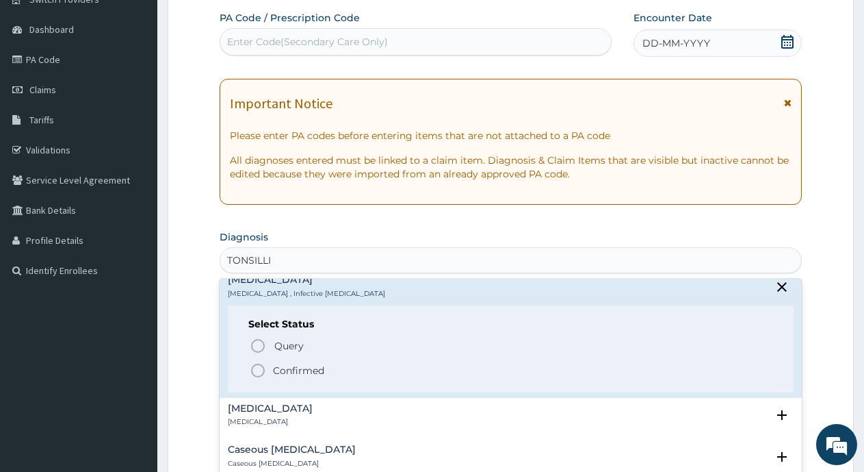
click at [254, 374] on circle "status option filled" at bounding box center [258, 370] width 12 height 12
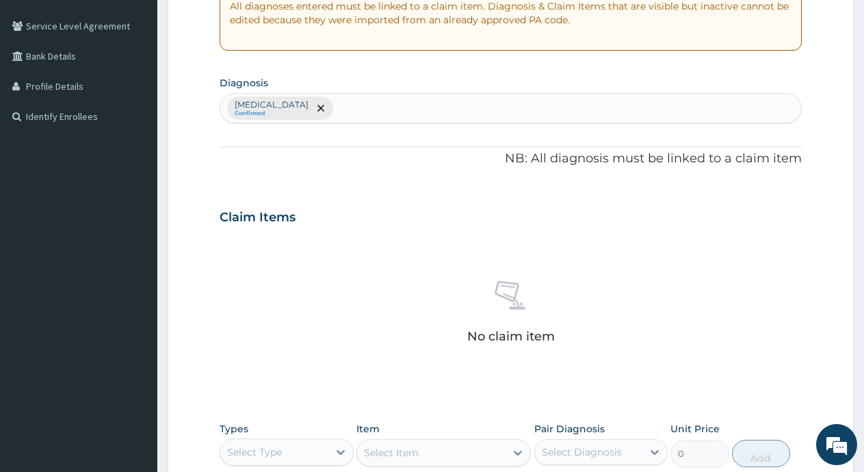
scroll to position [394, 0]
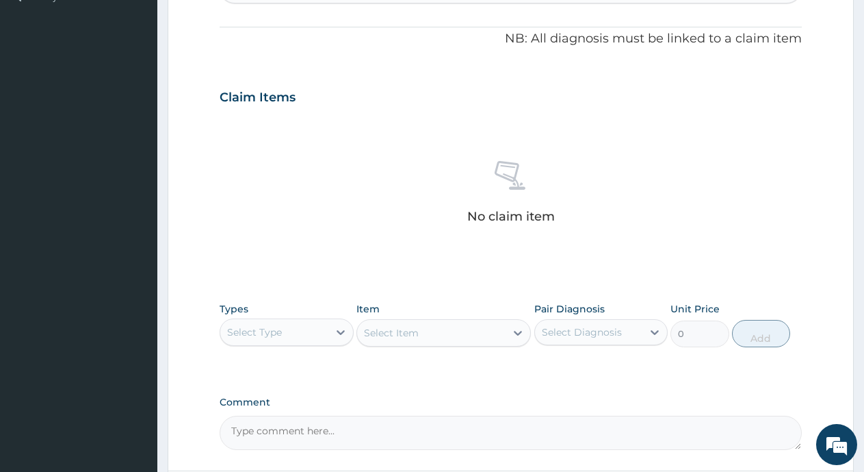
click at [290, 331] on div "Select Type" at bounding box center [274, 332] width 108 height 22
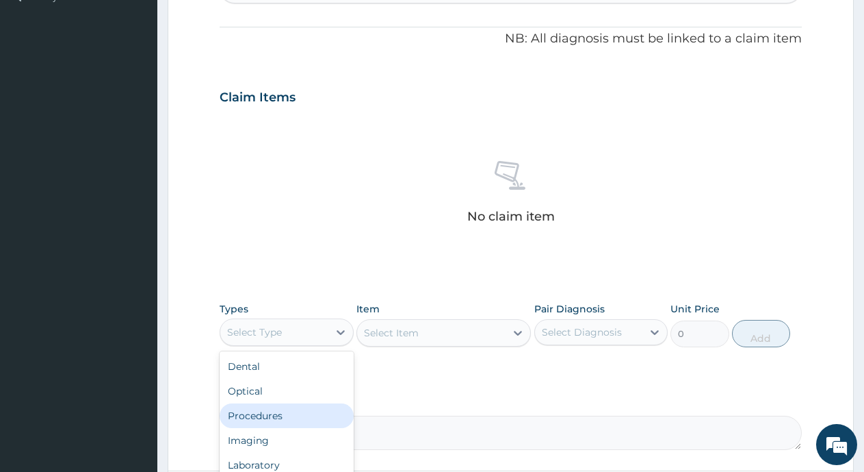
drag, startPoint x: 244, startPoint y: 415, endPoint x: 397, endPoint y: 335, distance: 172.7
click at [247, 414] on div "Procedures" at bounding box center [287, 415] width 134 height 25
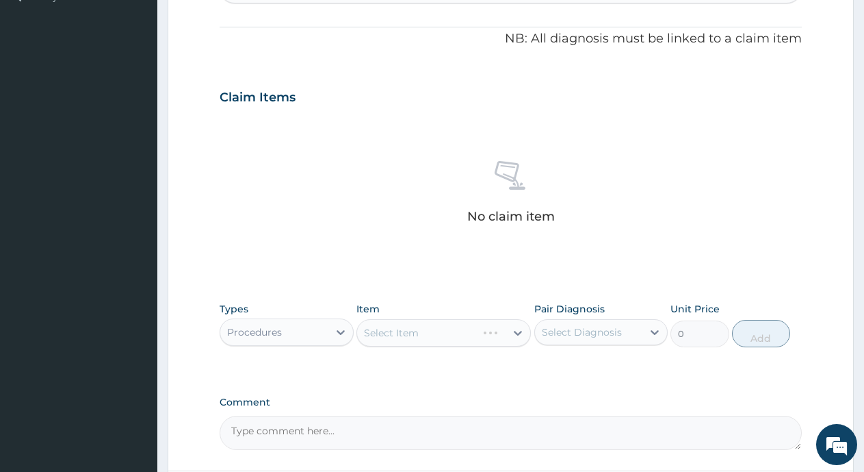
click at [410, 337] on div "Select Item" at bounding box center [444, 332] width 175 height 27
click at [406, 326] on div "Select Item" at bounding box center [391, 333] width 55 height 14
click at [406, 335] on div "Select Item" at bounding box center [391, 333] width 55 height 14
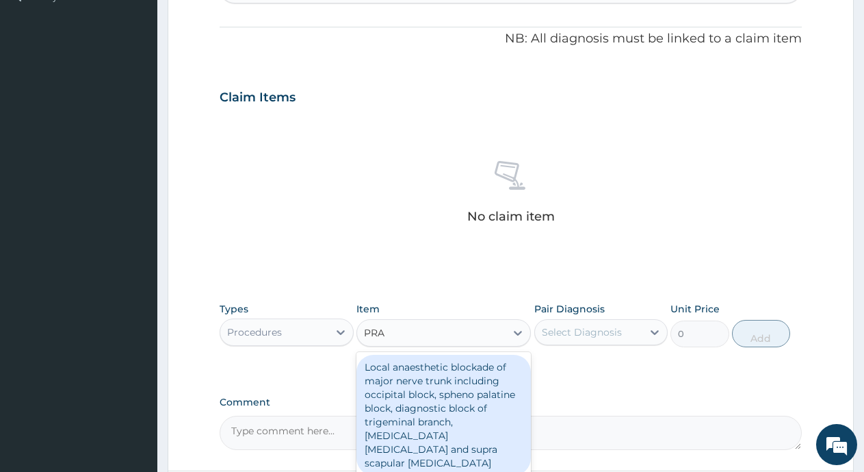
type input "PRAC"
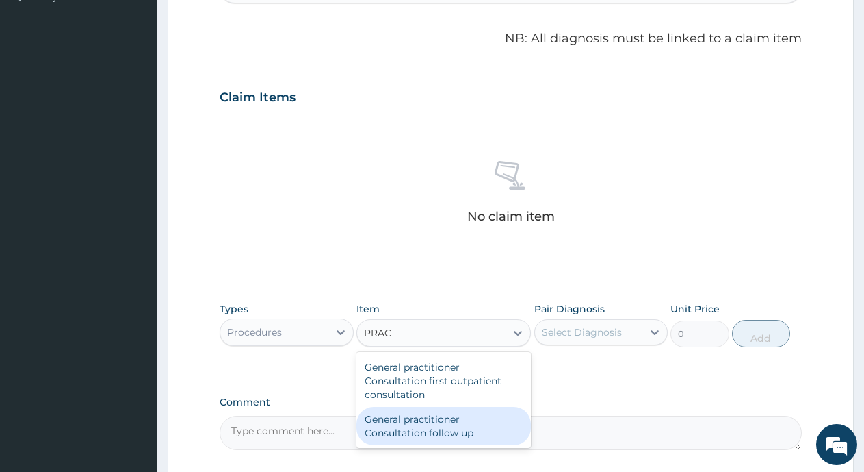
drag, startPoint x: 422, startPoint y: 431, endPoint x: 524, endPoint y: 367, distance: 121.2
click at [428, 431] on div "General practitioner Consultation follow up" at bounding box center [444, 426] width 175 height 38
type input "2000"
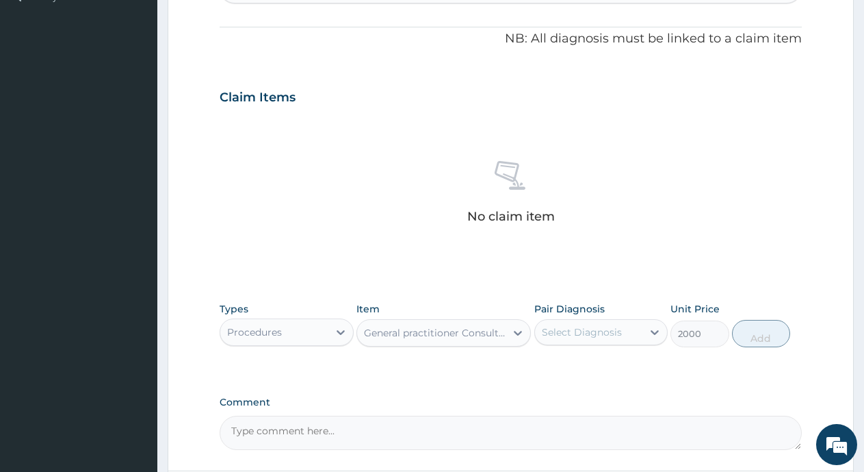
click at [598, 335] on div "Select Diagnosis" at bounding box center [582, 332] width 80 height 14
drag, startPoint x: 598, startPoint y: 368, endPoint x: 715, endPoint y: 339, distance: 120.4
click at [598, 368] on label "[MEDICAL_DATA]" at bounding box center [599, 366] width 85 height 14
checkbox input "true"
click at [747, 335] on button "Add" at bounding box center [761, 333] width 58 height 27
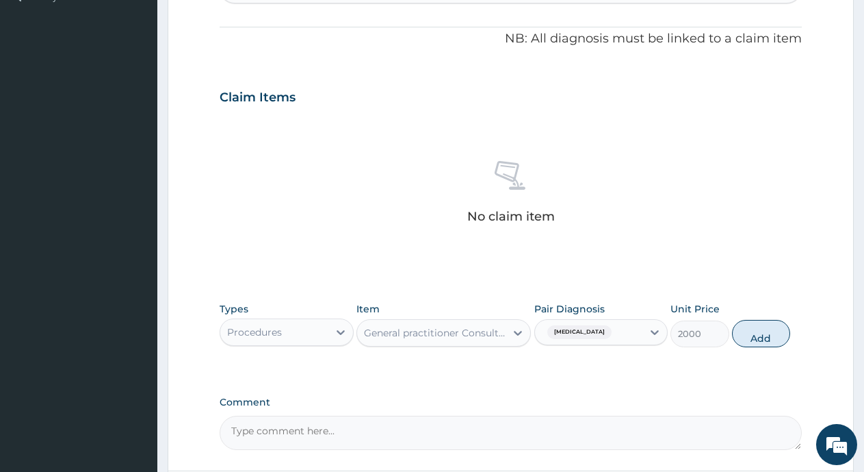
type input "0"
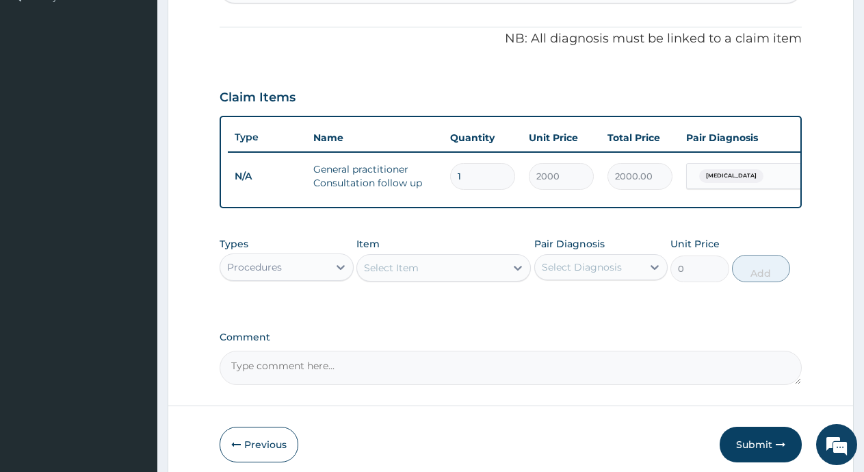
click at [299, 278] on div "Procedures" at bounding box center [274, 267] width 108 height 22
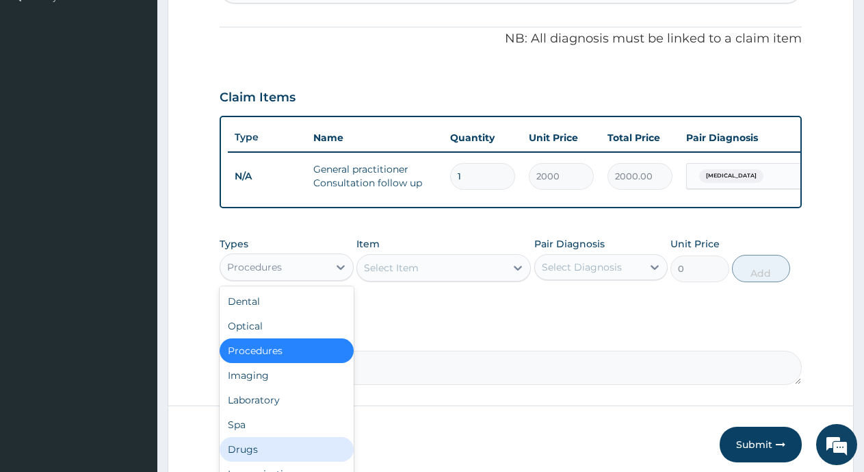
drag, startPoint x: 245, startPoint y: 459, endPoint x: 348, endPoint y: 386, distance: 126.7
click at [245, 461] on div "Drugs" at bounding box center [287, 449] width 134 height 25
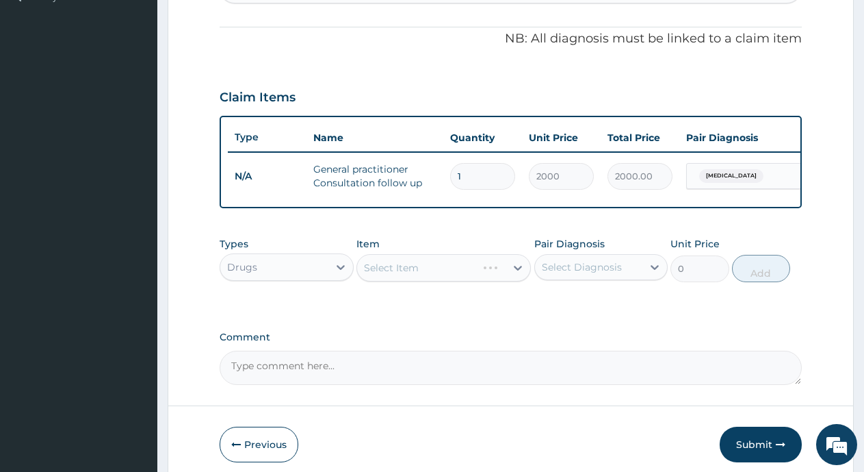
click at [415, 281] on div "Select Item" at bounding box center [444, 267] width 175 height 27
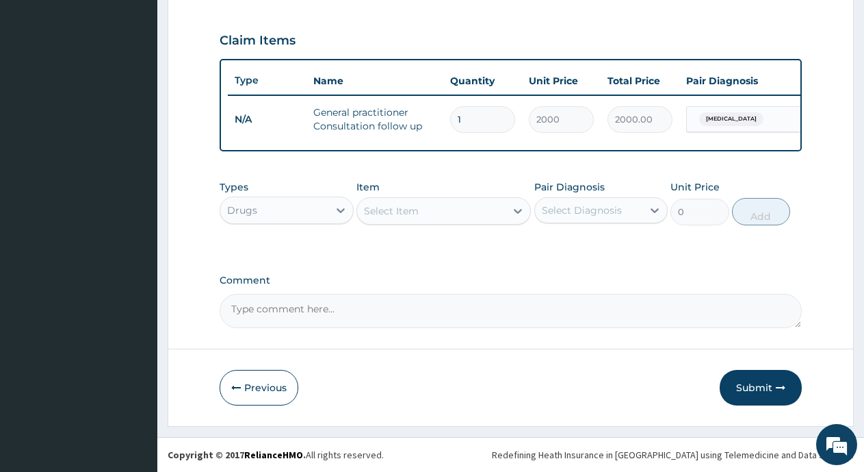
click at [418, 212] on div "Select Item" at bounding box center [391, 211] width 55 height 14
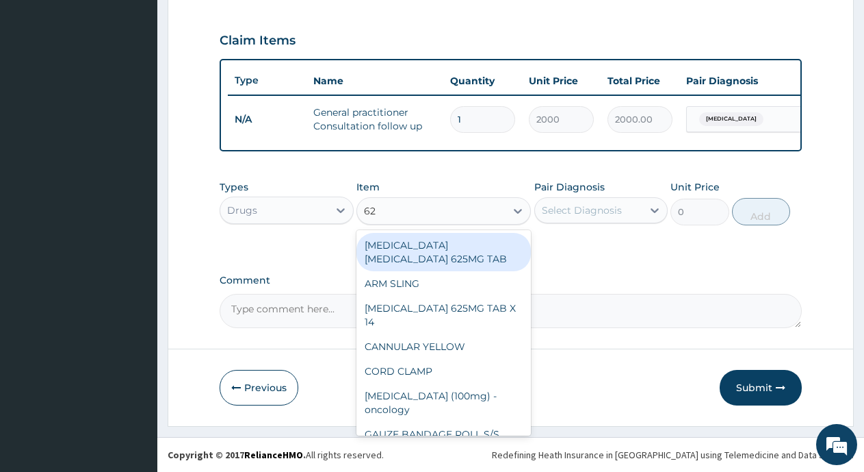
type input "625"
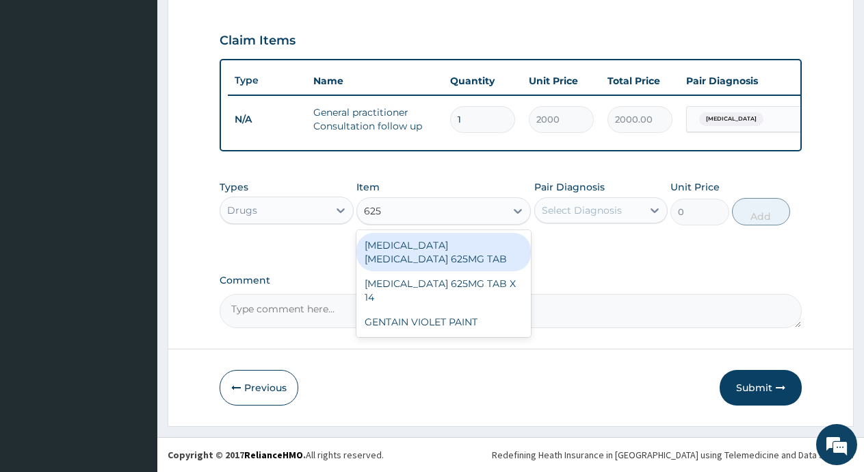
drag, startPoint x: 467, startPoint y: 247, endPoint x: 546, endPoint y: 220, distance: 84.0
click at [472, 246] on div "[MEDICAL_DATA] [MEDICAL_DATA] 625MG TAB" at bounding box center [444, 252] width 175 height 38
type input "200.8929"
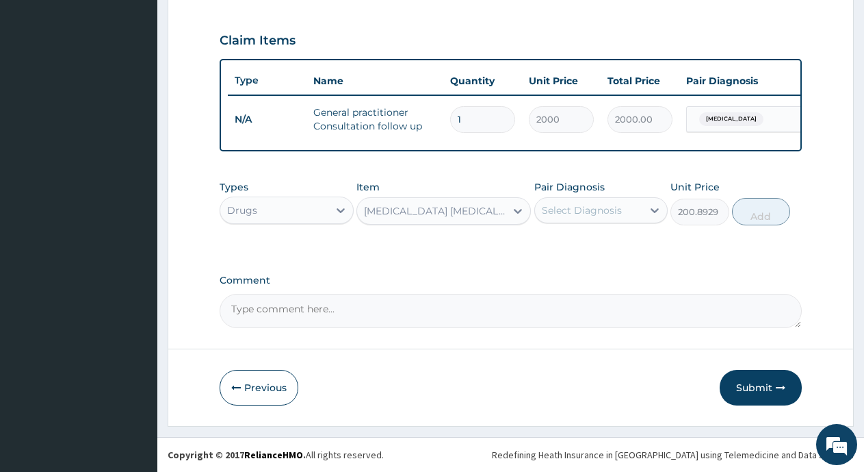
drag, startPoint x: 572, startPoint y: 210, endPoint x: 573, endPoint y: 222, distance: 12.3
click at [574, 211] on div "Select Diagnosis" at bounding box center [582, 210] width 80 height 14
click at [571, 242] on label "[MEDICAL_DATA]" at bounding box center [599, 244] width 85 height 14
checkbox input "true"
click at [474, 106] on input "1" at bounding box center [482, 119] width 65 height 27
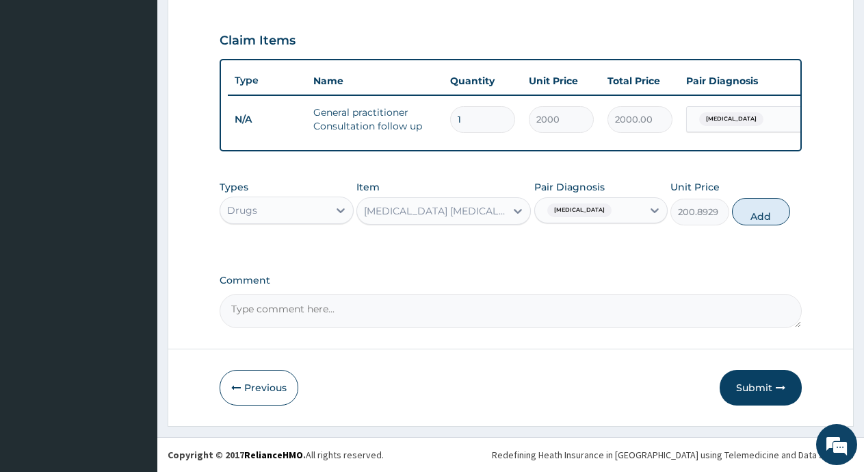
type input "14"
type input "28000.00"
type input "14"
click at [762, 213] on button "Add" at bounding box center [761, 211] width 58 height 27
type input "0"
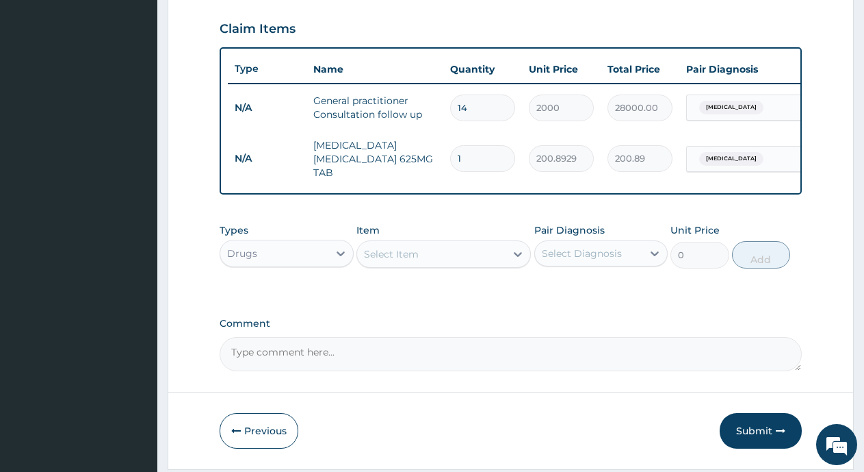
click at [401, 261] on div "Select Item" at bounding box center [391, 254] width 55 height 14
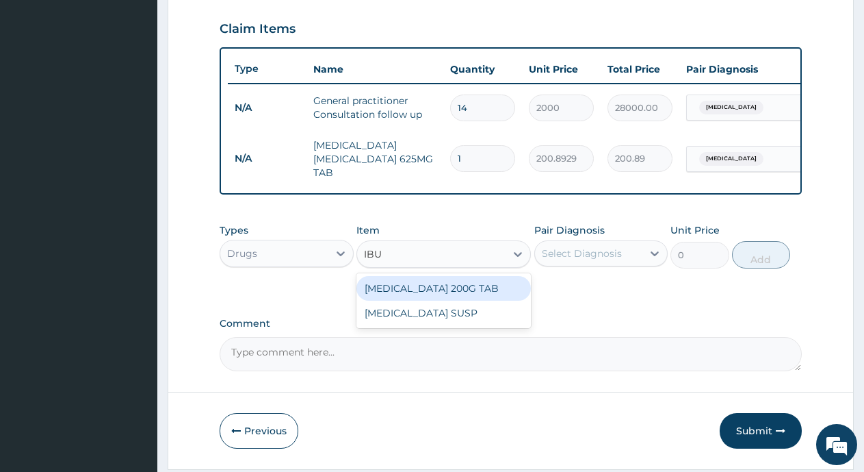
type input "IBUP"
drag, startPoint x: 426, startPoint y: 299, endPoint x: 520, endPoint y: 281, distance: 95.4
click at [426, 300] on div "IBUPROFEN 200G TAB" at bounding box center [444, 288] width 175 height 25
type input "75"
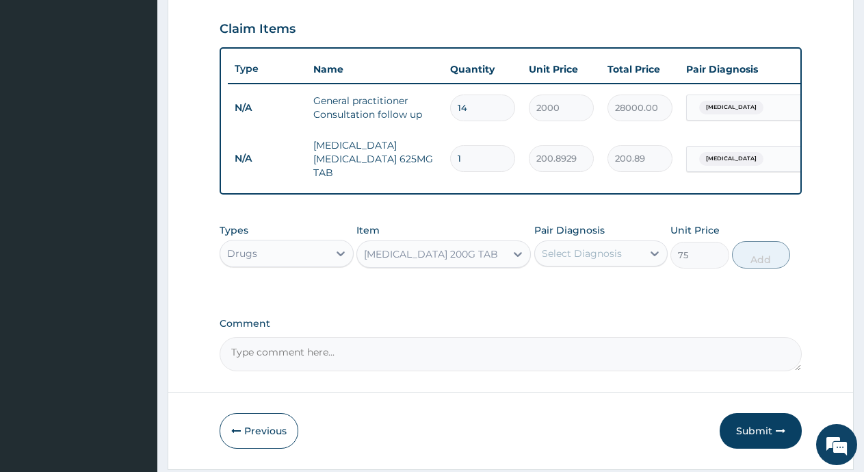
click at [583, 260] on div "Select Diagnosis" at bounding box center [582, 253] width 80 height 14
click at [576, 294] on label "Acute tonsillitis" at bounding box center [599, 287] width 85 height 14
checkbox input "true"
drag, startPoint x: 763, startPoint y: 264, endPoint x: 574, endPoint y: 274, distance: 189.2
click at [762, 264] on button "Add" at bounding box center [761, 254] width 58 height 27
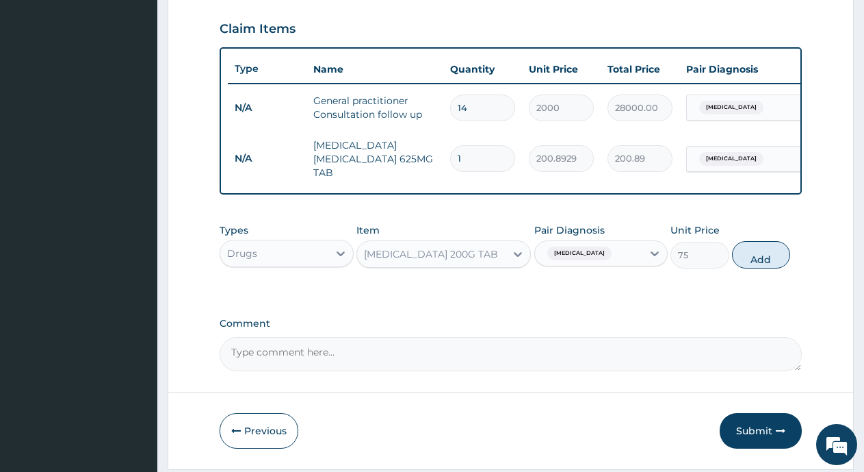
type input "0"
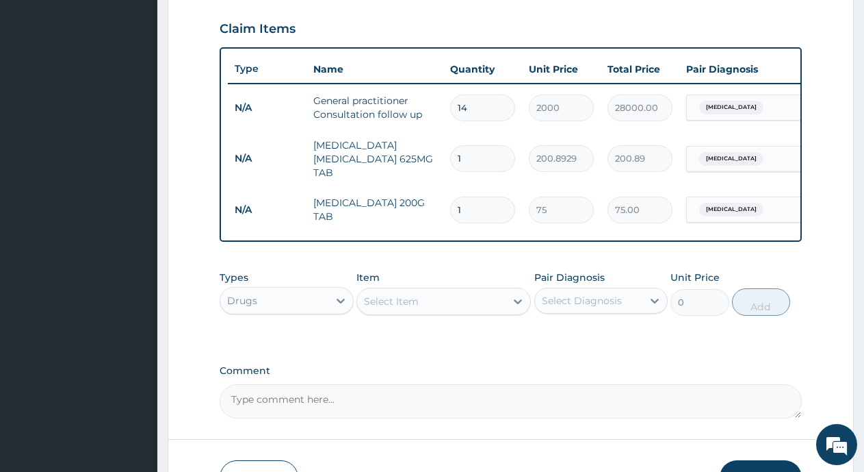
type input "0.00"
type input "2"
type input "150.00"
type input "20"
type input "1500.00"
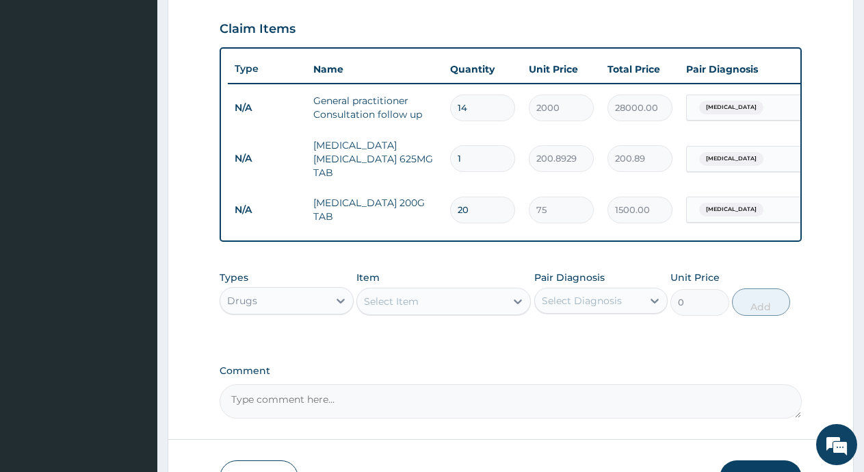
type input "20"
click at [394, 308] on div "Select Item" at bounding box center [391, 301] width 55 height 14
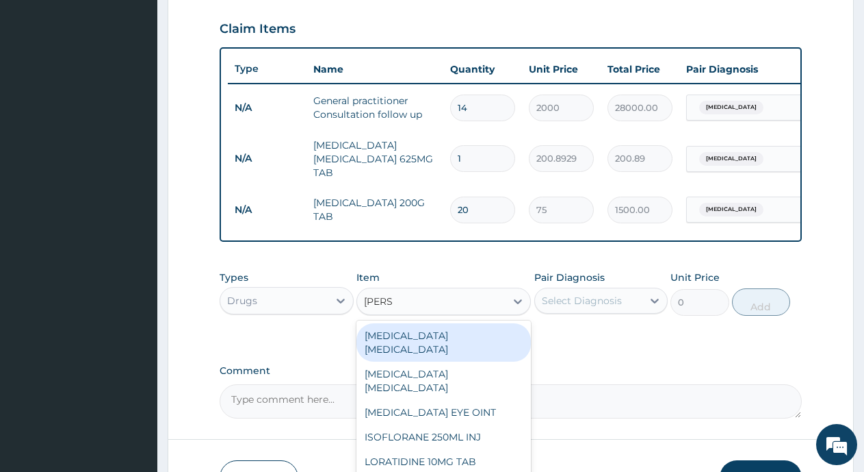
type input "LORAT"
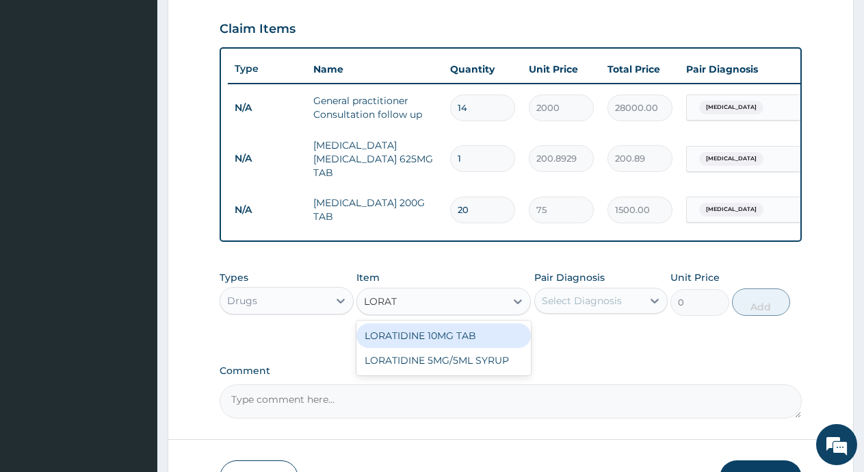
drag, startPoint x: 457, startPoint y: 351, endPoint x: 572, endPoint y: 303, distance: 124.6
click at [460, 348] on div "LORATIDINE 10MG TAB" at bounding box center [444, 335] width 175 height 25
type input "75"
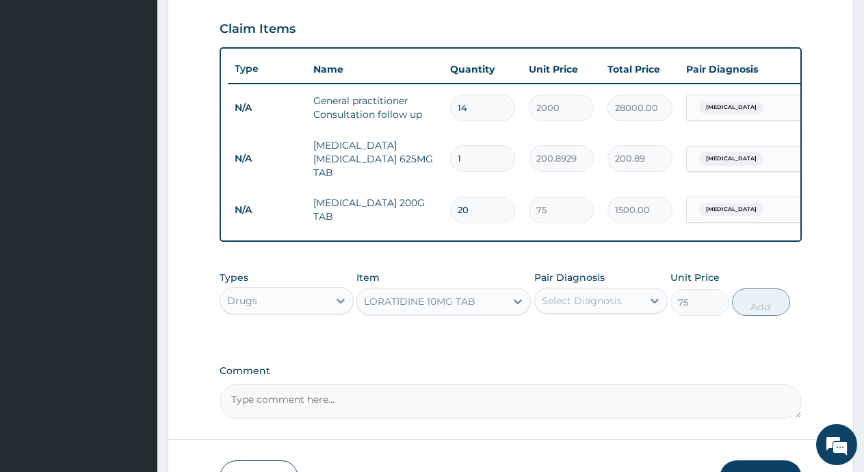
click at [572, 307] on div "Select Diagnosis" at bounding box center [582, 301] width 80 height 14
drag, startPoint x: 579, startPoint y: 348, endPoint x: 654, endPoint y: 328, distance: 78.0
click at [585, 341] on label "Acute tonsillitis" at bounding box center [599, 334] width 85 height 14
checkbox input "true"
click at [751, 315] on button "Add" at bounding box center [761, 301] width 58 height 27
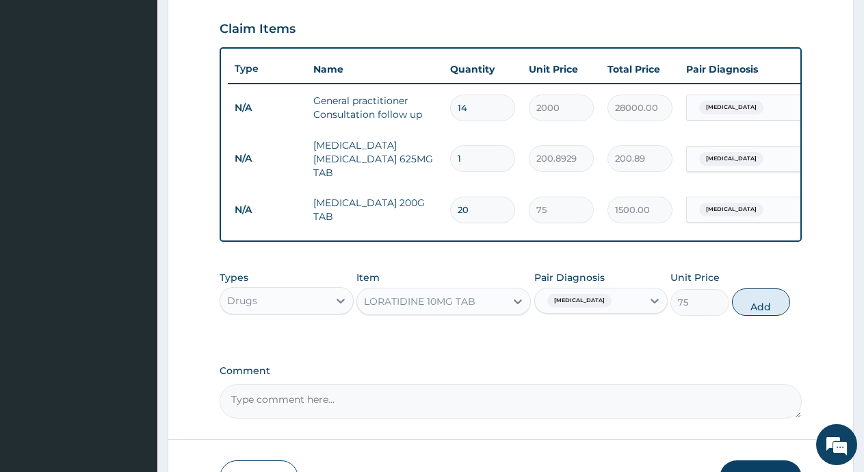
type input "0"
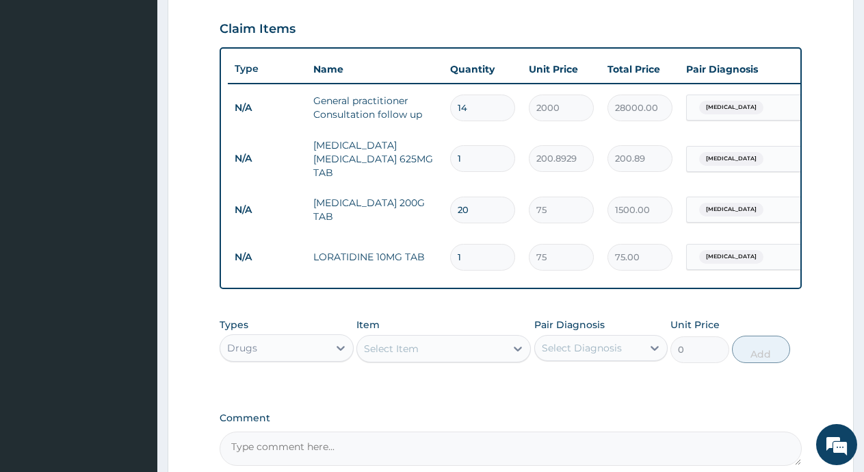
type input "0.00"
type input "1"
type input "75.00"
type input "12"
type input "900.00"
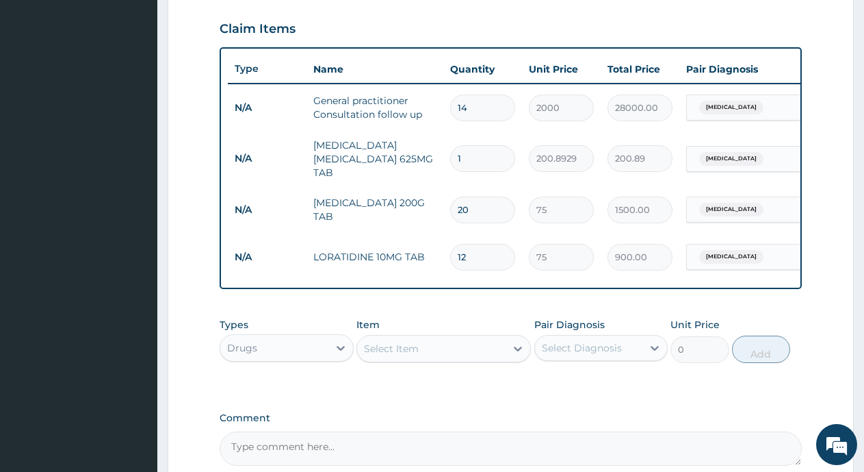
type input "12"
click at [466, 359] on div "Select Item" at bounding box center [431, 348] width 149 height 22
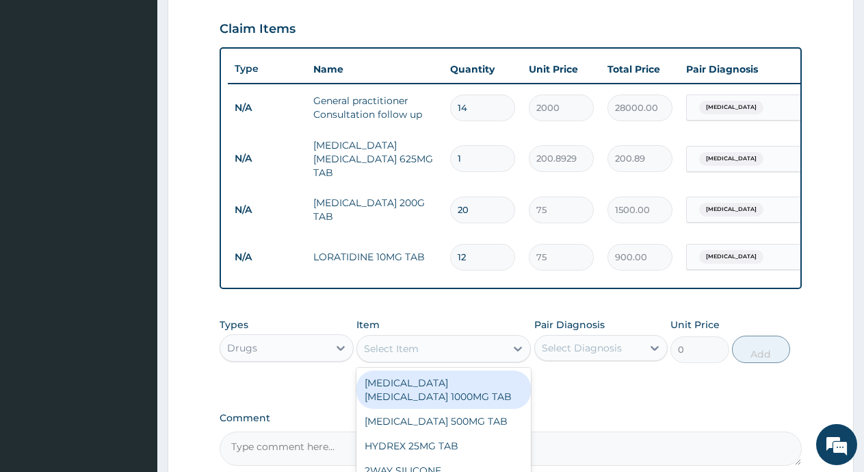
click at [463, 359] on div "Select Item" at bounding box center [431, 348] width 149 height 22
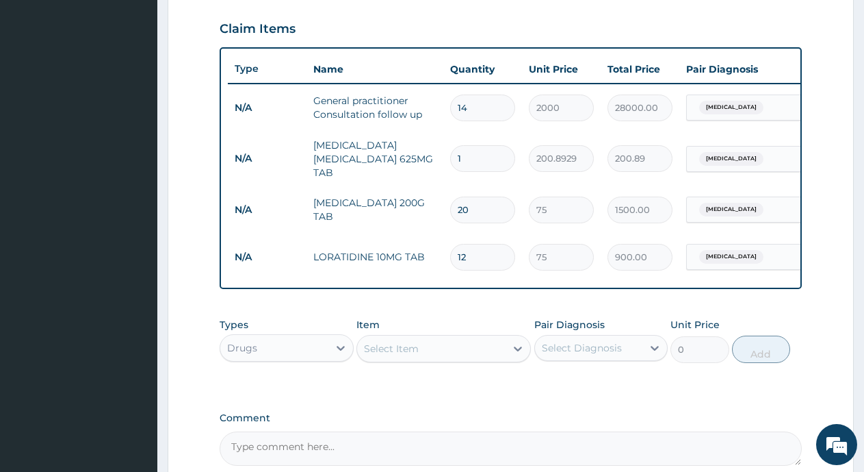
click at [463, 359] on div "Select Item" at bounding box center [431, 348] width 149 height 22
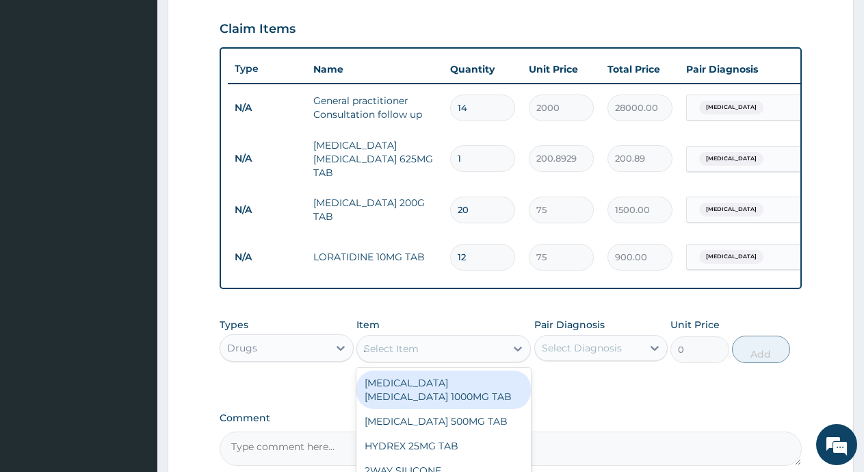
type input "ASC"
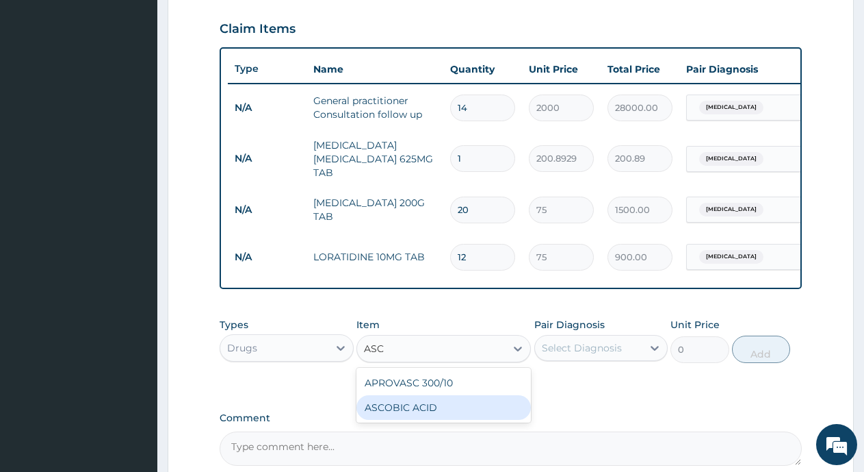
click at [431, 420] on div "ASCOBIC ACID" at bounding box center [444, 407] width 175 height 25
type input "99"
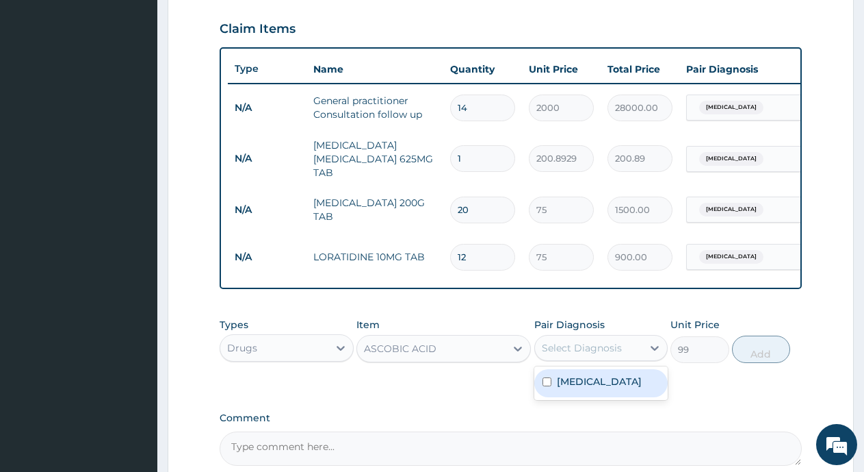
click at [578, 355] on div "Select Diagnosis" at bounding box center [582, 348] width 80 height 14
click at [567, 388] on label "Acute tonsillitis" at bounding box center [599, 381] width 85 height 14
checkbox input "true"
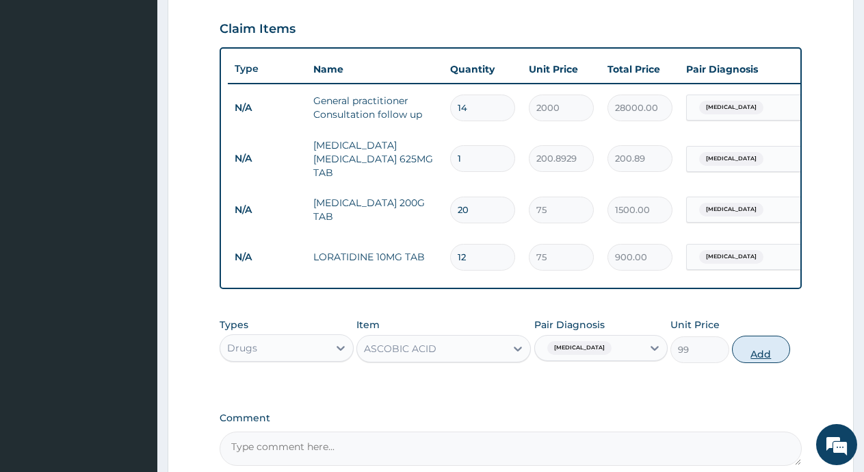
click at [755, 363] on button "Add" at bounding box center [761, 348] width 58 height 27
type input "0"
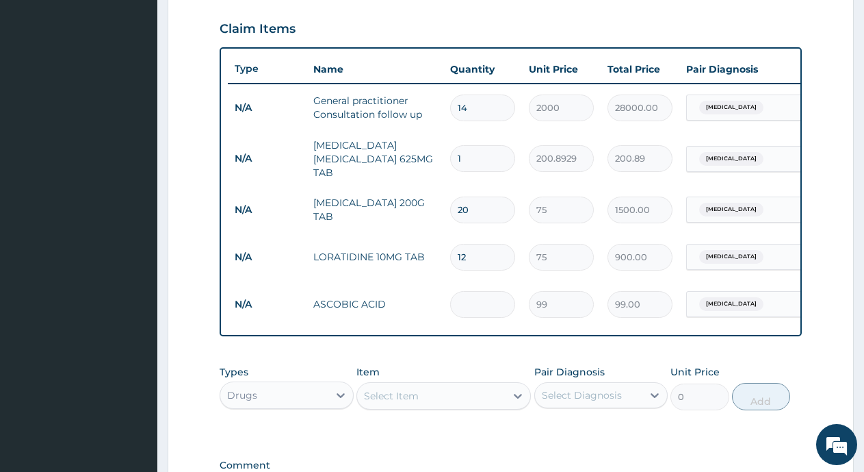
type input "0.00"
type input "3"
type input "297.00"
type input "30"
type input "2970.00"
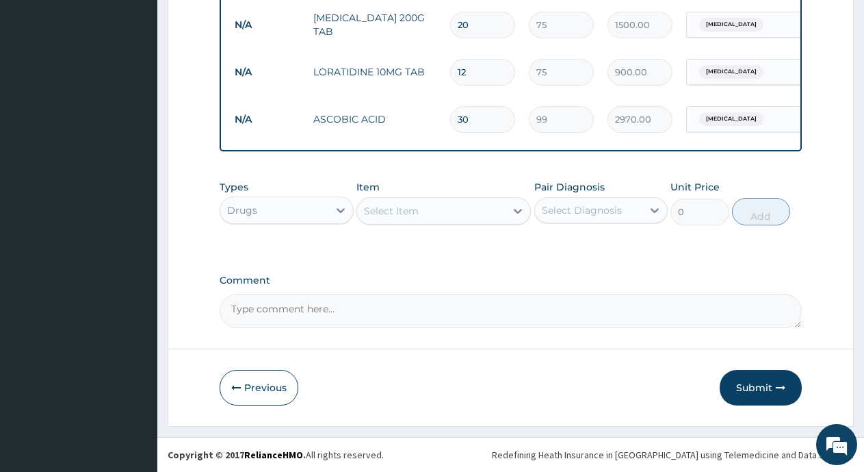
scroll to position [658, 0]
type input "30"
click at [389, 218] on div "Select Item" at bounding box center [431, 211] width 149 height 22
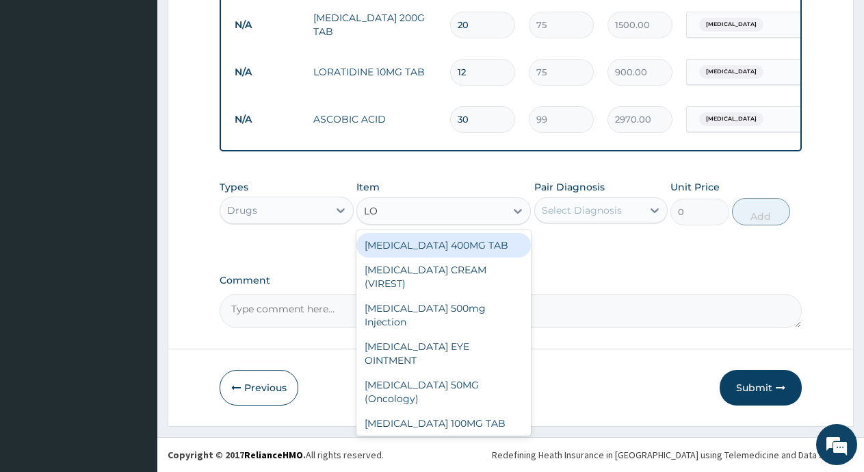
type input "LOZ"
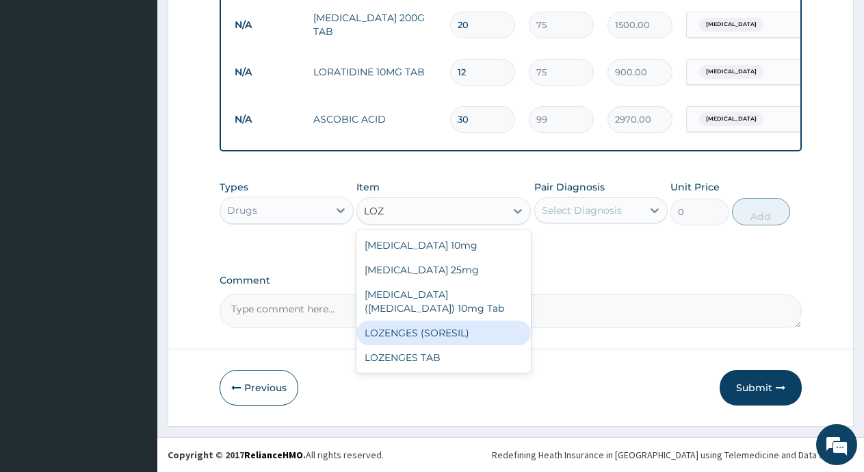
click at [419, 336] on div "LOZENGES (SORESIL)" at bounding box center [444, 332] width 175 height 25
type input "101.25"
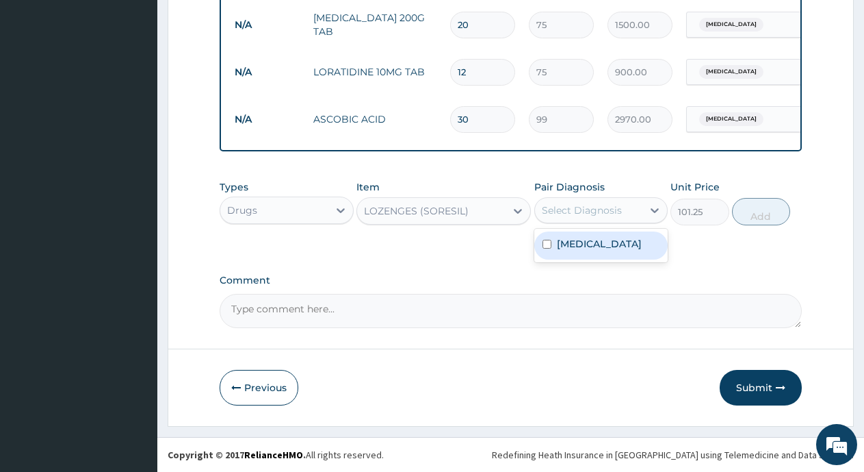
drag, startPoint x: 585, startPoint y: 203, endPoint x: 584, endPoint y: 212, distance: 8.9
click at [585, 204] on div "Select Diagnosis" at bounding box center [582, 210] width 80 height 14
click at [578, 246] on label "Acute tonsillitis" at bounding box center [599, 244] width 85 height 14
checkbox input "true"
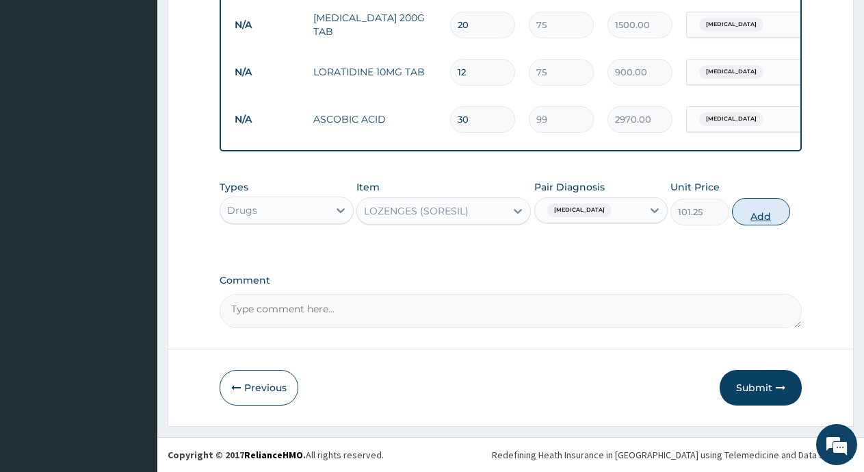
click at [751, 214] on button "Add" at bounding box center [761, 211] width 58 height 27
type input "0"
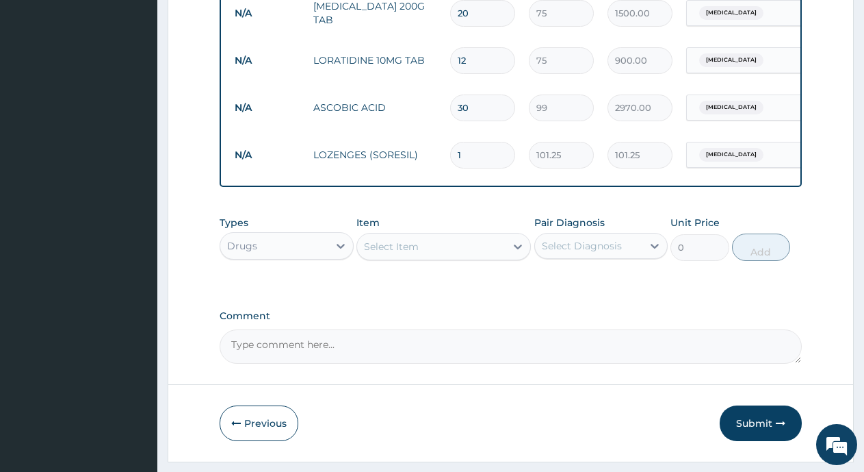
type input "10"
type input "1012.50"
type input "10"
click at [758, 439] on button "Submit" at bounding box center [761, 423] width 82 height 36
click at [747, 426] on button "Submit" at bounding box center [761, 423] width 82 height 36
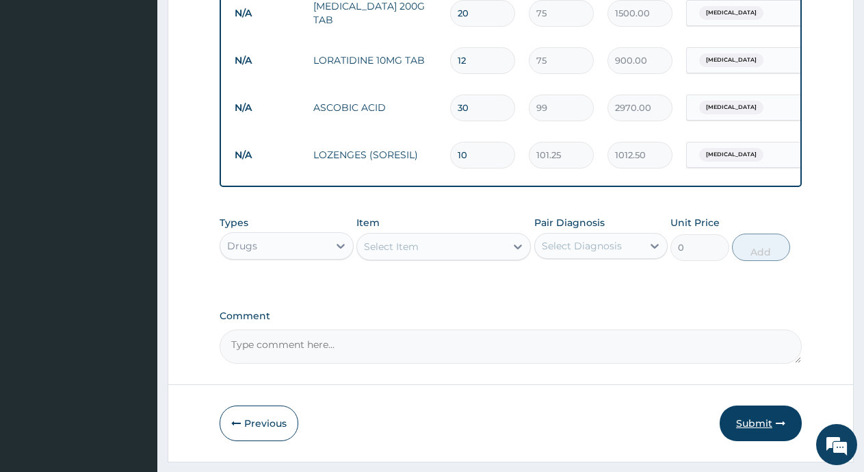
click at [750, 438] on button "Submit" at bounding box center [761, 423] width 82 height 36
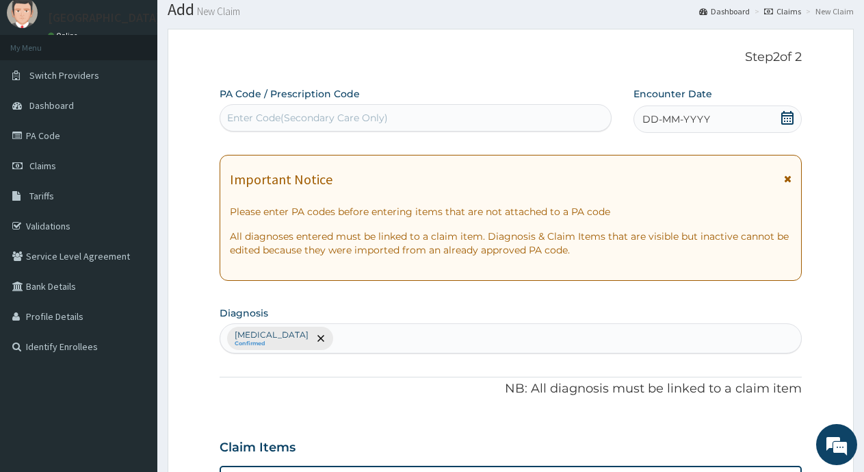
scroll to position [42, 0]
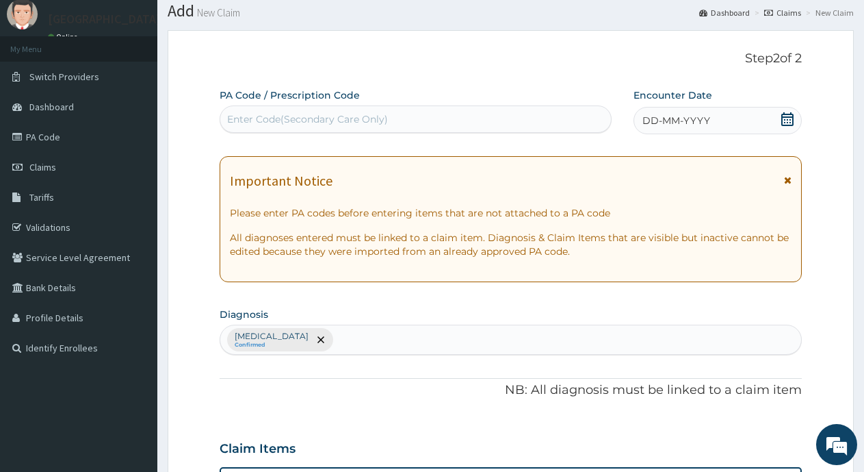
click at [783, 119] on icon at bounding box center [788, 119] width 14 height 14
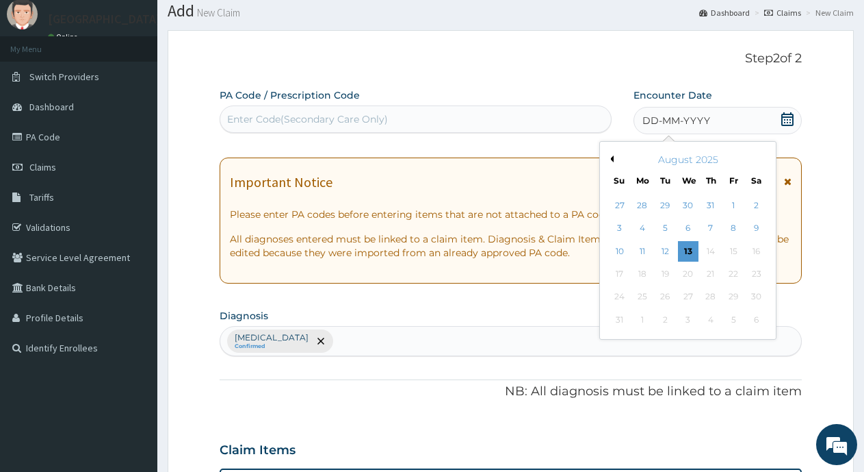
drag, startPoint x: 665, startPoint y: 253, endPoint x: 368, endPoint y: 96, distance: 336.2
click at [664, 249] on div "12" at bounding box center [666, 251] width 21 height 21
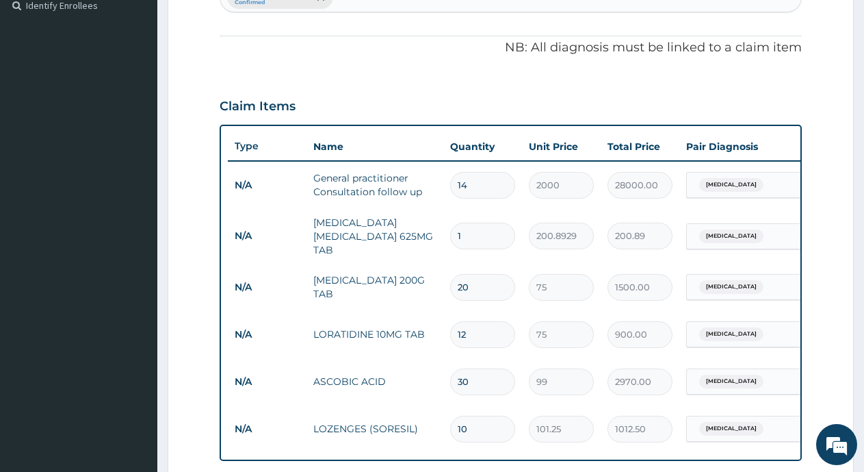
scroll to position [706, 0]
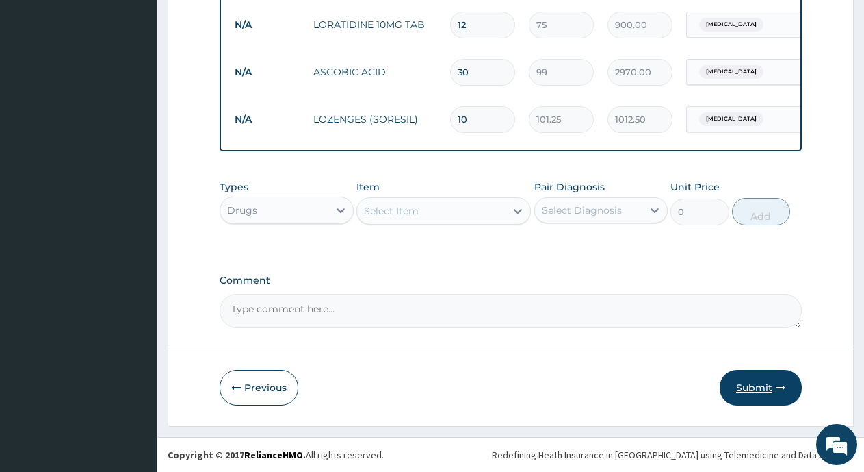
click at [769, 385] on button "Submit" at bounding box center [761, 388] width 82 height 36
click at [756, 386] on button "Submit" at bounding box center [761, 388] width 82 height 36
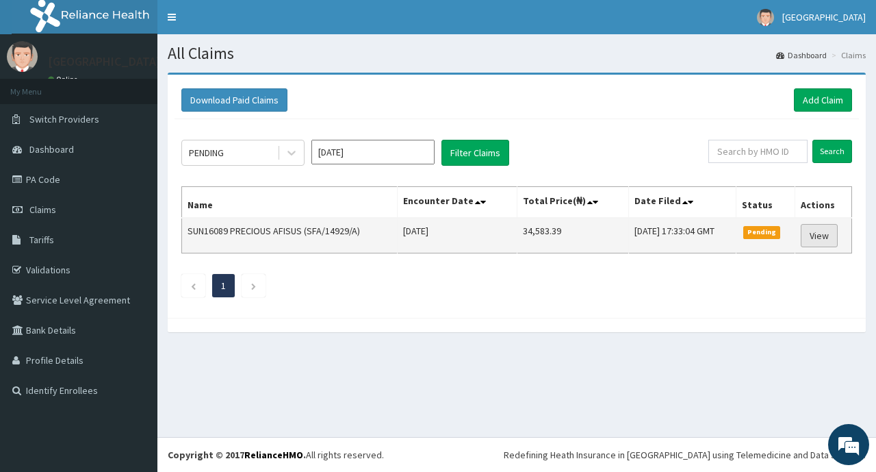
click at [823, 240] on link "View" at bounding box center [819, 235] width 37 height 23
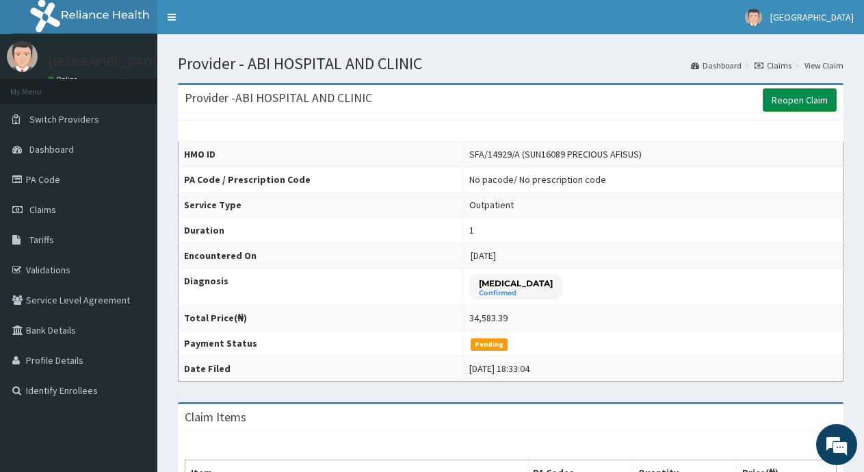
click at [804, 97] on link "Reopen Claim" at bounding box center [800, 99] width 74 height 23
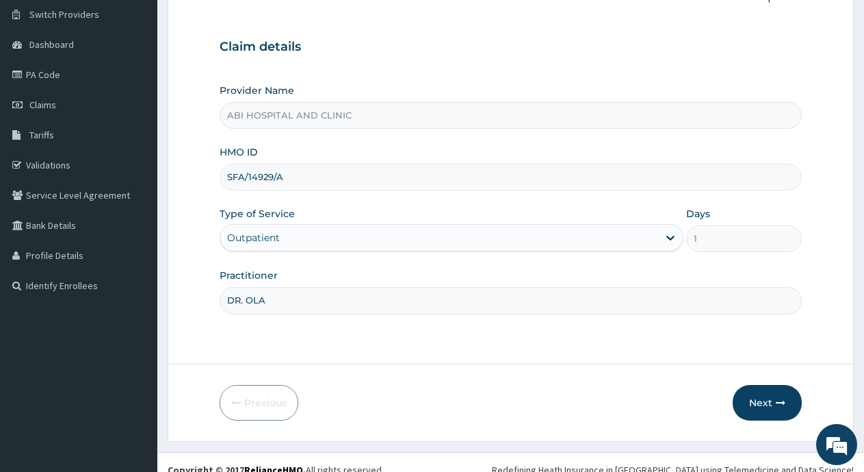
scroll to position [120, 0]
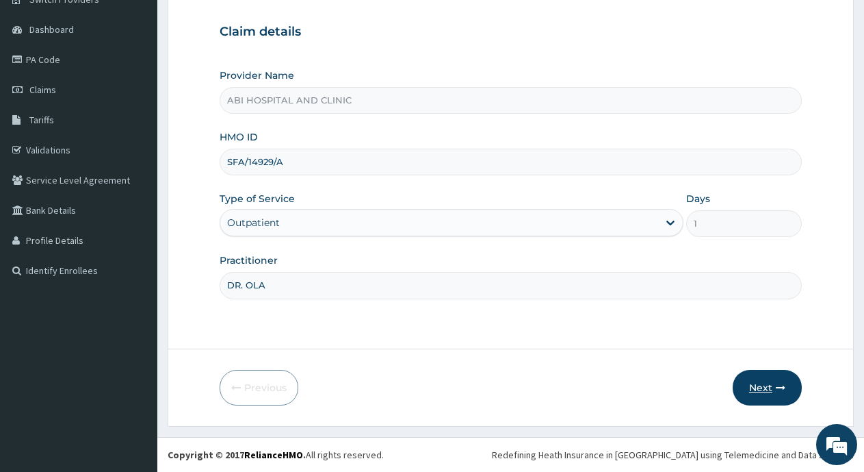
click at [763, 387] on button "Next" at bounding box center [767, 388] width 69 height 36
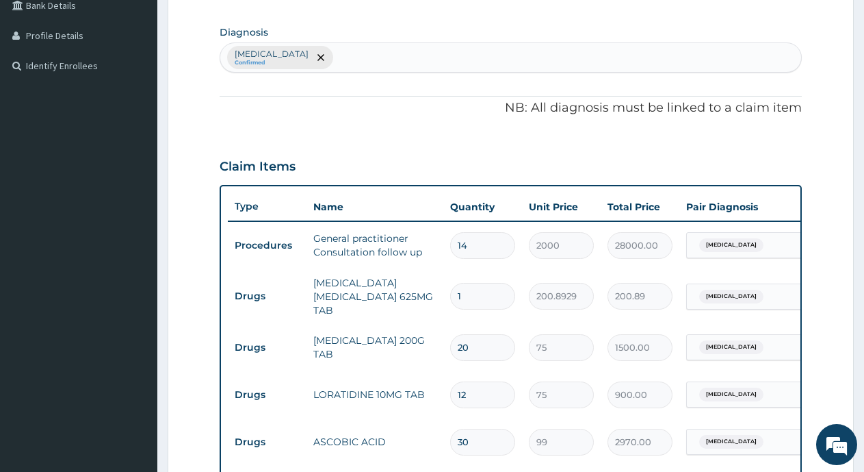
scroll to position [325, 0]
click at [497, 254] on input "14" at bounding box center [482, 244] width 65 height 27
type input "1"
type input "2000.00"
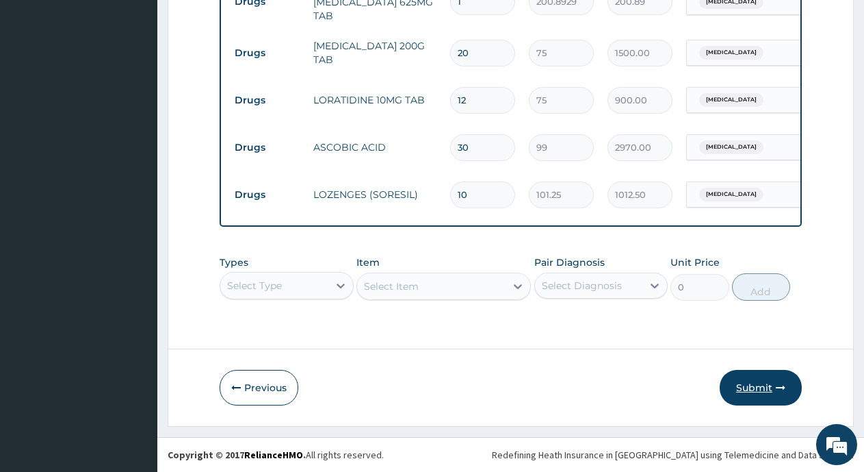
scroll to position [630, 0]
type input "1"
click at [751, 381] on button "Submit" at bounding box center [761, 388] width 82 height 36
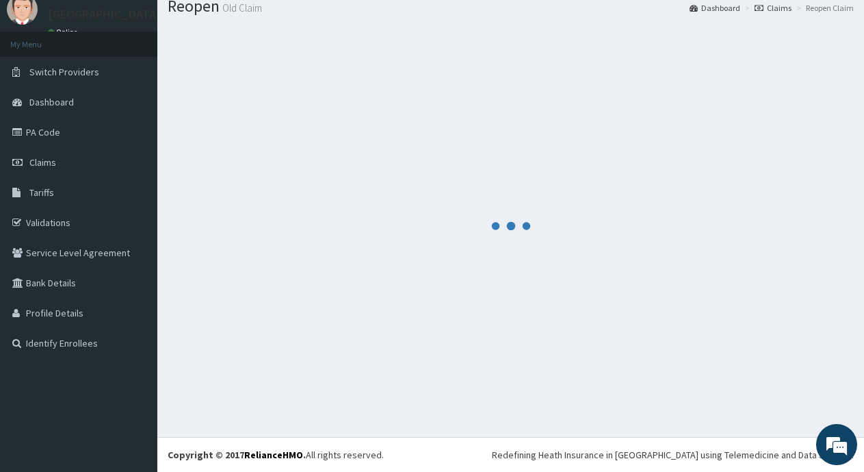
scroll to position [47, 0]
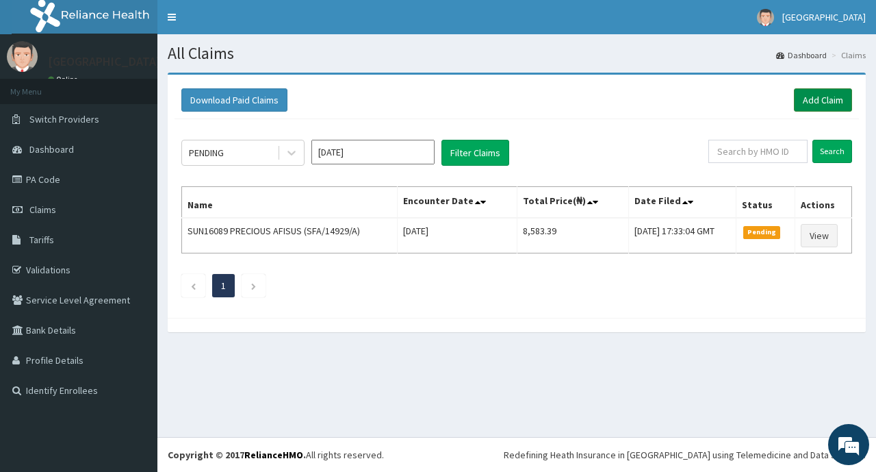
click at [815, 99] on link "Add Claim" at bounding box center [823, 99] width 58 height 23
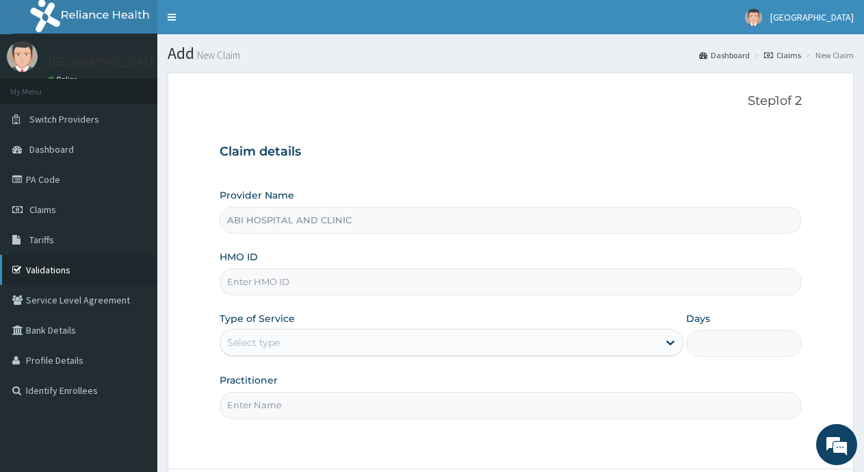
click at [43, 270] on link "Validations" at bounding box center [78, 270] width 157 height 30
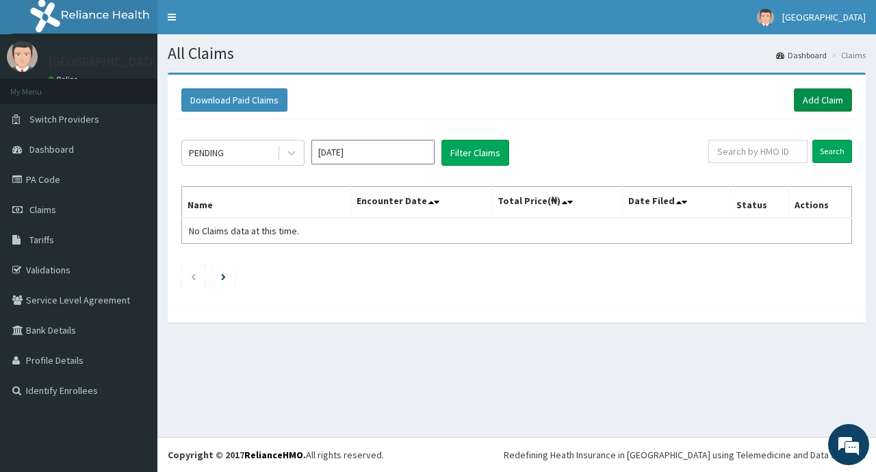
click at [815, 95] on link "Add Claim" at bounding box center [823, 99] width 58 height 23
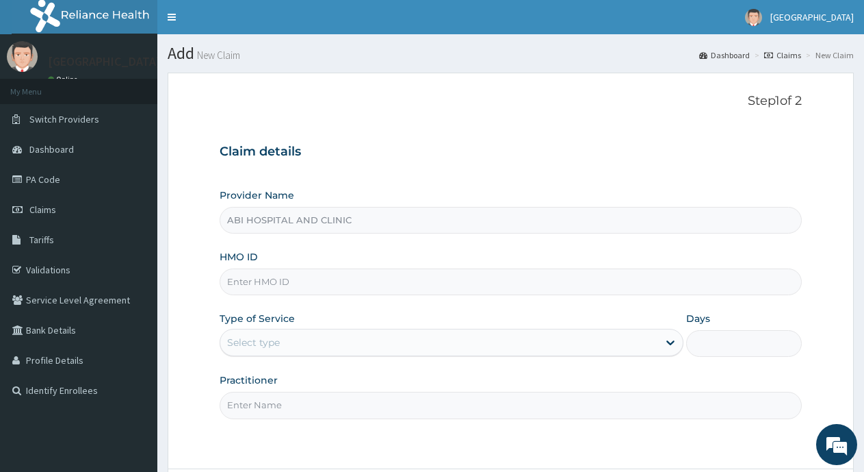
click at [254, 283] on input "HMO ID" at bounding box center [511, 281] width 582 height 27
paste input "SFA/15493/A"
type input "SFA/15493/A"
click at [323, 341] on div "Select type" at bounding box center [438, 342] width 437 height 22
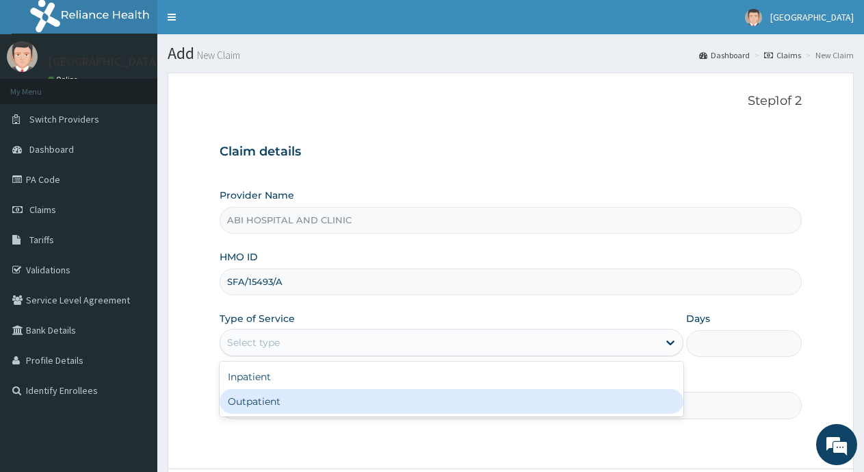
drag, startPoint x: 275, startPoint y: 396, endPoint x: 307, endPoint y: 389, distance: 32.2
click at [276, 396] on div "Outpatient" at bounding box center [451, 401] width 463 height 25
type input "1"
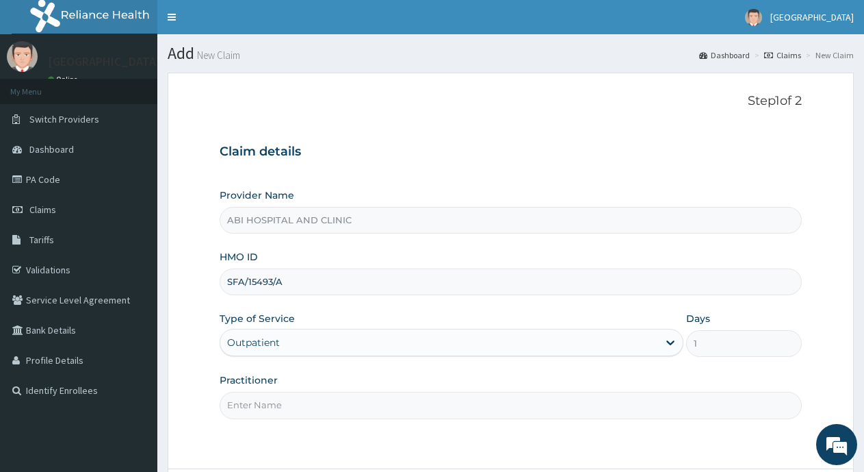
scroll to position [120, 0]
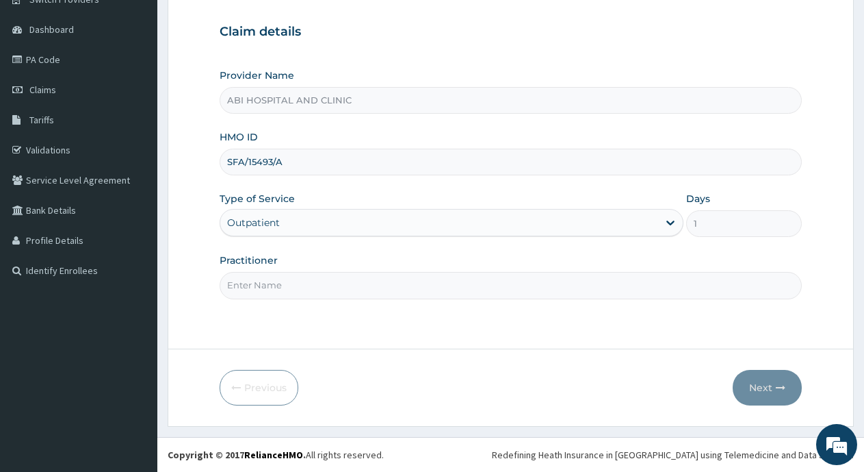
drag, startPoint x: 370, startPoint y: 285, endPoint x: 367, endPoint y: 296, distance: 12.0
click at [370, 285] on input "Practitioner" at bounding box center [511, 285] width 582 height 27
type input "DR. OLA"
click at [760, 385] on button "Next" at bounding box center [767, 388] width 69 height 36
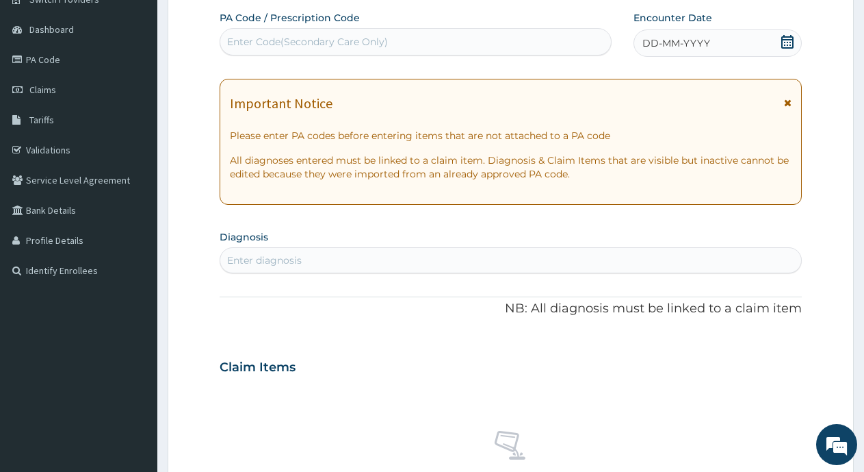
click at [786, 40] on icon at bounding box center [788, 42] width 14 height 14
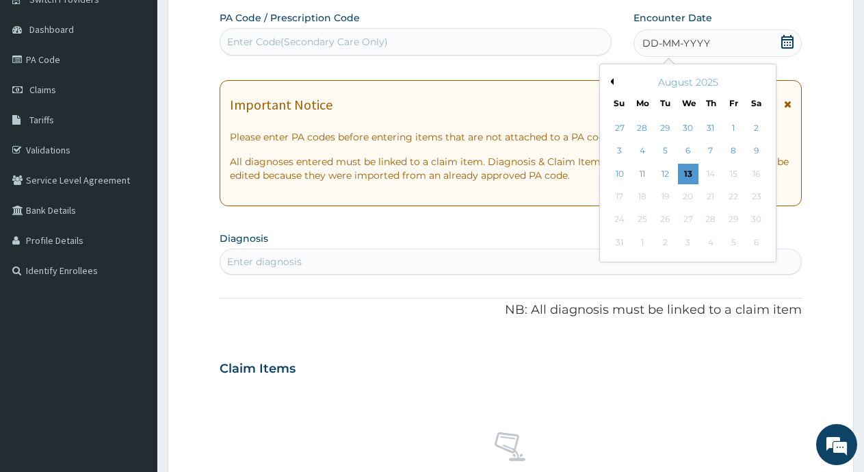
click at [734, 149] on div "8" at bounding box center [733, 151] width 21 height 21
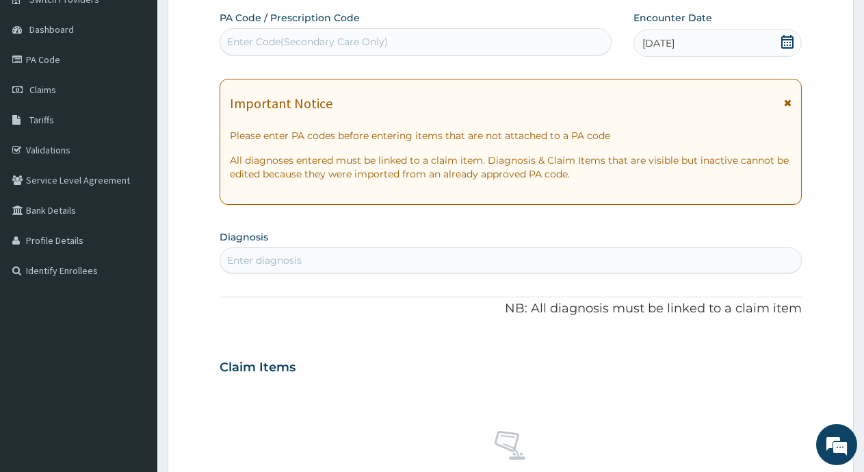
click at [269, 261] on div "Enter diagnosis" at bounding box center [264, 260] width 75 height 14
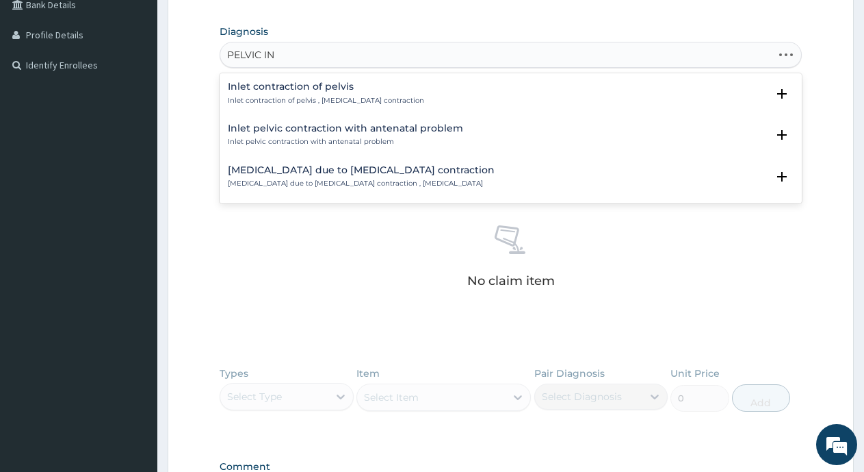
type input "PELVIC INF"
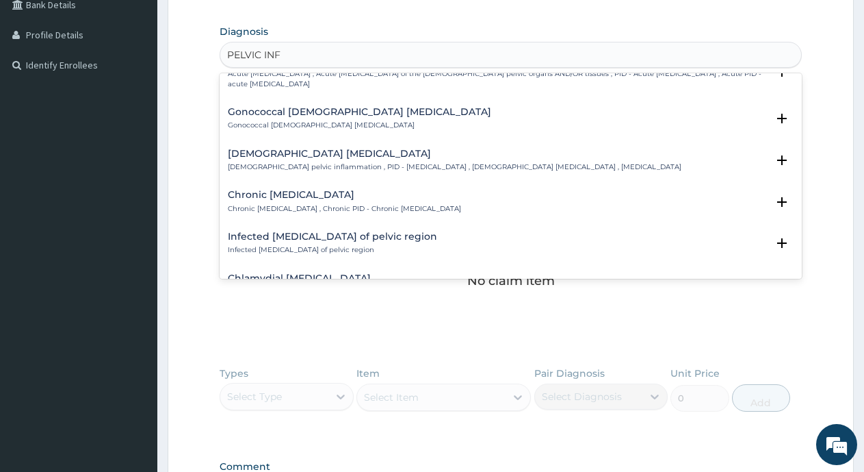
scroll to position [68, 0]
click at [288, 202] on div "Chronic [MEDICAL_DATA] Chronic [MEDICAL_DATA] , Chronic PID - Chronic [MEDICAL_…" at bounding box center [344, 201] width 233 height 24
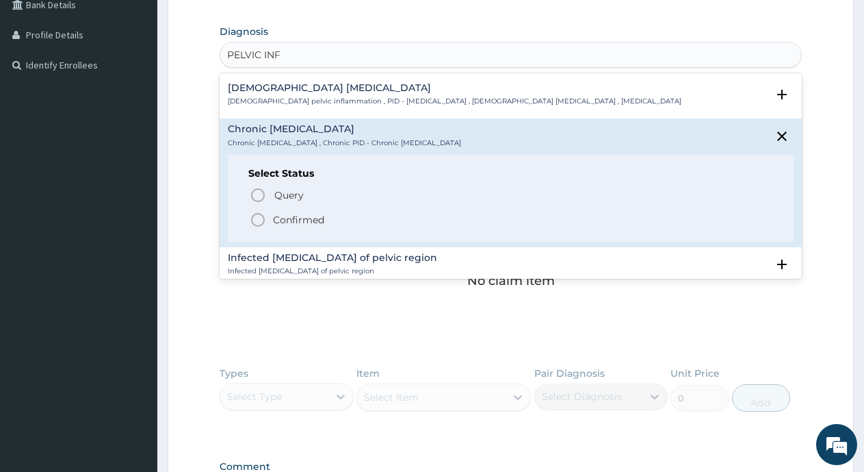
scroll to position [205, 0]
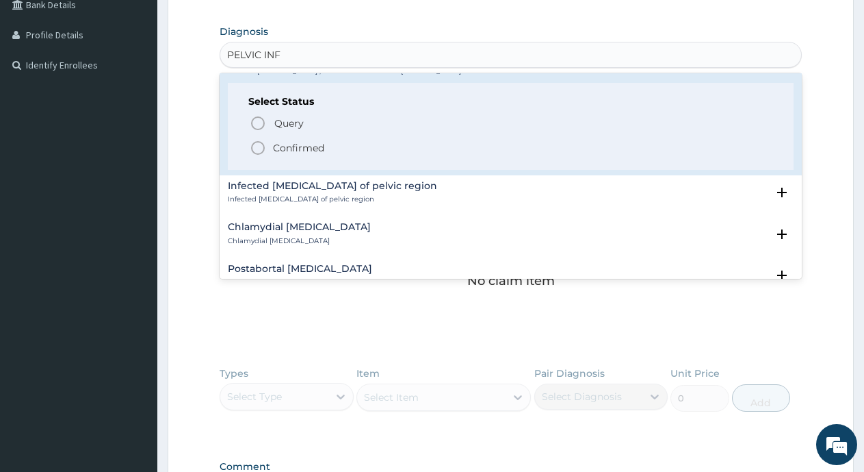
click at [260, 149] on icon "status option filled" at bounding box center [258, 148] width 16 height 16
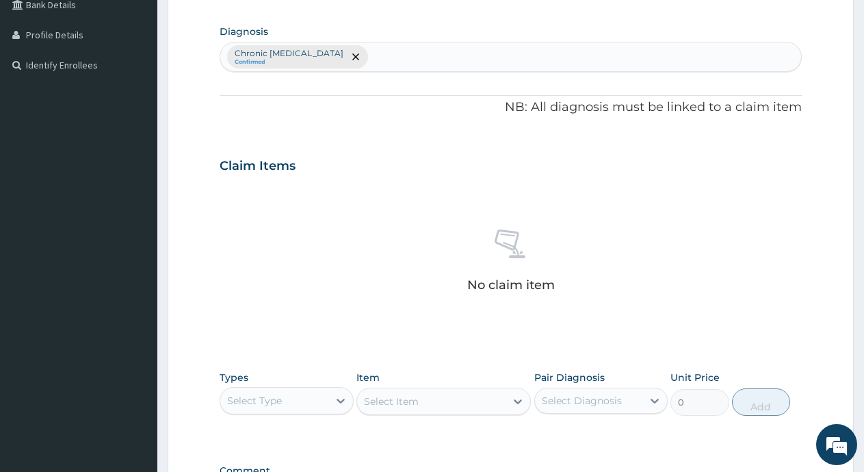
scroll to position [515, 0]
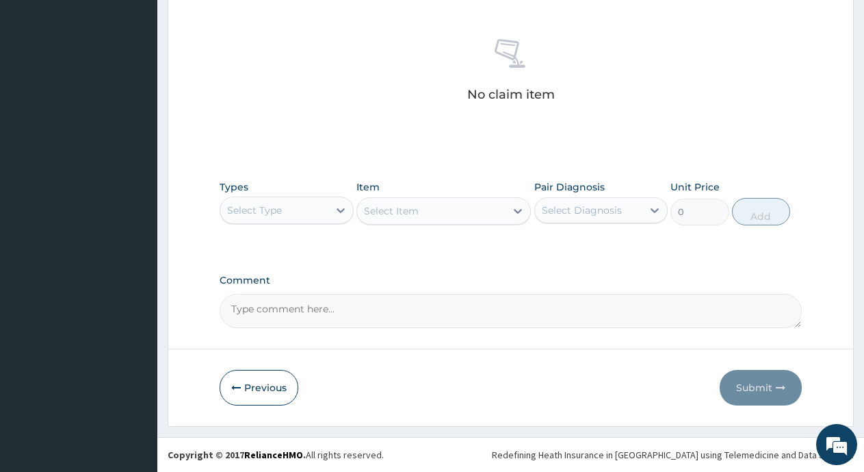
click at [259, 211] on div "Select Type" at bounding box center [254, 210] width 55 height 14
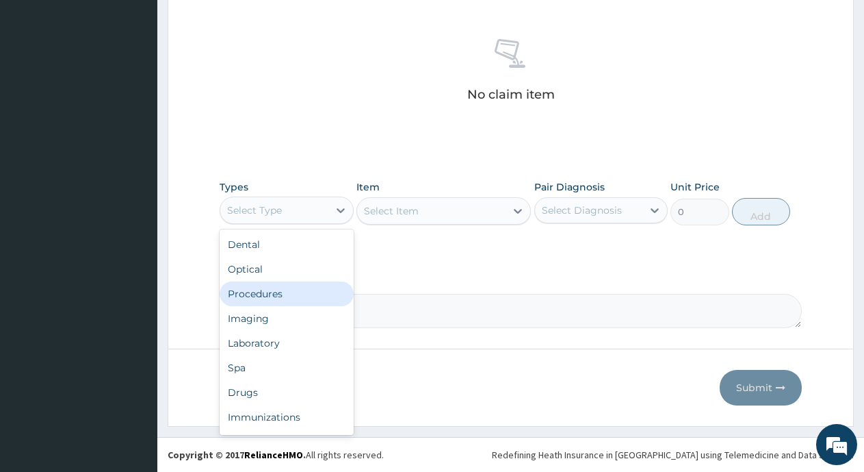
click at [252, 300] on div "Procedures" at bounding box center [287, 293] width 134 height 25
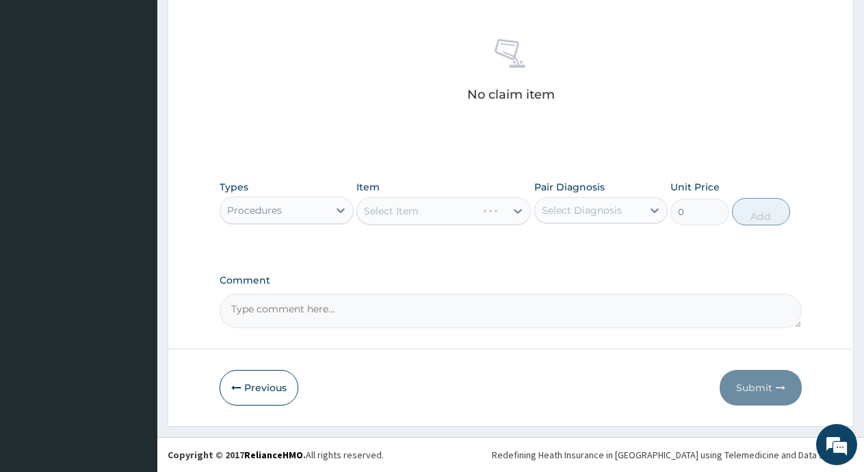
click at [403, 216] on div "Select Item" at bounding box center [444, 210] width 175 height 27
click at [409, 212] on div "Select Item" at bounding box center [391, 211] width 55 height 14
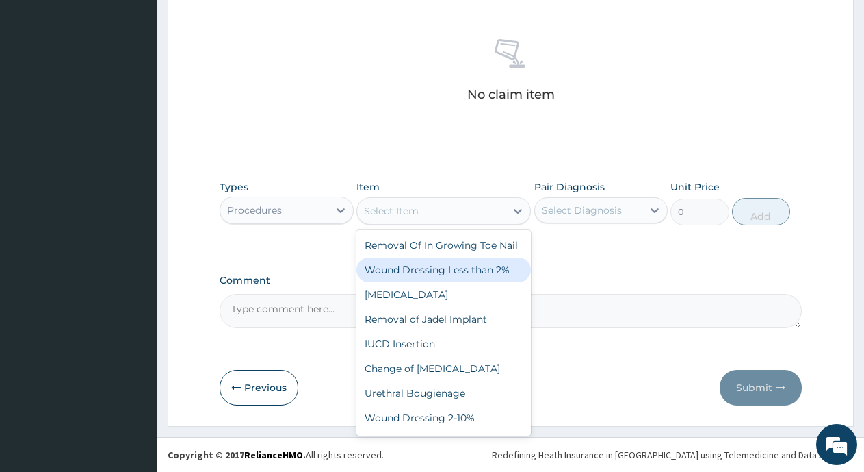
type input "PRAC"
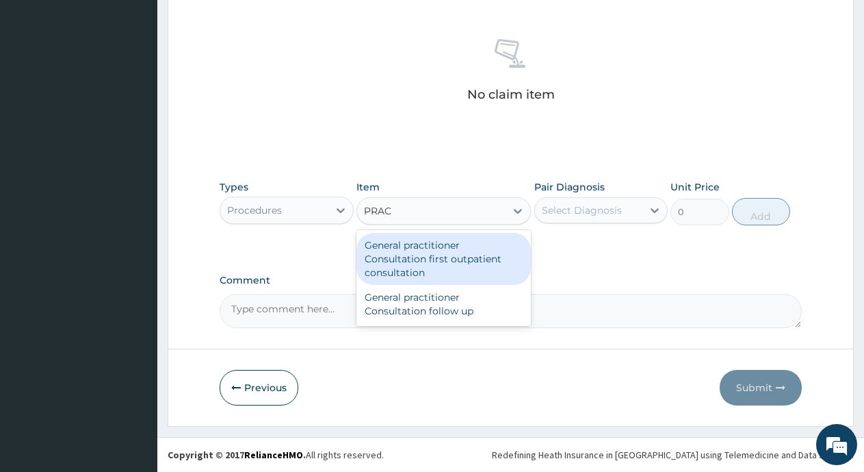
drag, startPoint x: 394, startPoint y: 261, endPoint x: 583, endPoint y: 222, distance: 193.0
click at [400, 261] on div "General practitioner Consultation first outpatient consultation" at bounding box center [444, 259] width 175 height 52
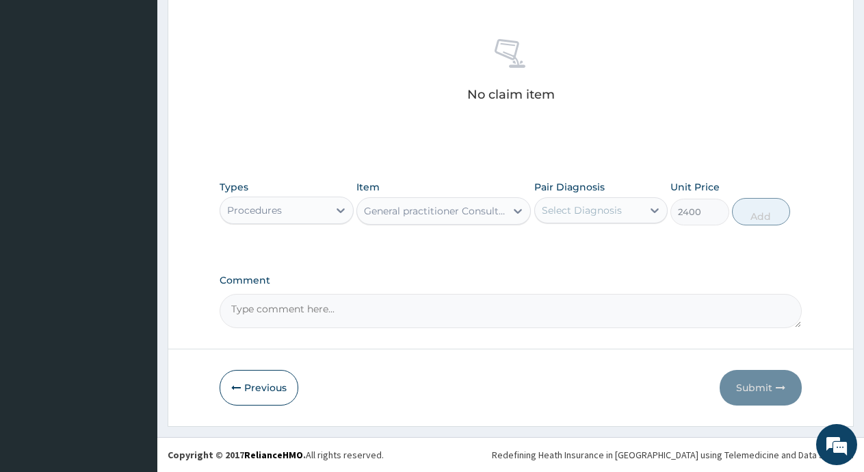
type input "2400"
click at [591, 217] on div "Select Diagnosis" at bounding box center [589, 210] width 108 height 22
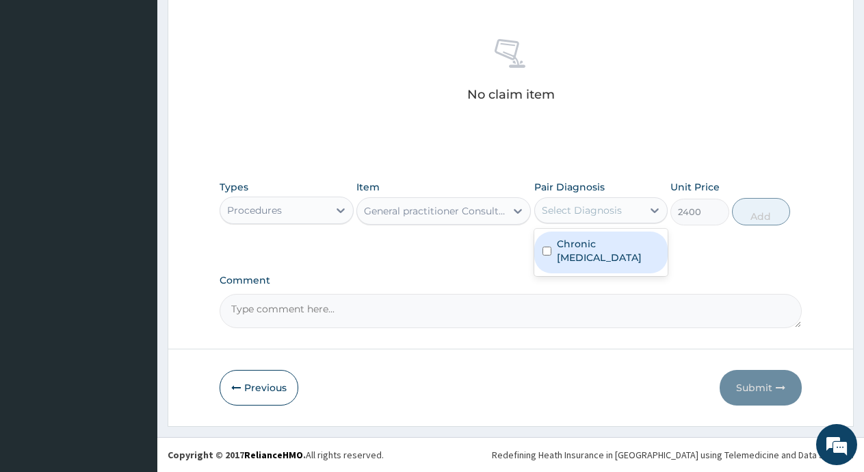
drag, startPoint x: 582, startPoint y: 253, endPoint x: 730, endPoint y: 235, distance: 148.3
click at [595, 252] on label "Chronic [MEDICAL_DATA]" at bounding box center [608, 250] width 103 height 27
checkbox input "true"
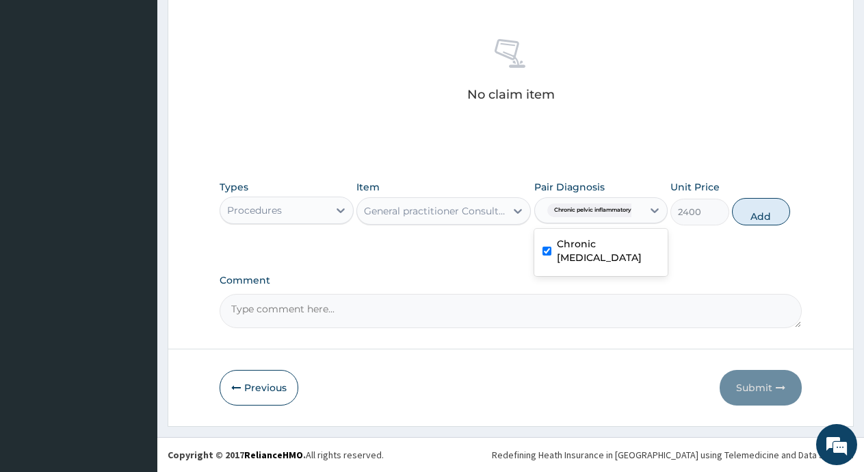
click at [765, 212] on button "Add" at bounding box center [761, 211] width 58 height 27
type input "0"
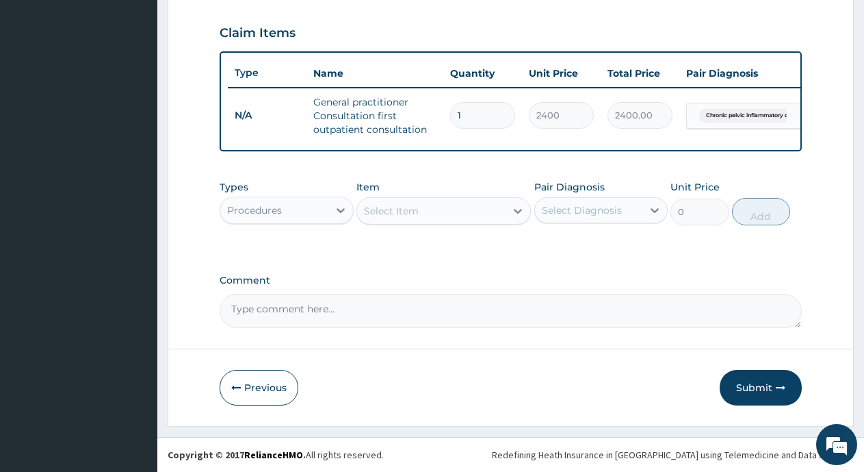
scroll to position [470, 0]
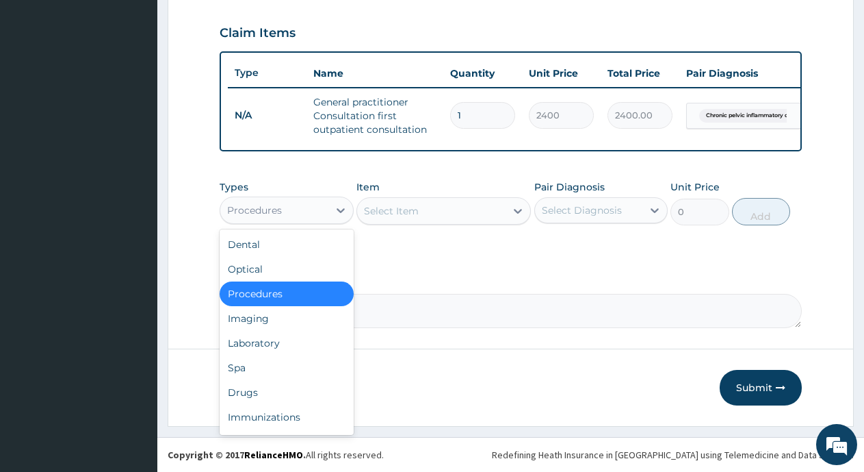
click at [261, 214] on div "Procedures" at bounding box center [254, 210] width 55 height 14
click at [255, 345] on div "Laboratory" at bounding box center [287, 343] width 134 height 25
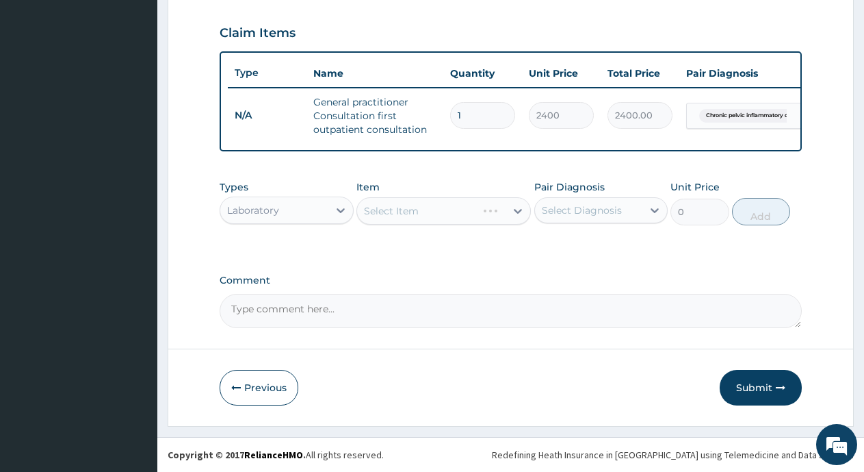
click at [418, 214] on div "Select Item" at bounding box center [444, 210] width 175 height 27
click at [421, 212] on div "Select Item" at bounding box center [431, 211] width 149 height 22
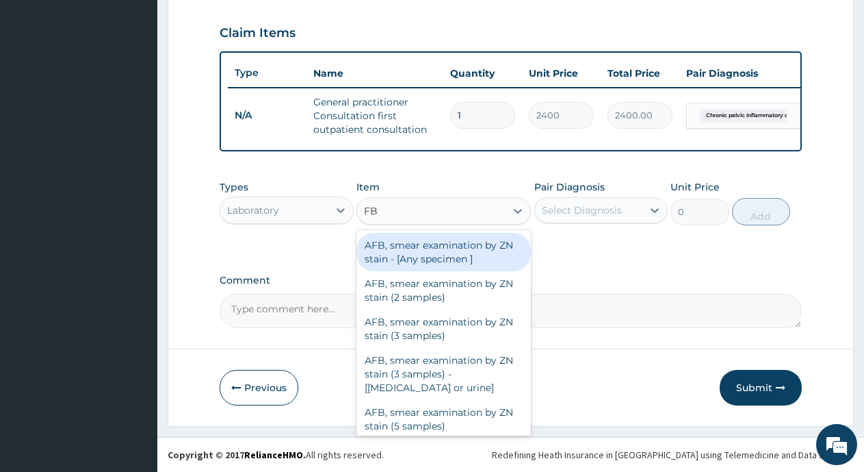
type input "FBC"
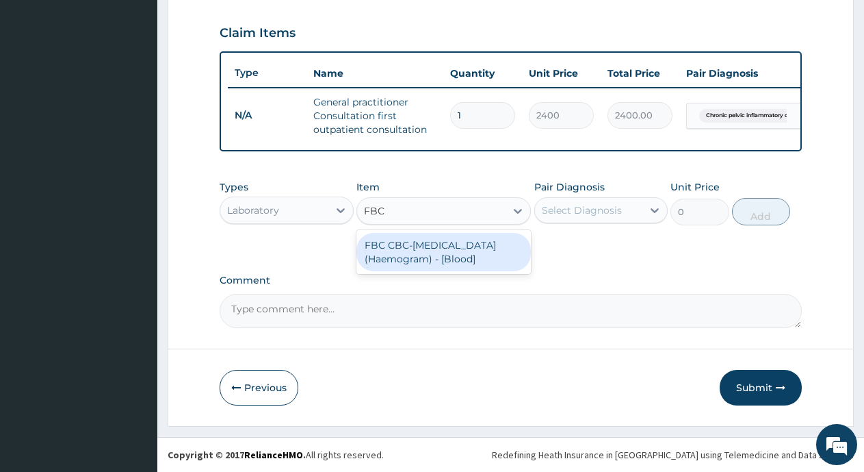
click at [433, 242] on div "FBC CBC-[MEDICAL_DATA] (Haemogram) - [Blood]" at bounding box center [444, 252] width 175 height 38
type input "3000"
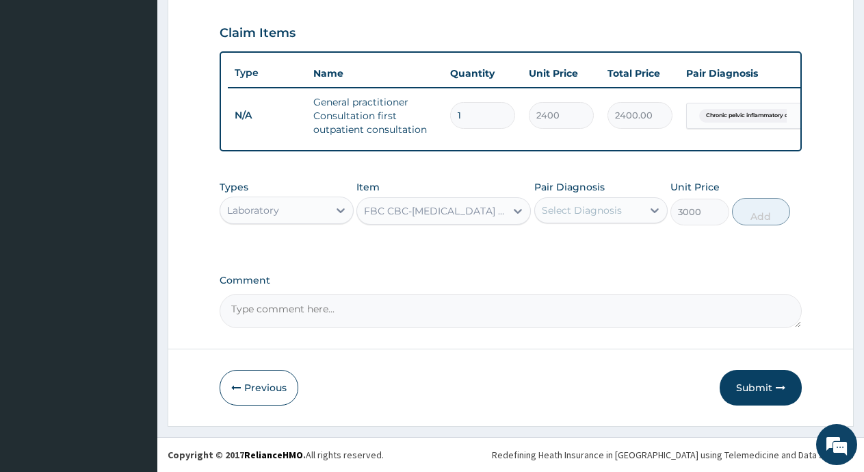
click at [615, 209] on div "Select Diagnosis" at bounding box center [582, 210] width 80 height 14
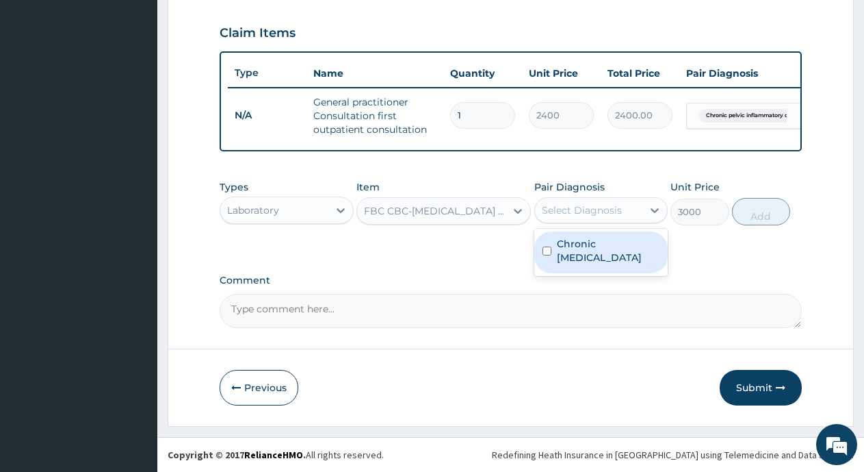
drag, startPoint x: 595, startPoint y: 247, endPoint x: 643, endPoint y: 244, distance: 48.0
click at [601, 246] on label "Chronic [MEDICAL_DATA]" at bounding box center [608, 250] width 103 height 27
checkbox input "true"
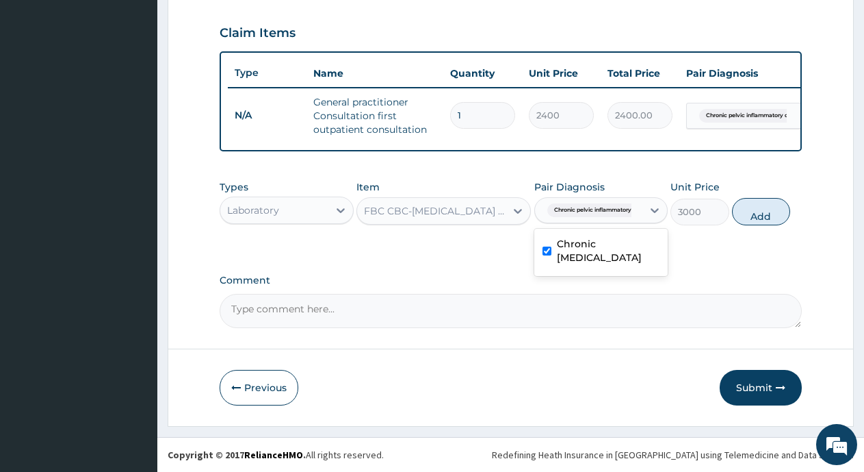
drag, startPoint x: 769, startPoint y: 212, endPoint x: 444, endPoint y: 204, distance: 324.5
click at [765, 212] on button "Add" at bounding box center [761, 211] width 58 height 27
type input "0"
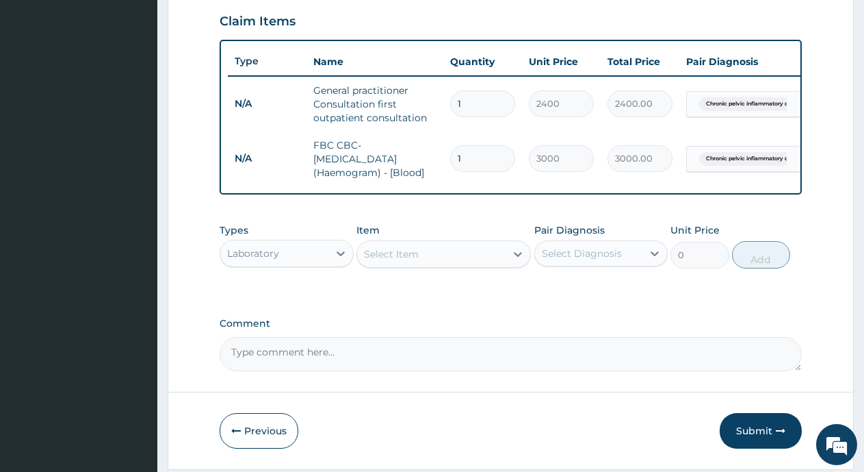
click at [388, 261] on div "Select Item" at bounding box center [391, 254] width 55 height 14
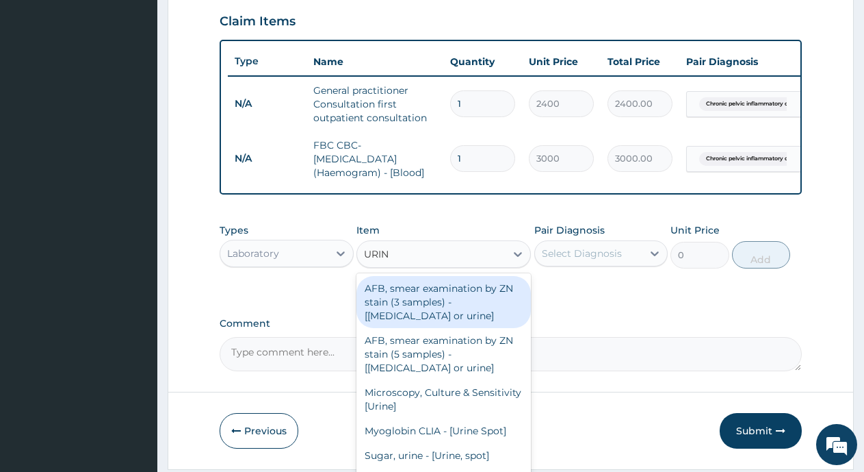
type input "URINA"
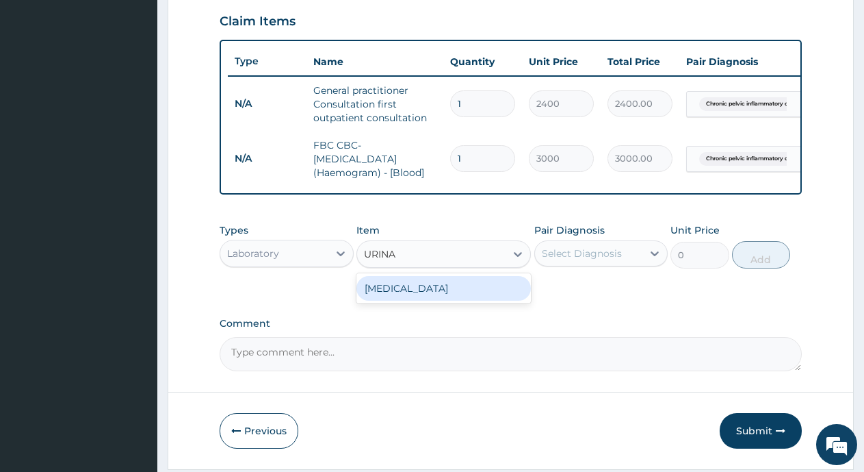
drag, startPoint x: 398, startPoint y: 300, endPoint x: 633, endPoint y: 309, distance: 235.7
click at [409, 300] on div "[MEDICAL_DATA]" at bounding box center [444, 288] width 175 height 25
type input "2000"
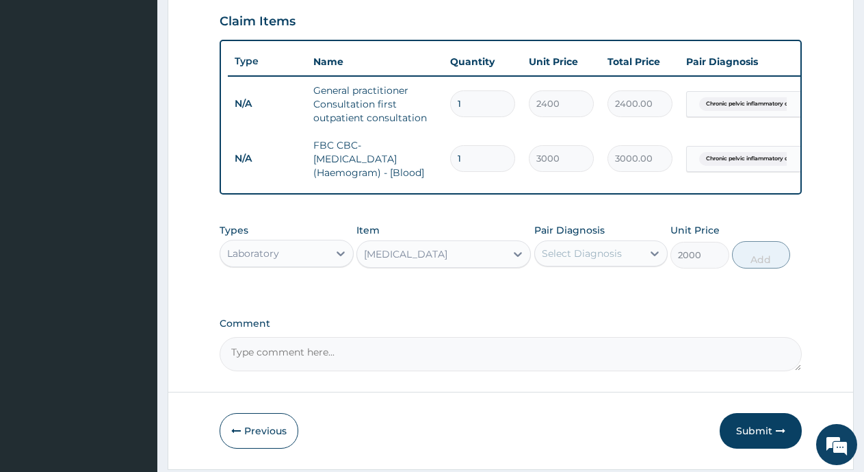
click at [624, 264] on div "Select Diagnosis" at bounding box center [589, 253] width 108 height 22
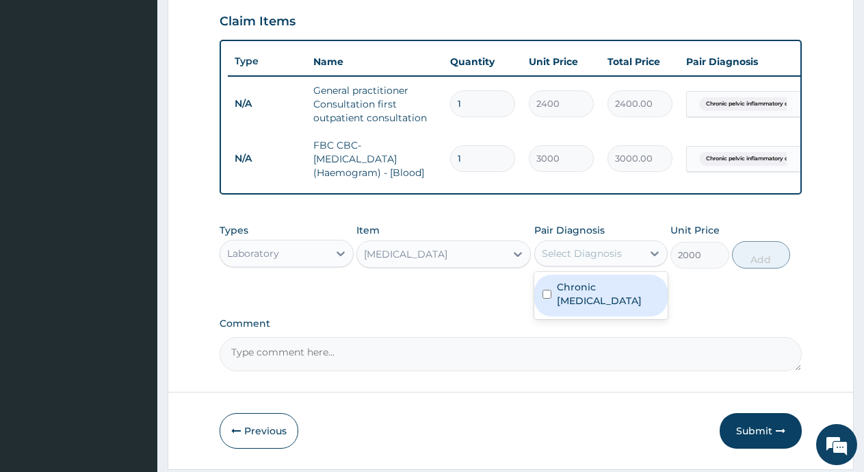
drag, startPoint x: 617, startPoint y: 309, endPoint x: 722, endPoint y: 306, distance: 104.8
click at [646, 307] on label "Chronic [MEDICAL_DATA]" at bounding box center [608, 293] width 103 height 27
checkbox input "true"
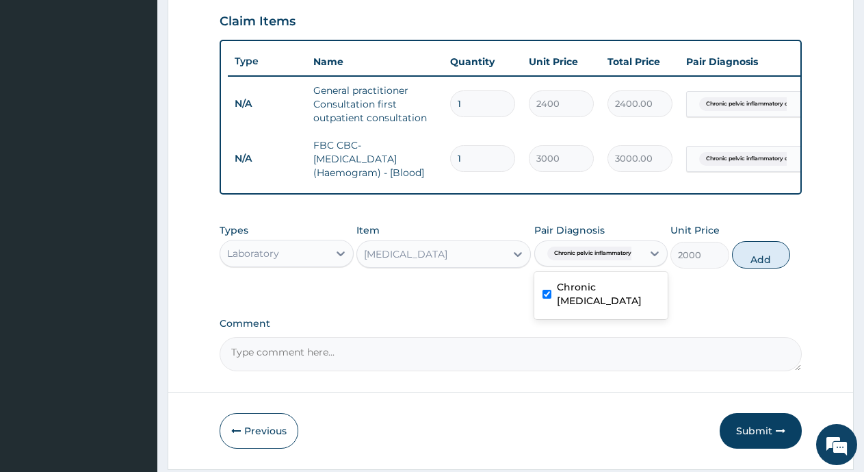
drag, startPoint x: 756, startPoint y: 268, endPoint x: 299, endPoint y: 319, distance: 460.0
click at [756, 268] on button "Add" at bounding box center [761, 254] width 58 height 27
type input "0"
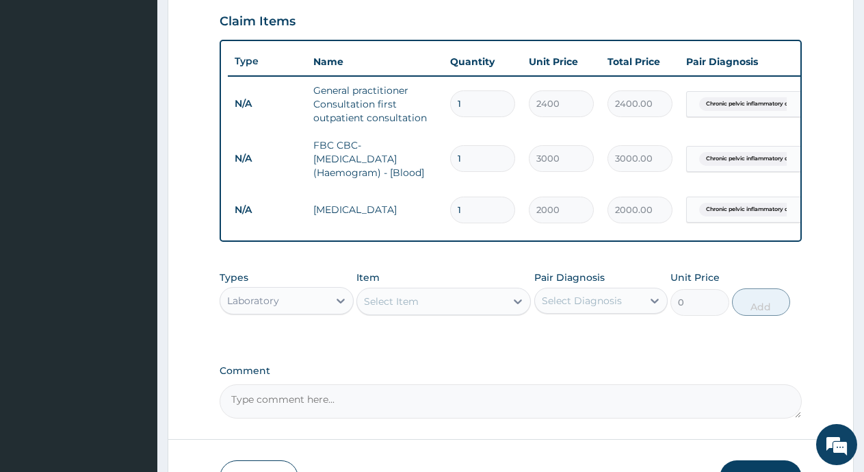
click at [246, 307] on div "Laboratory" at bounding box center [253, 301] width 52 height 14
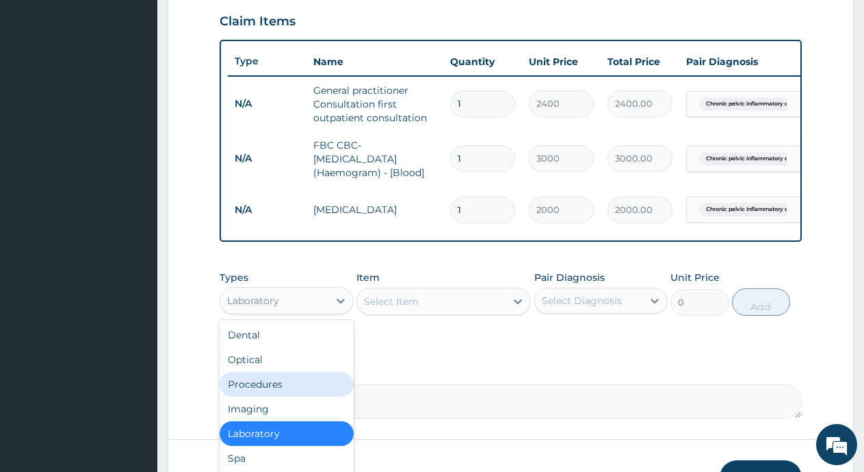
scroll to position [47, 0]
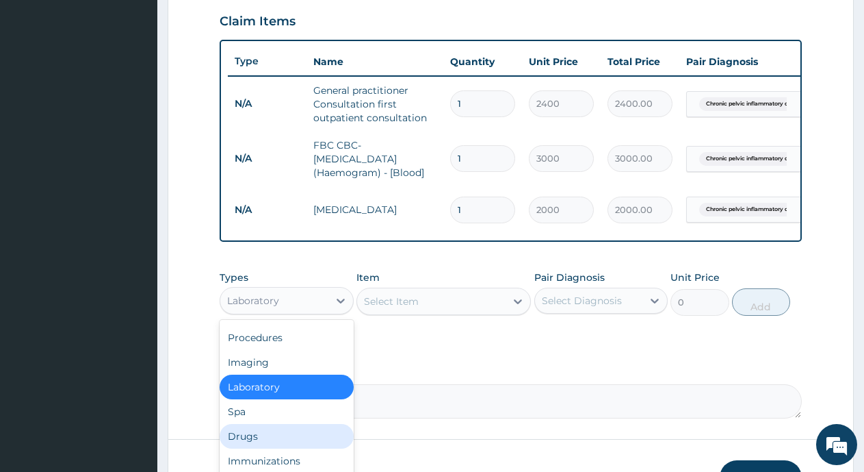
click at [244, 448] on div "Drugs" at bounding box center [287, 436] width 134 height 25
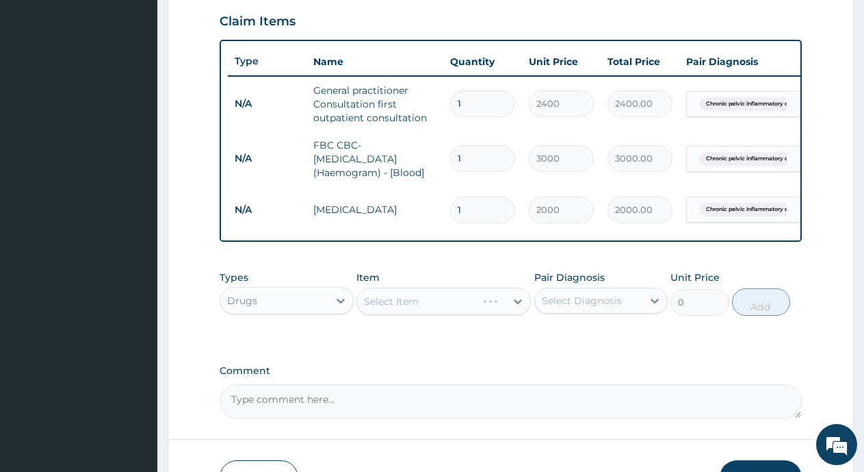
click at [372, 315] on div "Select Item" at bounding box center [444, 300] width 175 height 27
click at [393, 312] on div "Select Item" at bounding box center [444, 300] width 175 height 27
click at [389, 308] on div "Select Item" at bounding box center [391, 301] width 55 height 14
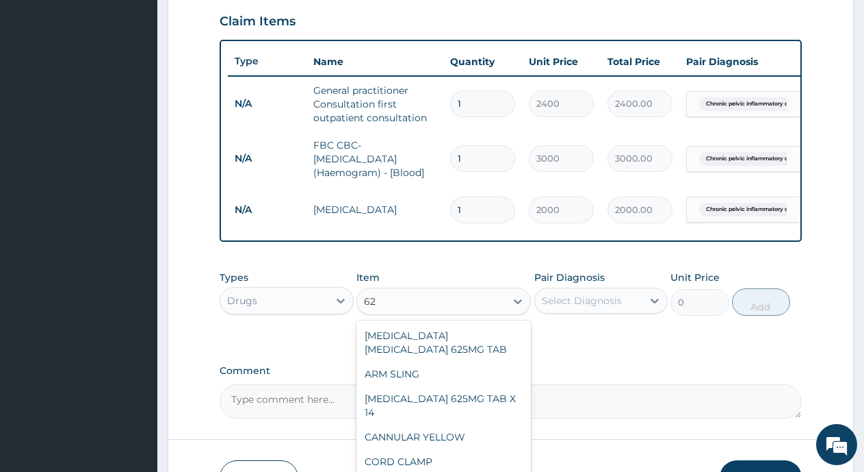
type input "625"
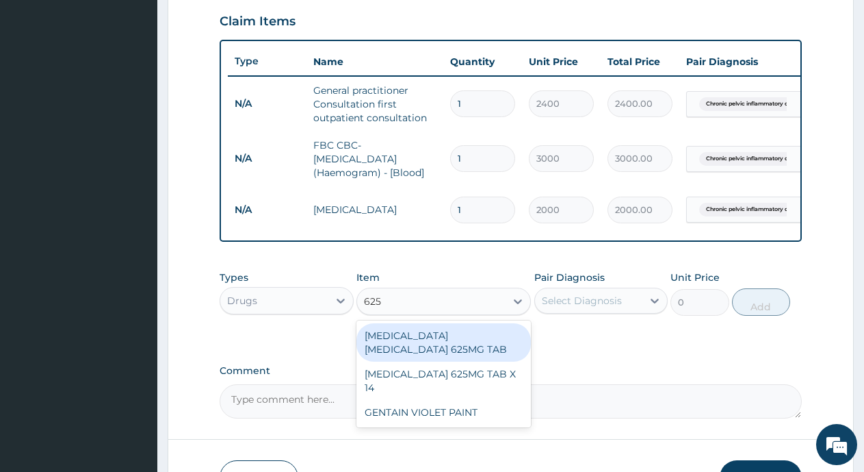
click at [397, 359] on div "[MEDICAL_DATA] [MEDICAL_DATA] 625MG TAB" at bounding box center [444, 342] width 175 height 38
type input "200.8929"
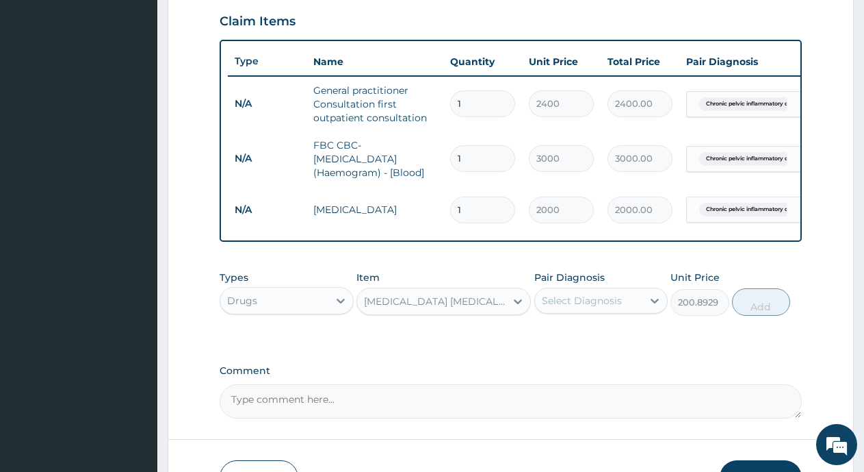
click at [580, 307] on div "Select Diagnosis" at bounding box center [582, 301] width 80 height 14
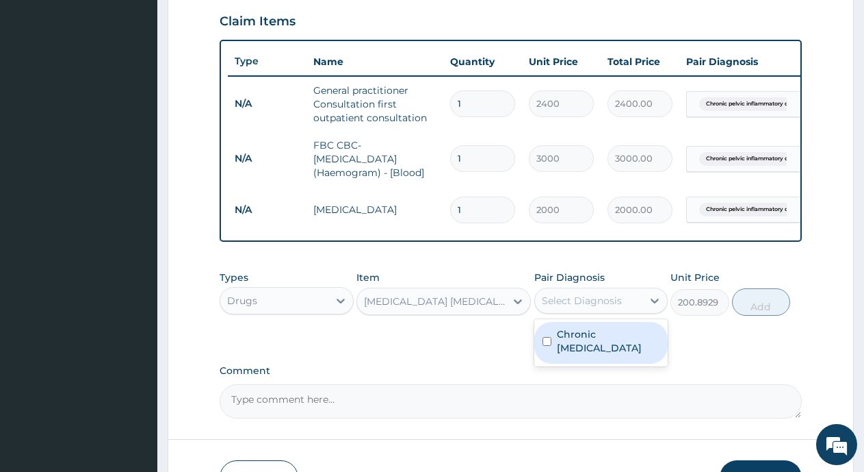
drag, startPoint x: 559, startPoint y: 360, endPoint x: 651, endPoint y: 346, distance: 93.5
click at [561, 355] on label "Chronic [MEDICAL_DATA]" at bounding box center [608, 340] width 103 height 27
checkbox input "true"
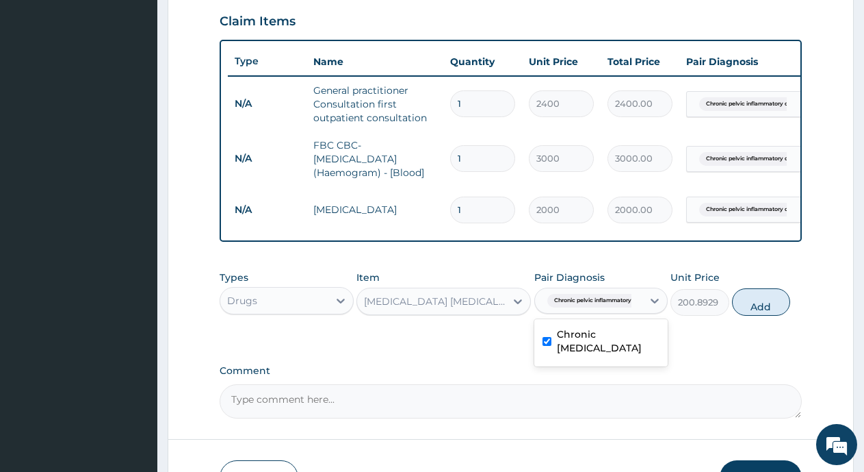
drag, startPoint x: 768, startPoint y: 318, endPoint x: 589, endPoint y: 290, distance: 181.6
click at [767, 316] on button "Add" at bounding box center [761, 301] width 58 height 27
type input "0"
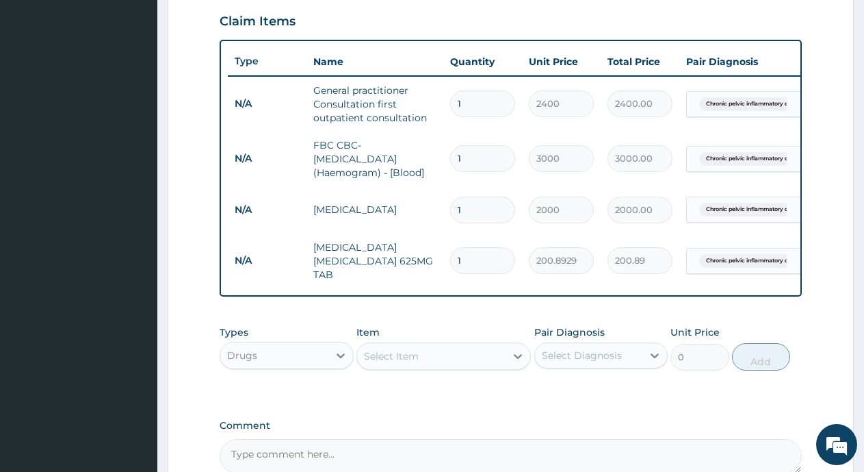
type input "14"
type input "2812.50"
type input "14"
click at [396, 363] on div "Select Item" at bounding box center [391, 356] width 55 height 14
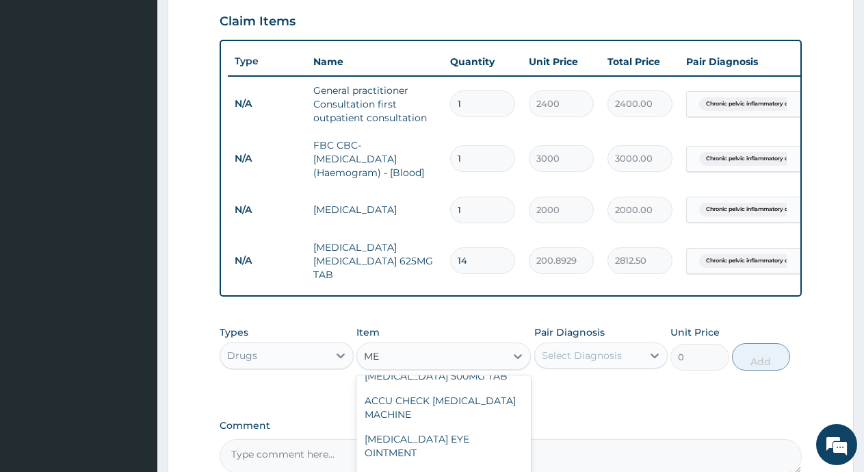
scroll to position [1553, 0]
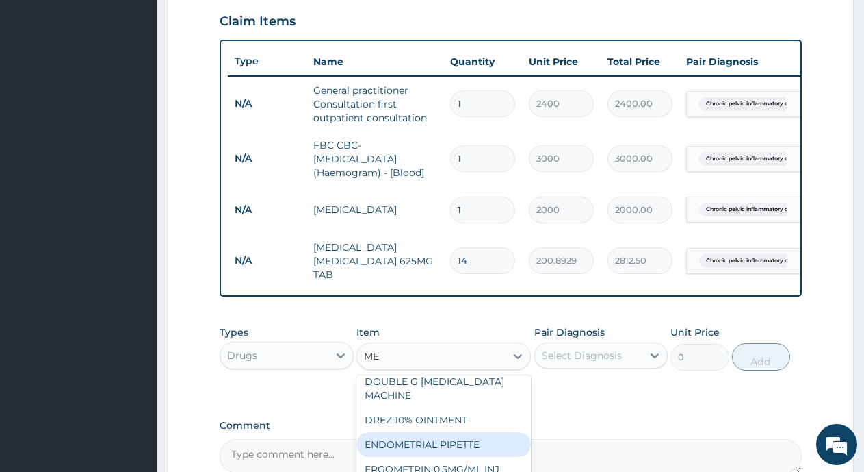
type input "M"
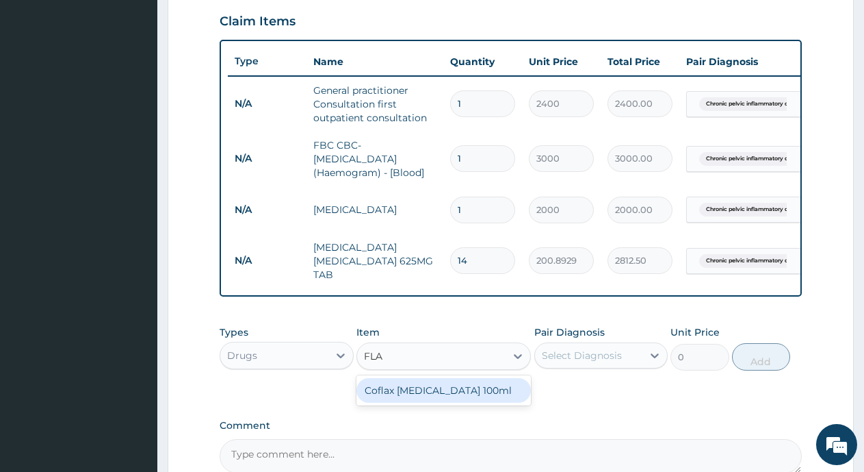
scroll to position [0, 0]
type input "F"
type input "DOX"
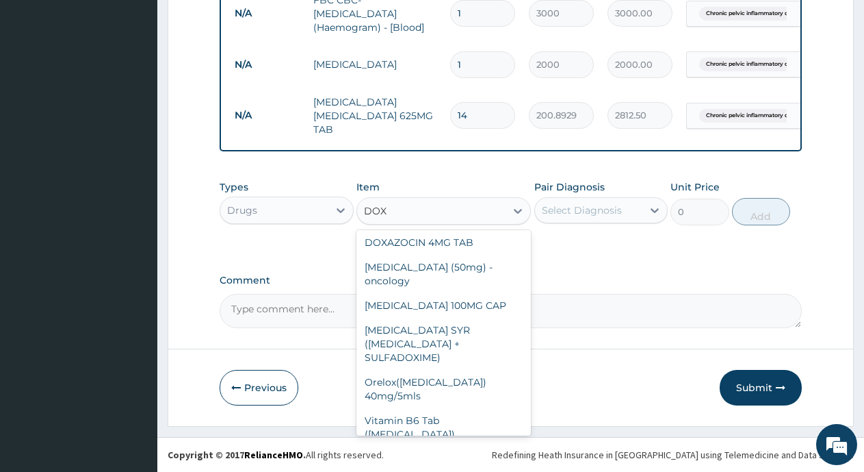
scroll to position [626, 0]
click at [428, 305] on div "[MEDICAL_DATA] 100MG CAP" at bounding box center [444, 305] width 175 height 25
type input "50"
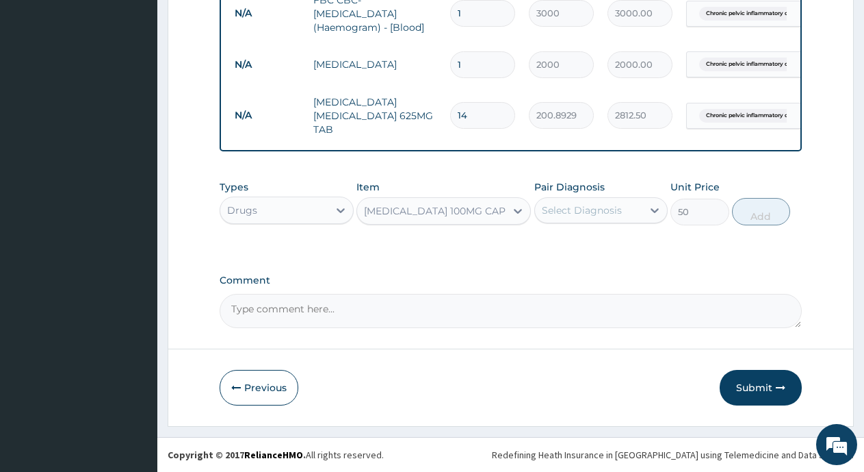
click at [606, 209] on div "Select Diagnosis" at bounding box center [582, 210] width 80 height 14
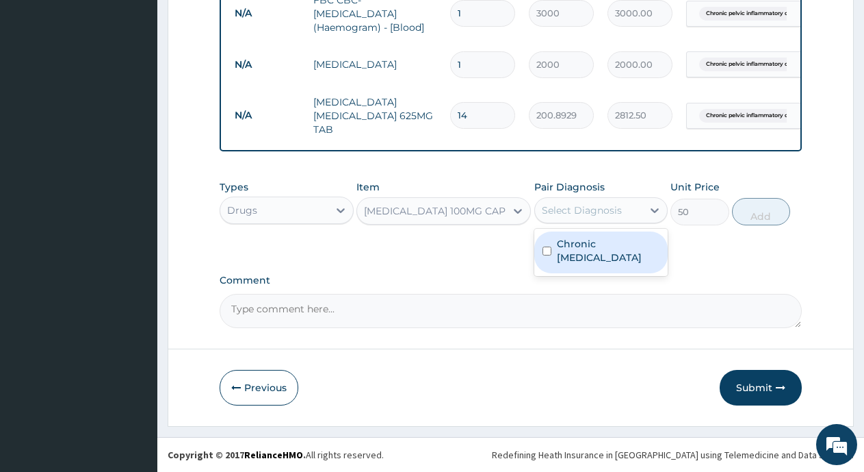
drag, startPoint x: 587, startPoint y: 255, endPoint x: 780, endPoint y: 259, distance: 192.4
click at [600, 257] on label "Chronic [MEDICAL_DATA]" at bounding box center [608, 250] width 103 height 27
checkbox input "true"
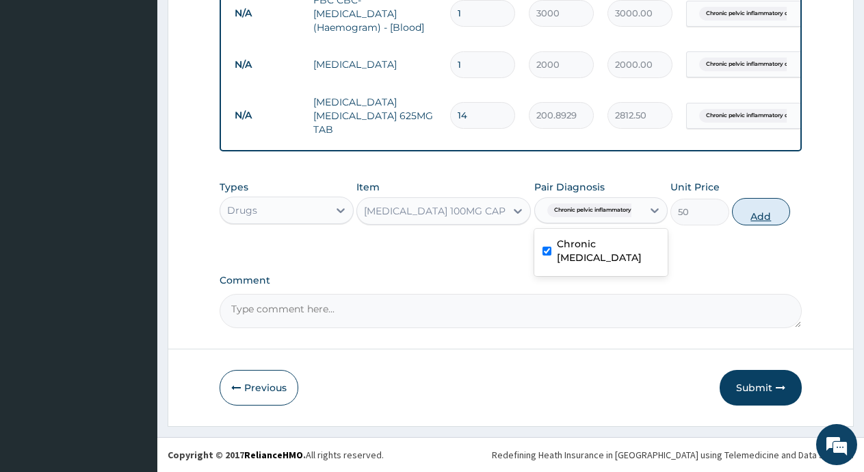
click at [760, 210] on button "Add" at bounding box center [761, 211] width 58 height 27
type input "0"
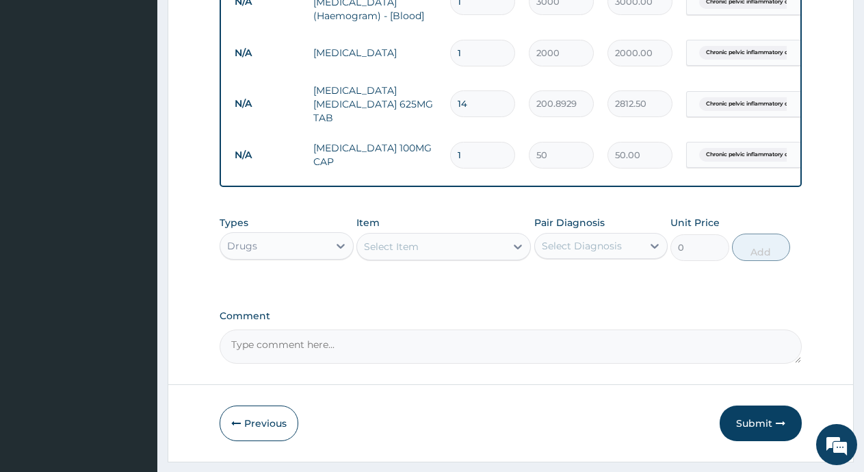
type input "10"
type input "500.00"
type input "10"
click at [402, 253] on div "Select Item" at bounding box center [391, 247] width 55 height 14
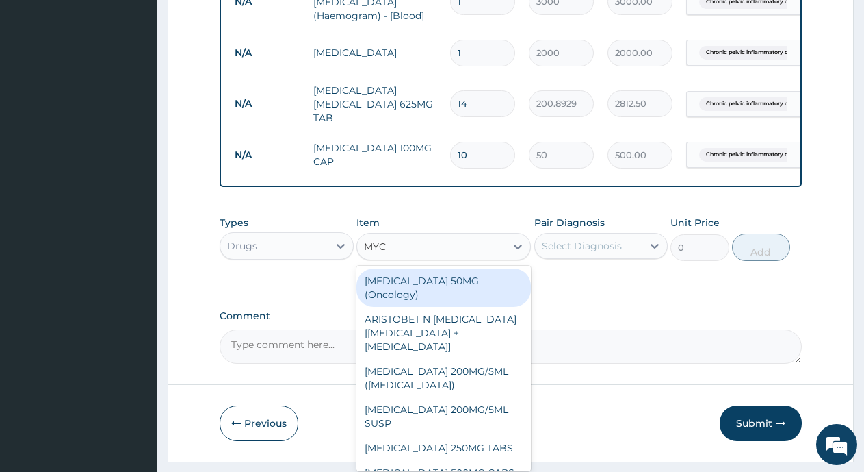
type input "MYCO"
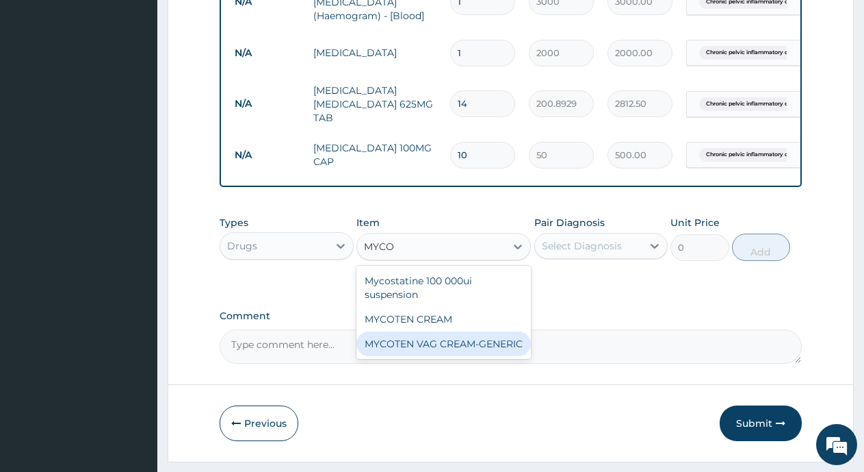
click at [410, 350] on div "MYCOTEN VAG CREAM-GENERIC" at bounding box center [444, 343] width 175 height 25
type input "2250"
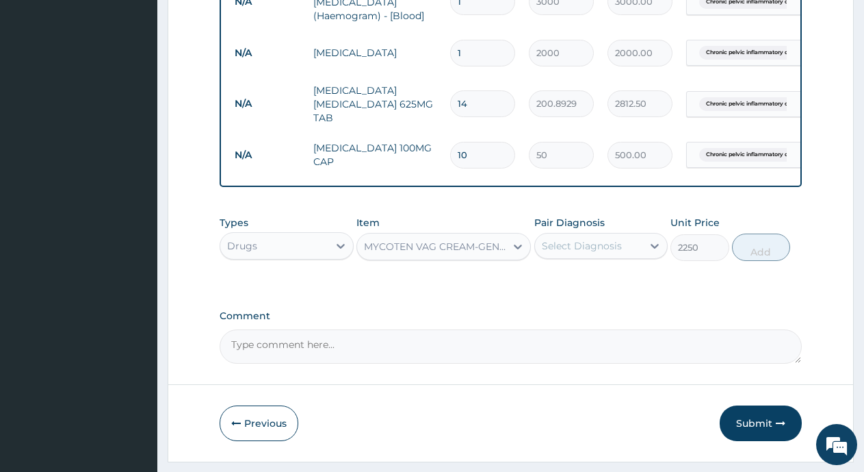
click at [555, 253] on div "Select Diagnosis" at bounding box center [582, 246] width 80 height 14
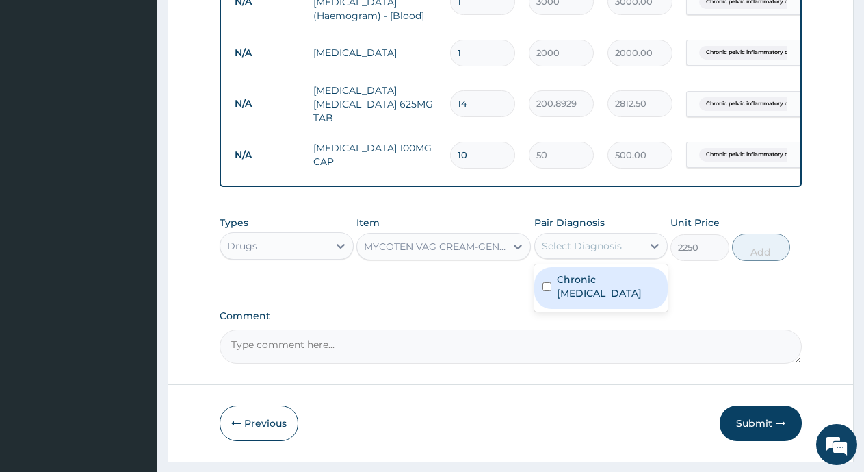
click at [560, 300] on label "Chronic [MEDICAL_DATA]" at bounding box center [608, 285] width 103 height 27
checkbox input "true"
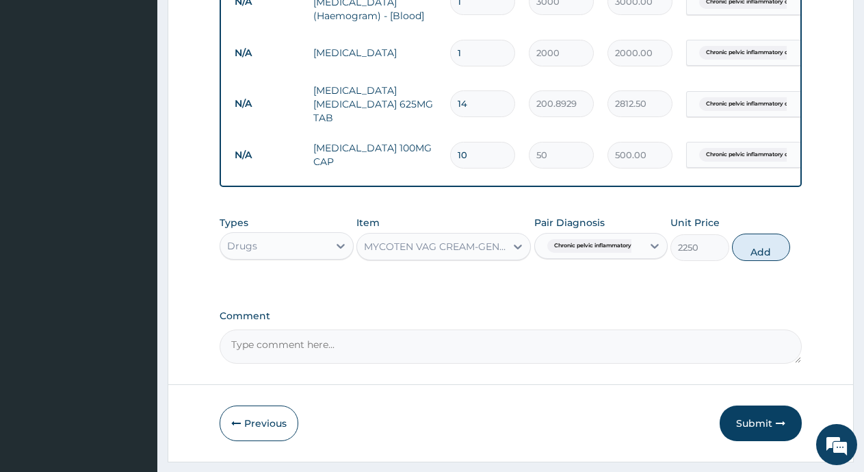
drag, startPoint x: 767, startPoint y: 264, endPoint x: 480, endPoint y: 262, distance: 287.5
click at [767, 261] on button "Add" at bounding box center [761, 246] width 58 height 27
type input "0"
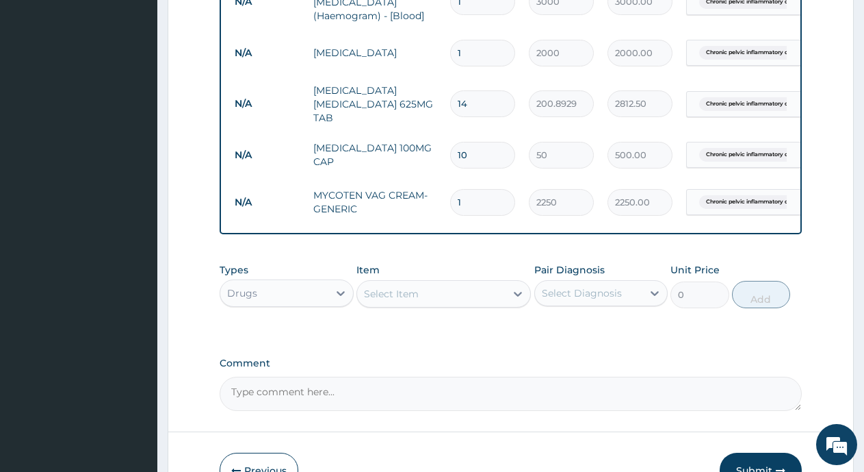
click at [389, 300] on div "Select Item" at bounding box center [391, 294] width 55 height 14
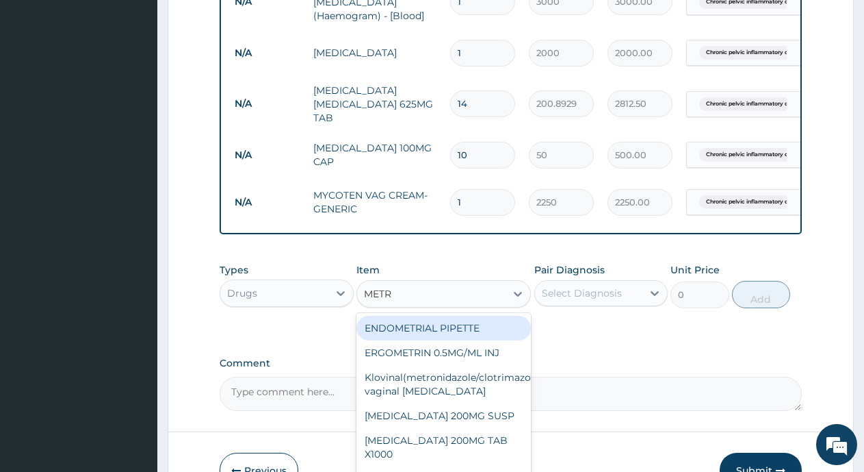
type input "METRO"
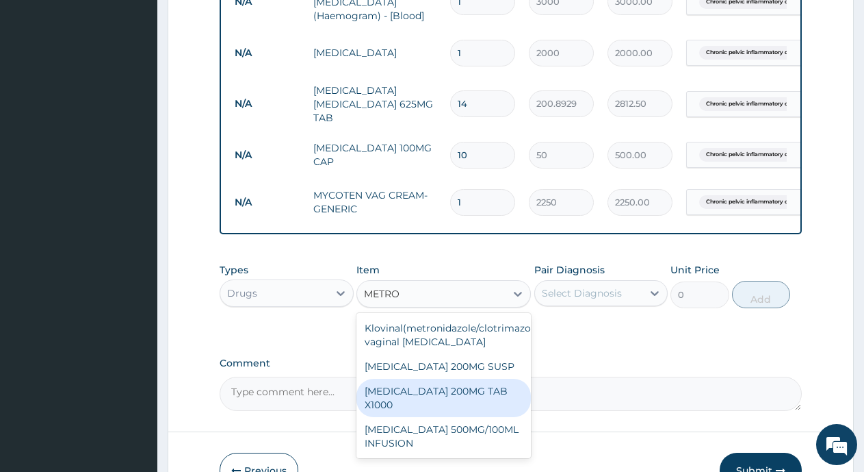
click at [459, 401] on div "[MEDICAL_DATA] 200MG TAB X1000" at bounding box center [444, 398] width 175 height 38
type input "75"
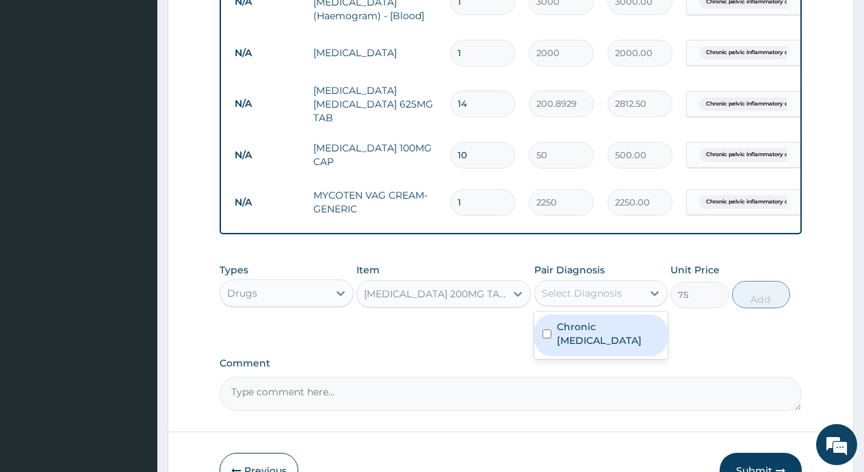
click at [576, 300] on div "Select Diagnosis" at bounding box center [582, 293] width 80 height 14
click at [558, 347] on label "Chronic [MEDICAL_DATA]" at bounding box center [608, 333] width 103 height 27
checkbox input "true"
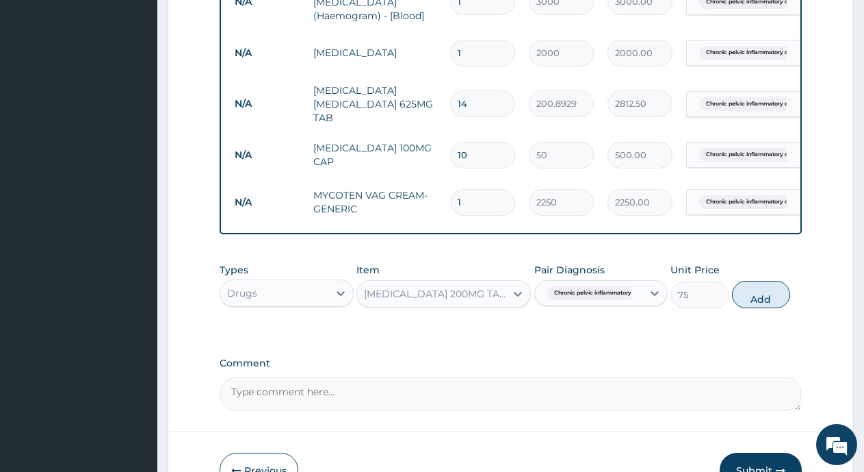
click at [480, 208] on input "1" at bounding box center [482, 202] width 65 height 27
click at [759, 308] on button "Add" at bounding box center [761, 294] width 58 height 27
type input "0"
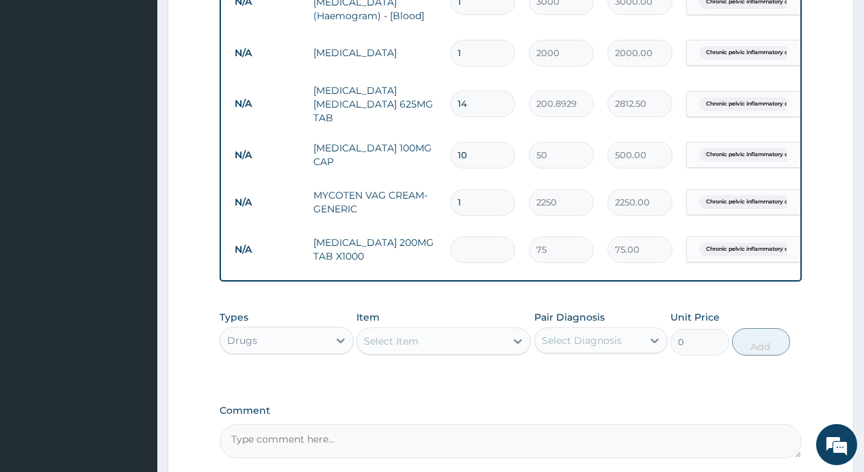
type input "0.00"
type input "2"
type input "150.00"
type input "21"
type input "1575.00"
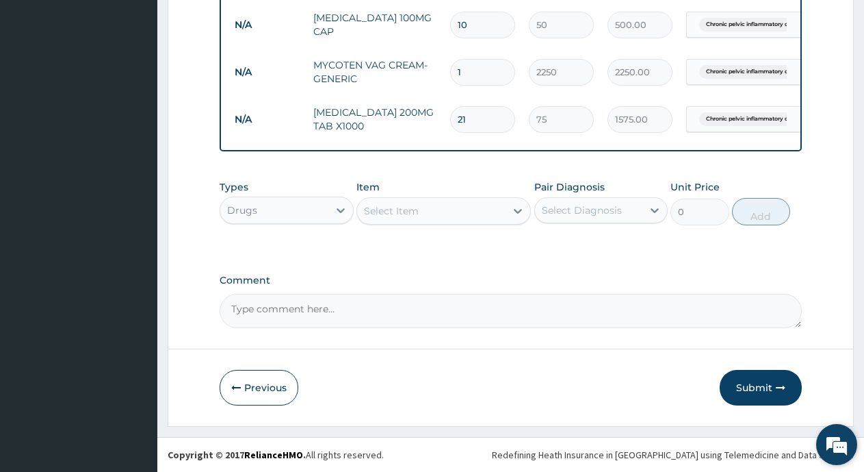
scroll to position [768, 0]
type input "21"
drag, startPoint x: 756, startPoint y: 381, endPoint x: 747, endPoint y: 465, distance: 84.6
click at [756, 389] on button "Submit" at bounding box center [761, 388] width 82 height 36
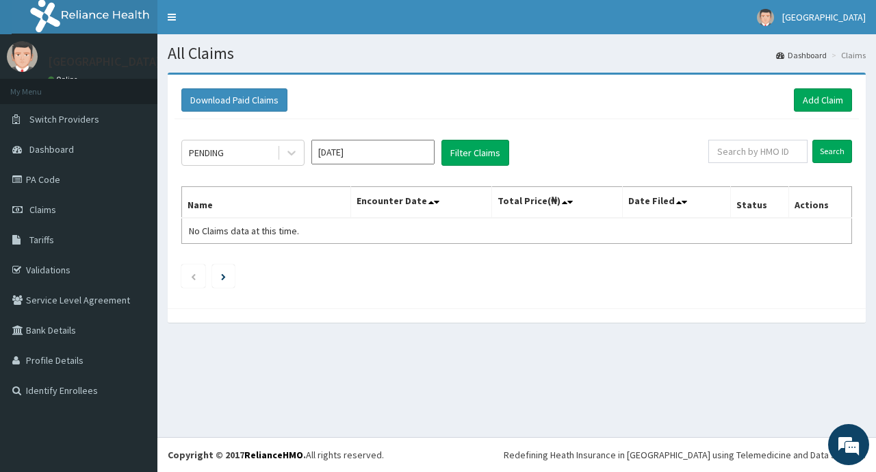
drag, startPoint x: 247, startPoint y: 153, endPoint x: 235, endPoint y: 170, distance: 21.1
click at [246, 154] on div "PENDING" at bounding box center [229, 153] width 95 height 22
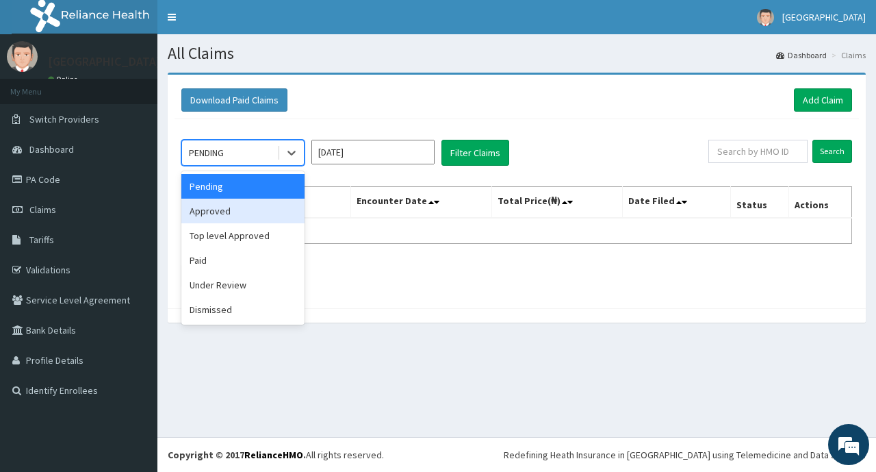
click at [226, 213] on div "Approved" at bounding box center [242, 210] width 123 height 25
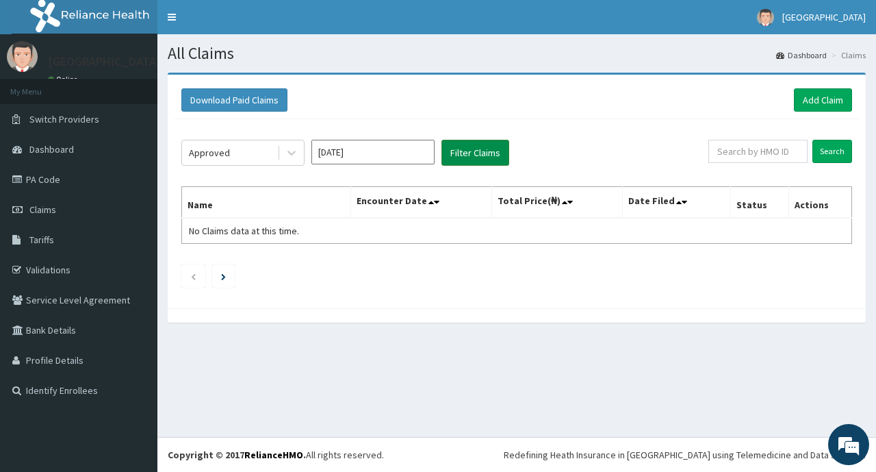
click at [476, 154] on button "Filter Claims" at bounding box center [475, 153] width 68 height 26
